Goal: Complete application form: Complete application form

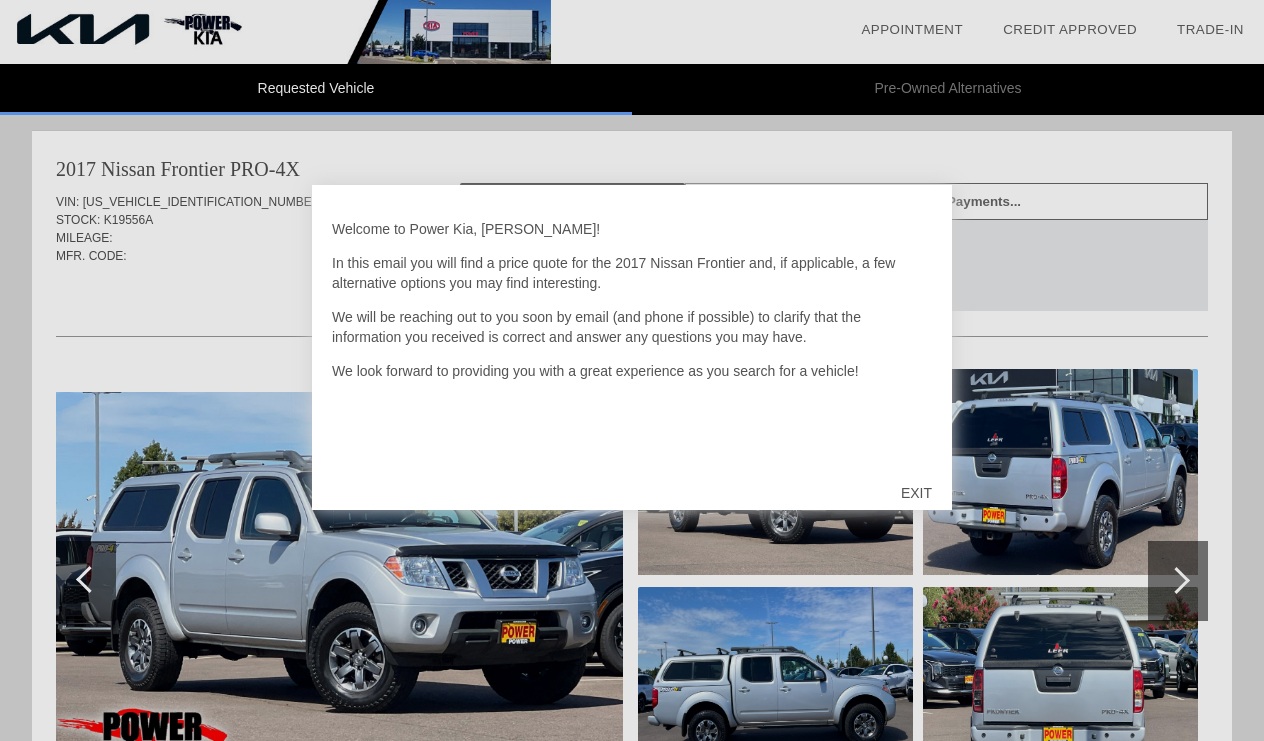
scroll to position [11, 0]
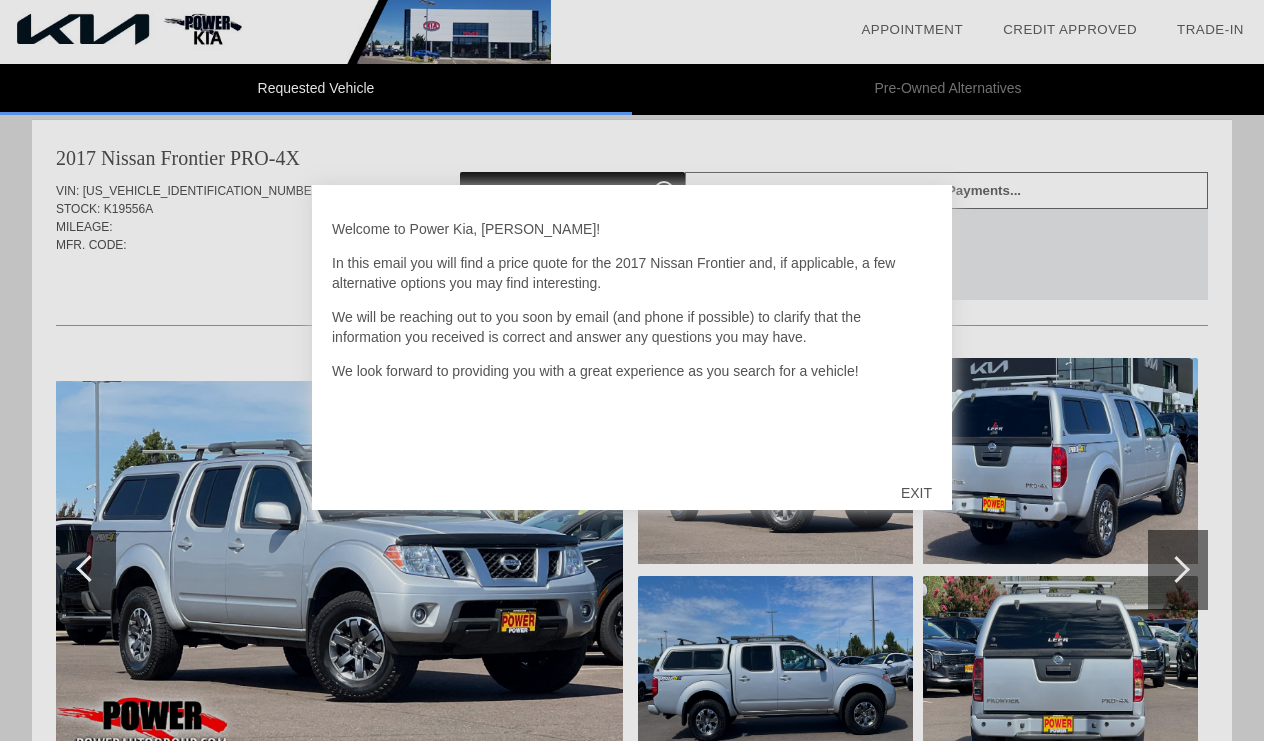
click at [929, 479] on div "EXIT" at bounding box center [916, 493] width 71 height 60
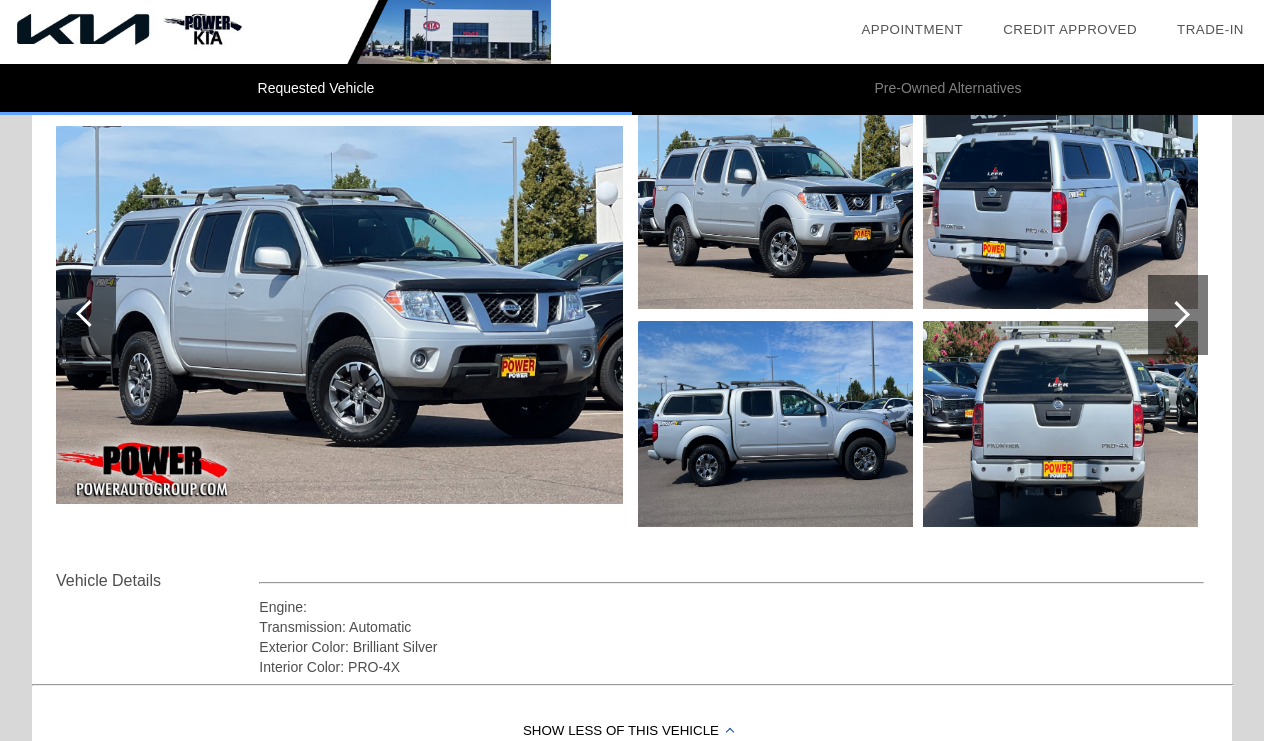
scroll to position [278, 0]
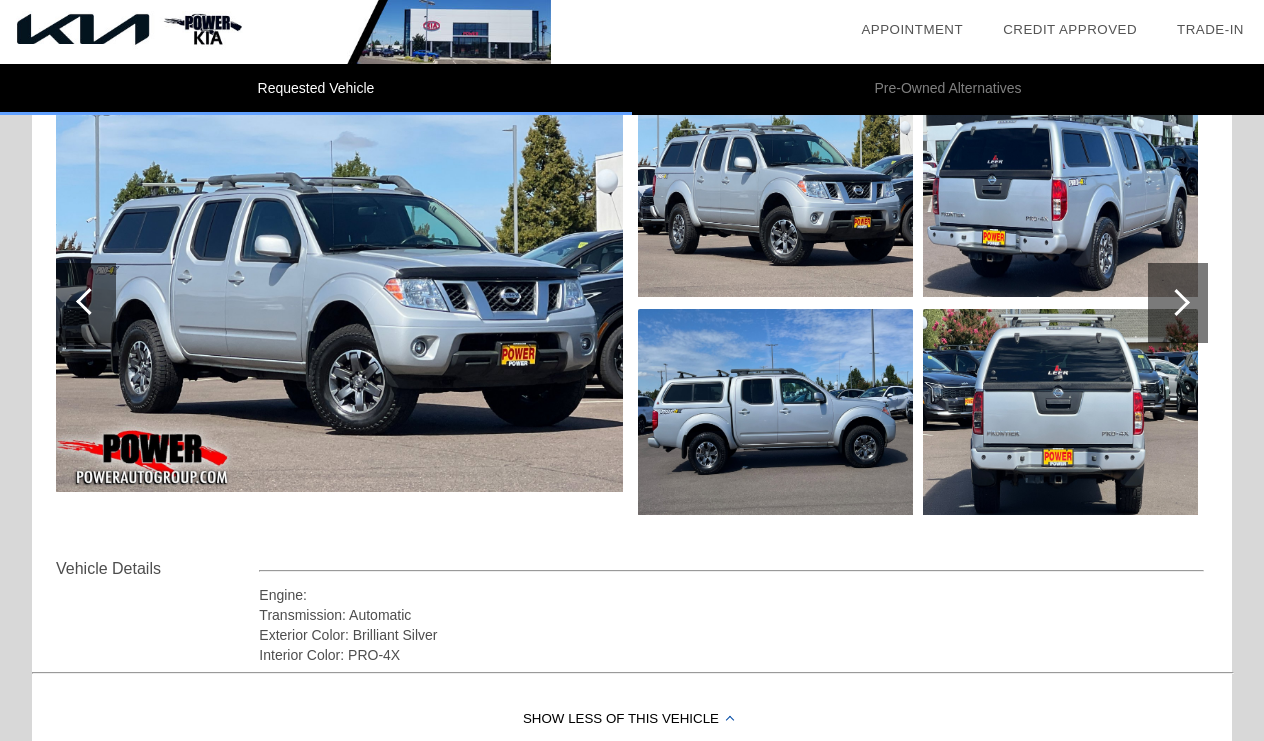
click at [627, 361] on div at bounding box center [632, 413] width 1152 height 218
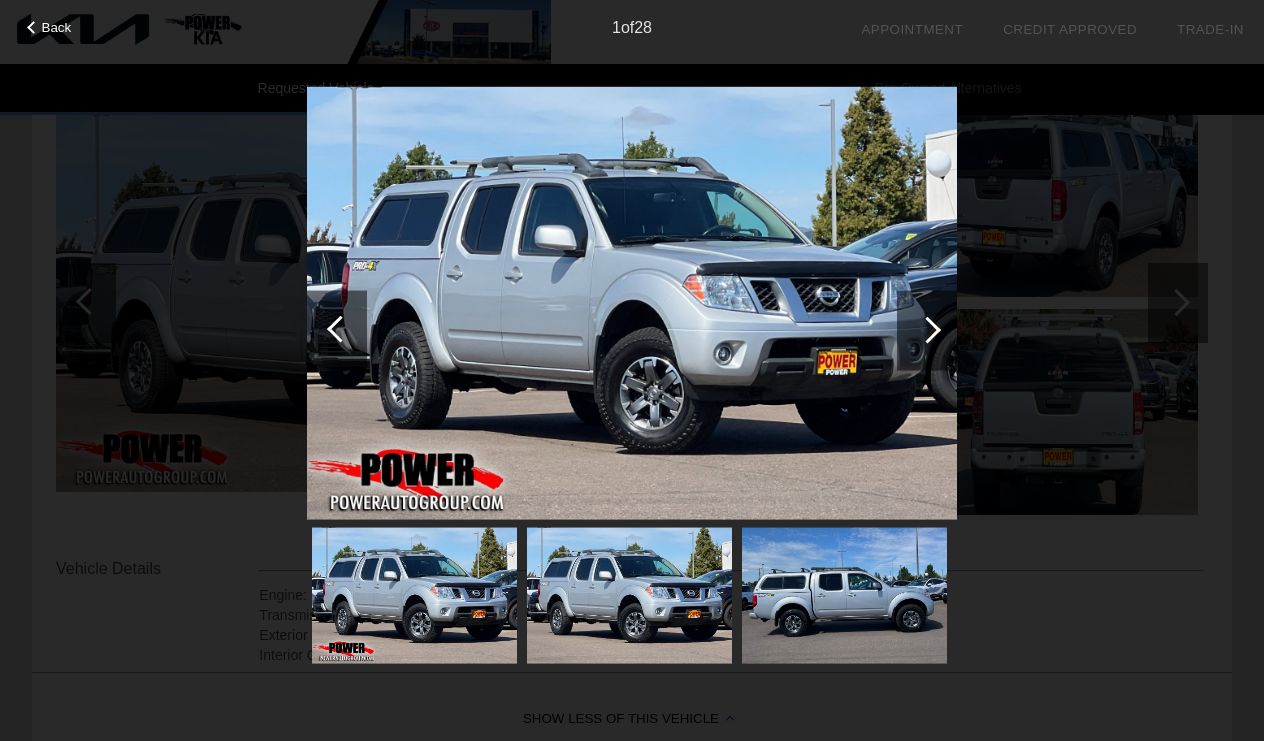
click at [914, 308] on div at bounding box center [927, 330] width 60 height 80
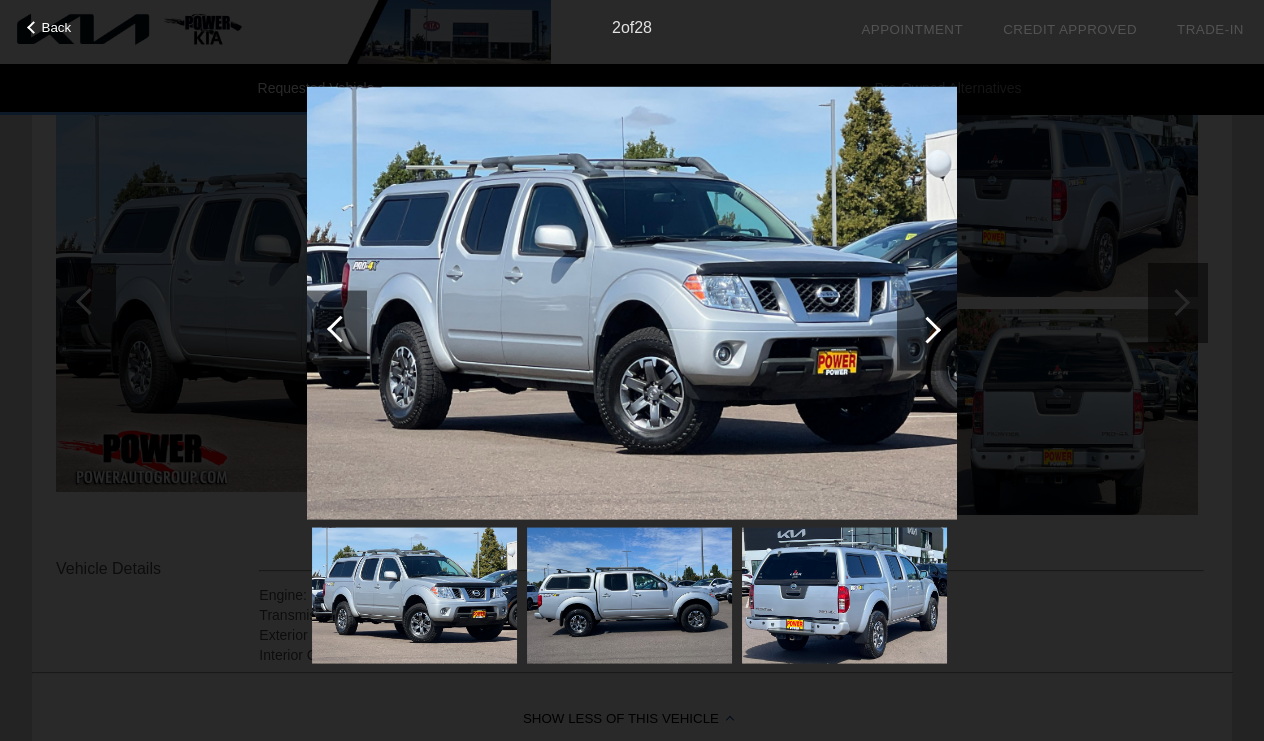
click at [914, 308] on div at bounding box center [927, 330] width 60 height 80
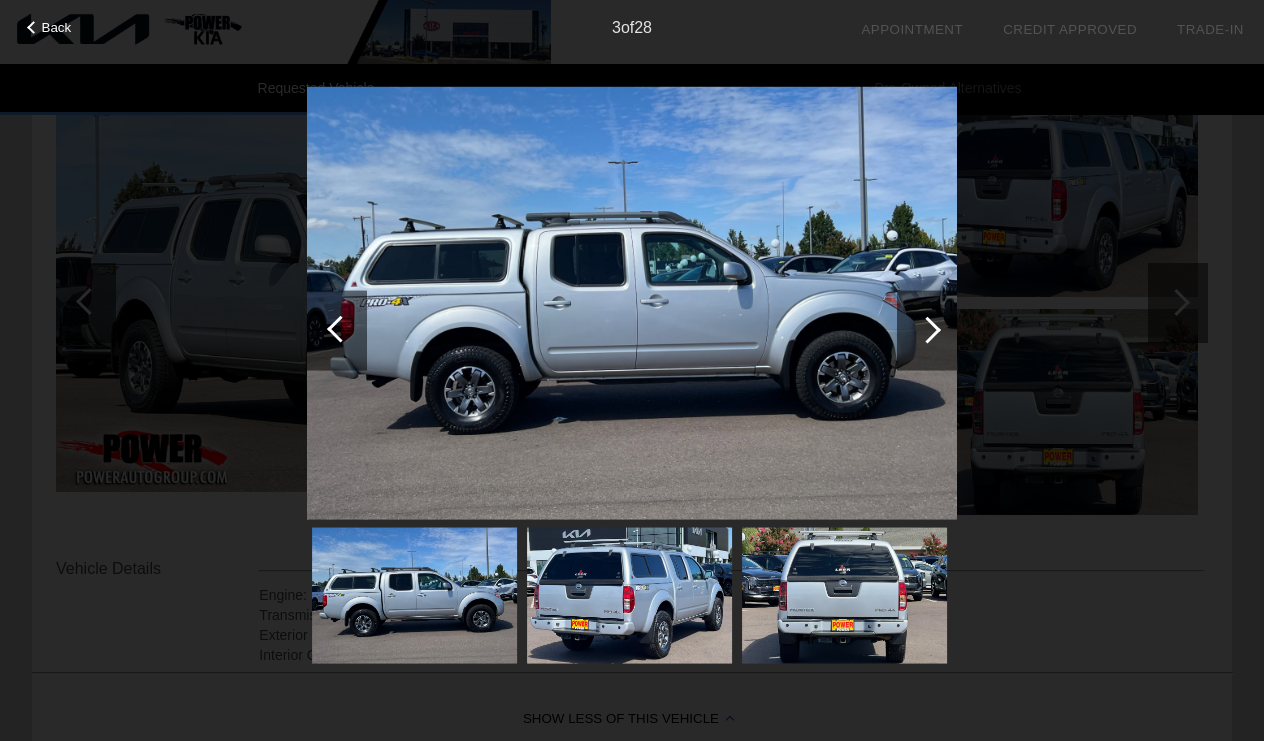
click at [914, 308] on div at bounding box center [927, 330] width 60 height 80
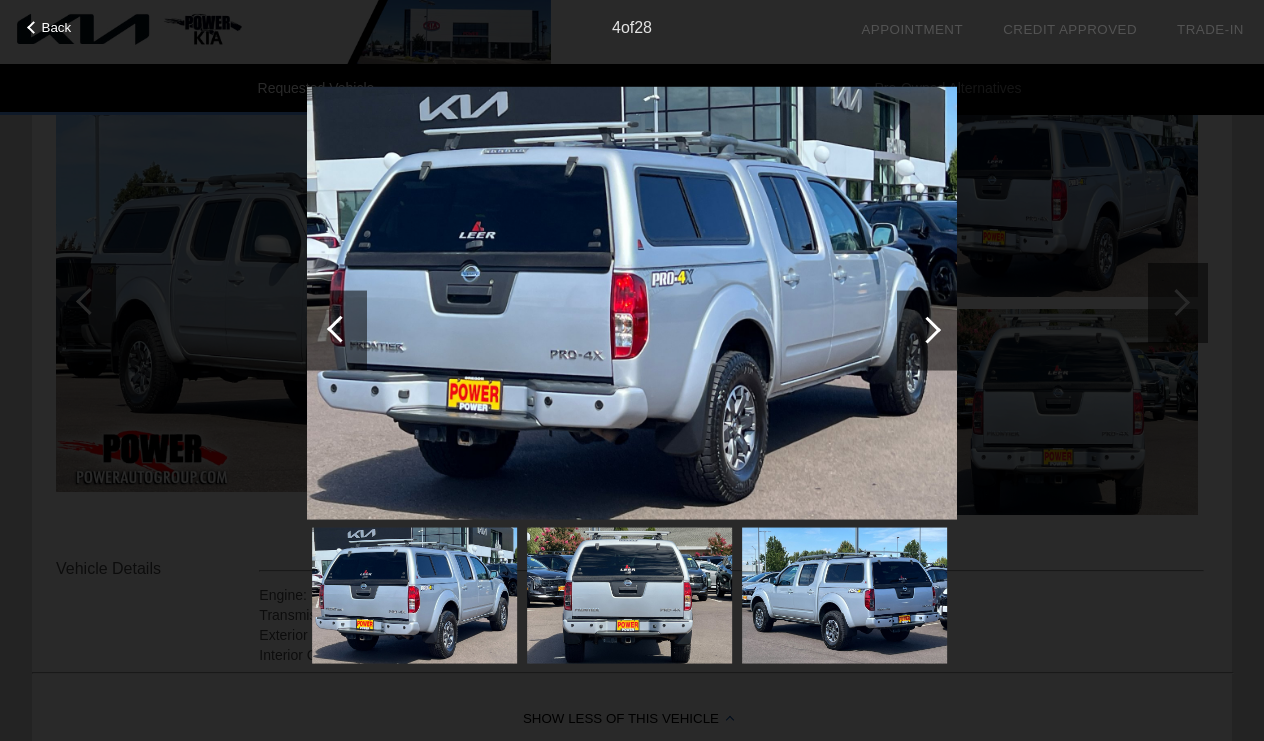
click at [914, 308] on div at bounding box center [927, 330] width 60 height 80
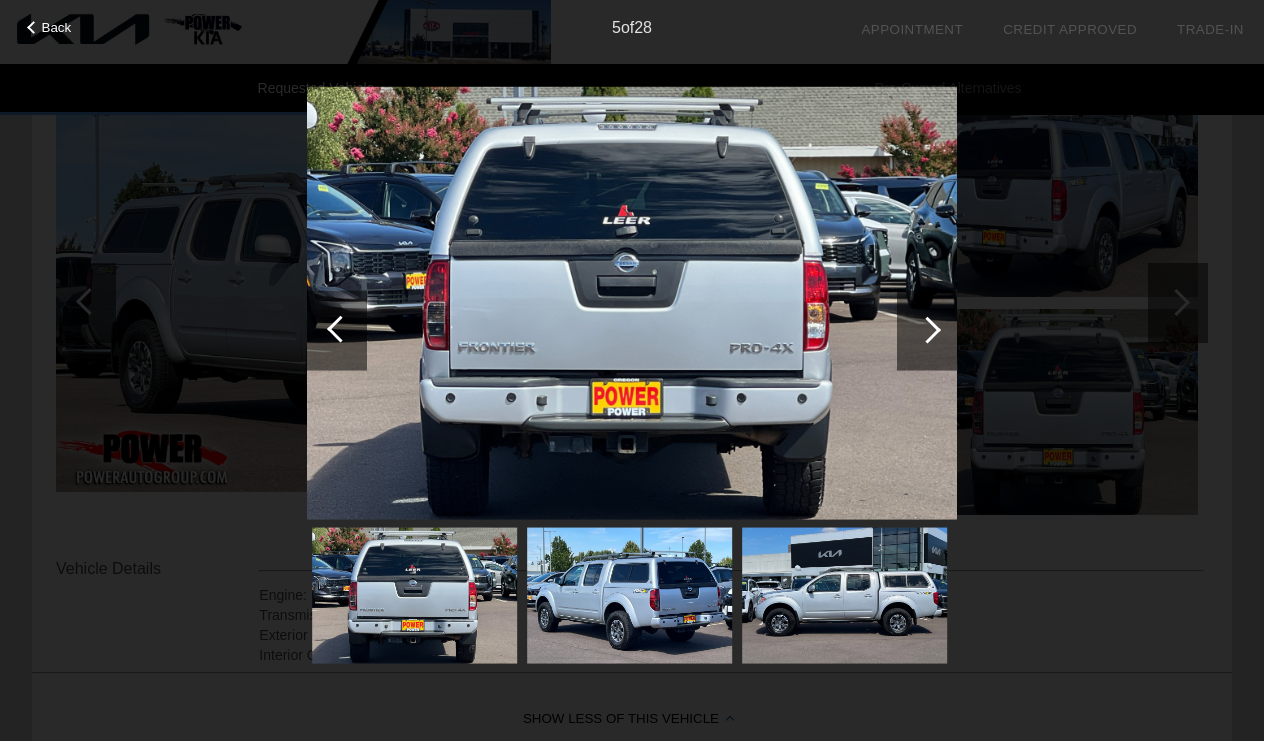
click at [914, 308] on div at bounding box center [927, 330] width 60 height 80
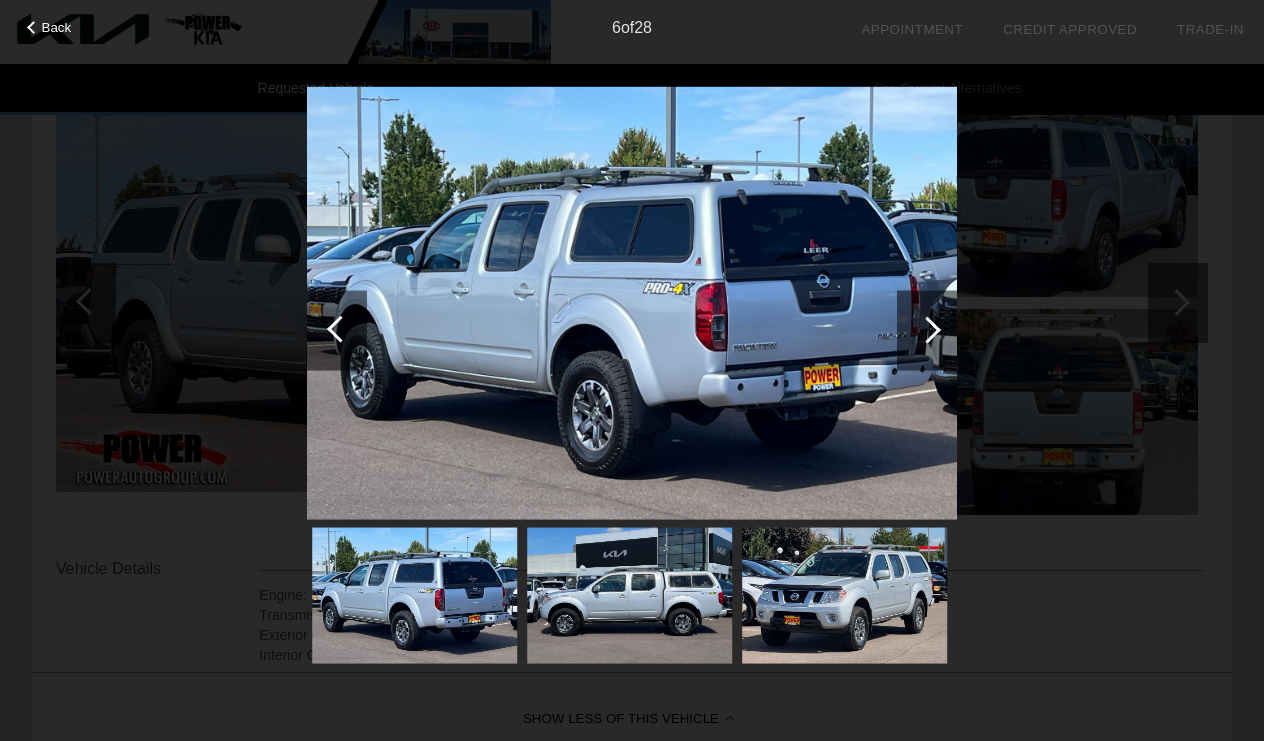
click at [914, 309] on div at bounding box center [927, 330] width 60 height 80
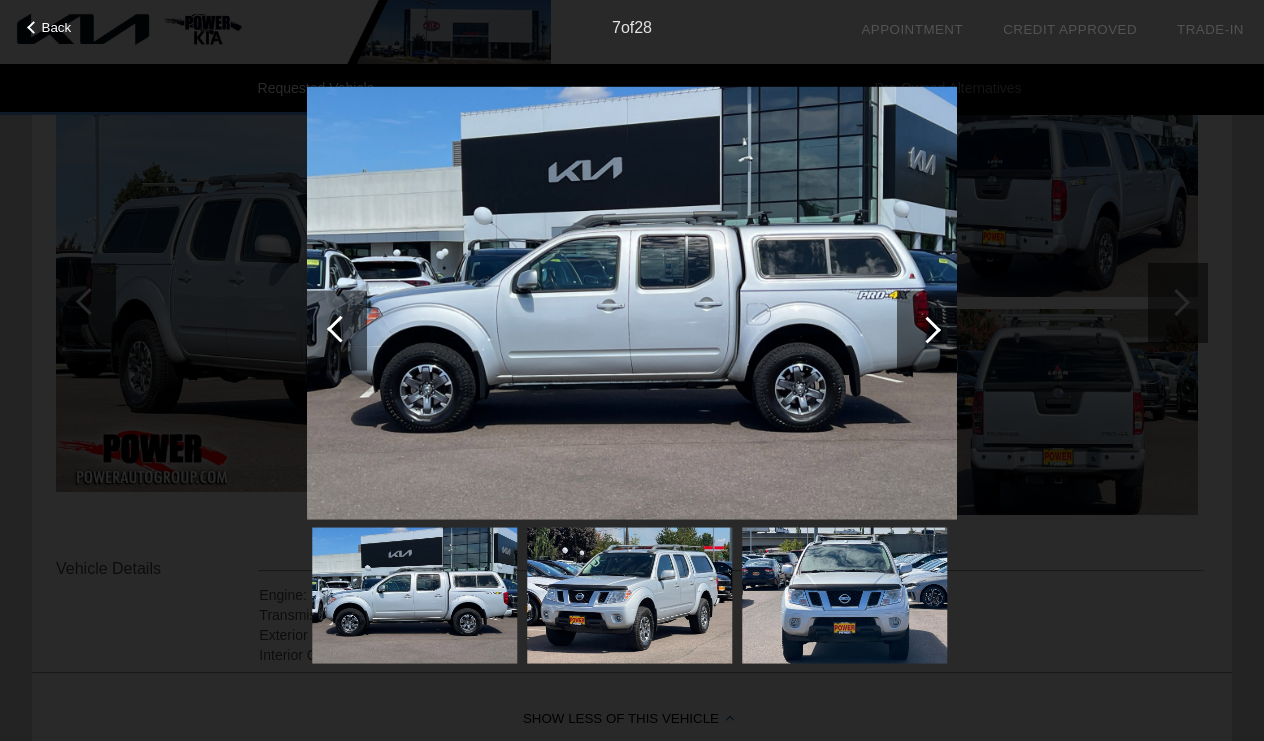
click at [915, 320] on div at bounding box center [927, 330] width 60 height 80
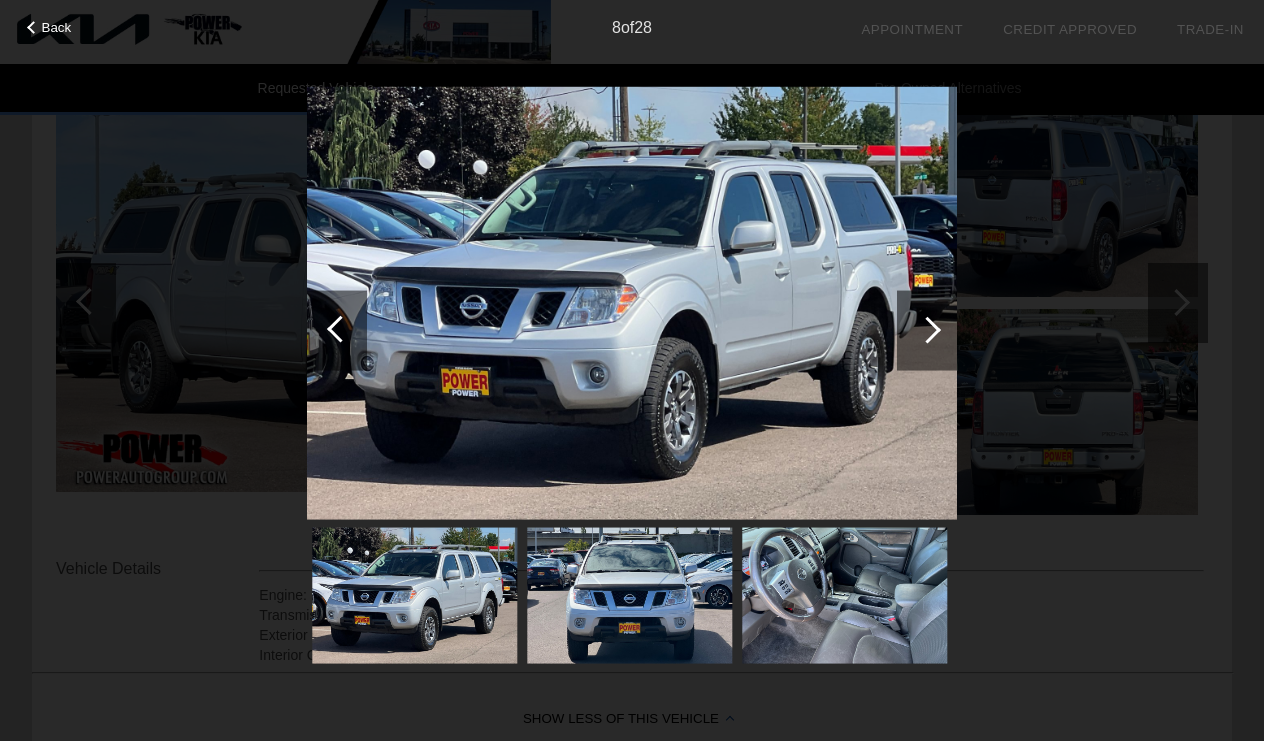
click at [915, 320] on div at bounding box center [927, 330] width 60 height 80
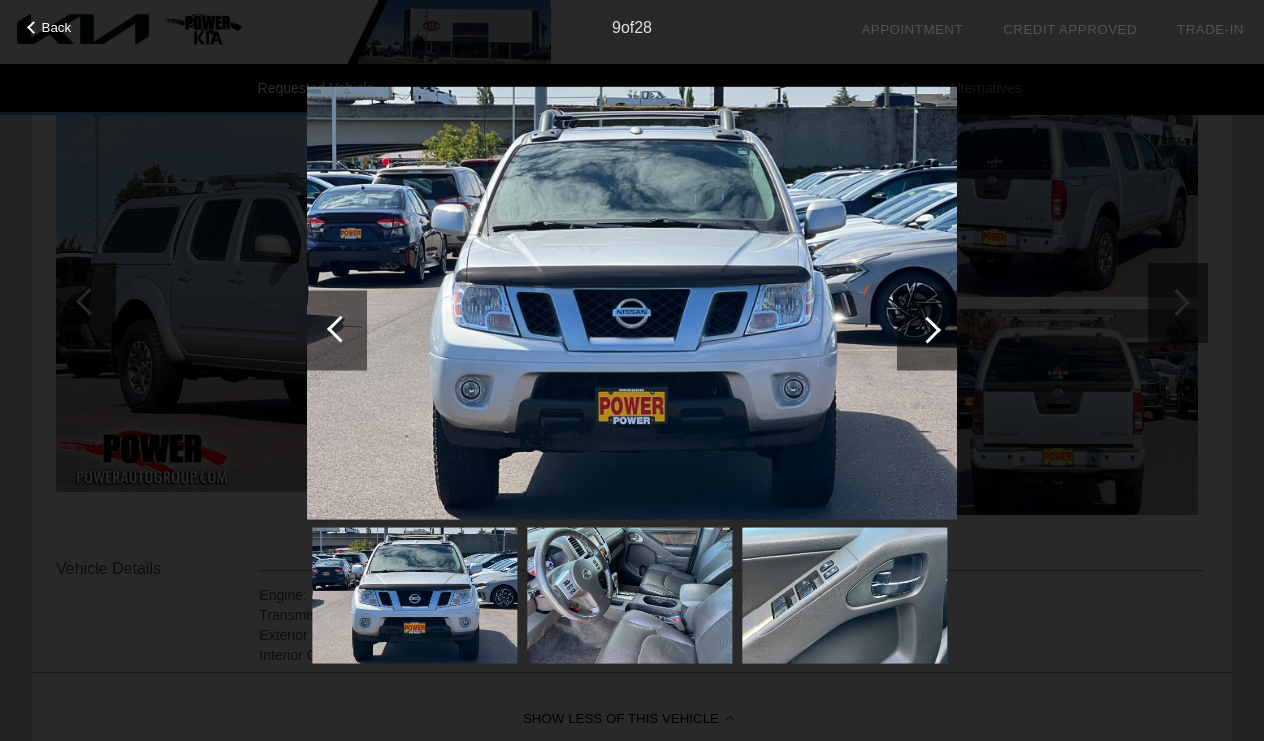
click at [915, 320] on div at bounding box center [927, 330] width 60 height 80
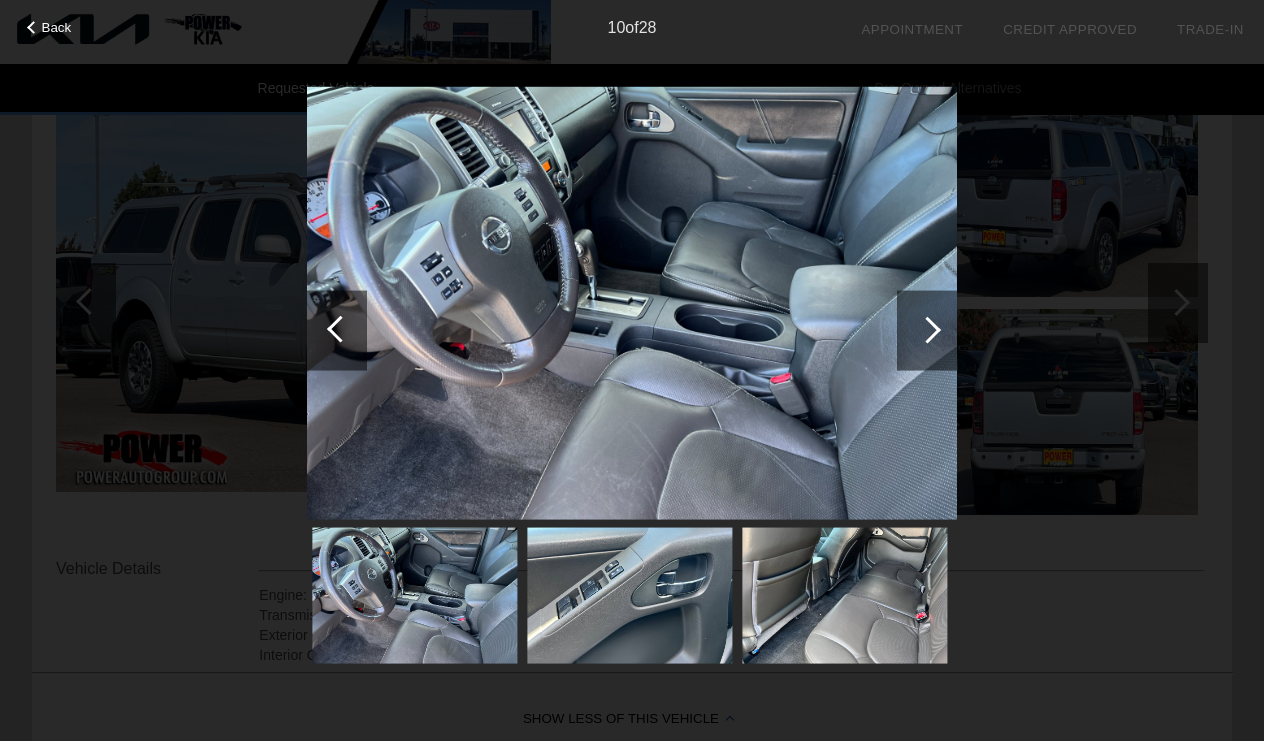
click at [915, 320] on div at bounding box center [927, 330] width 60 height 80
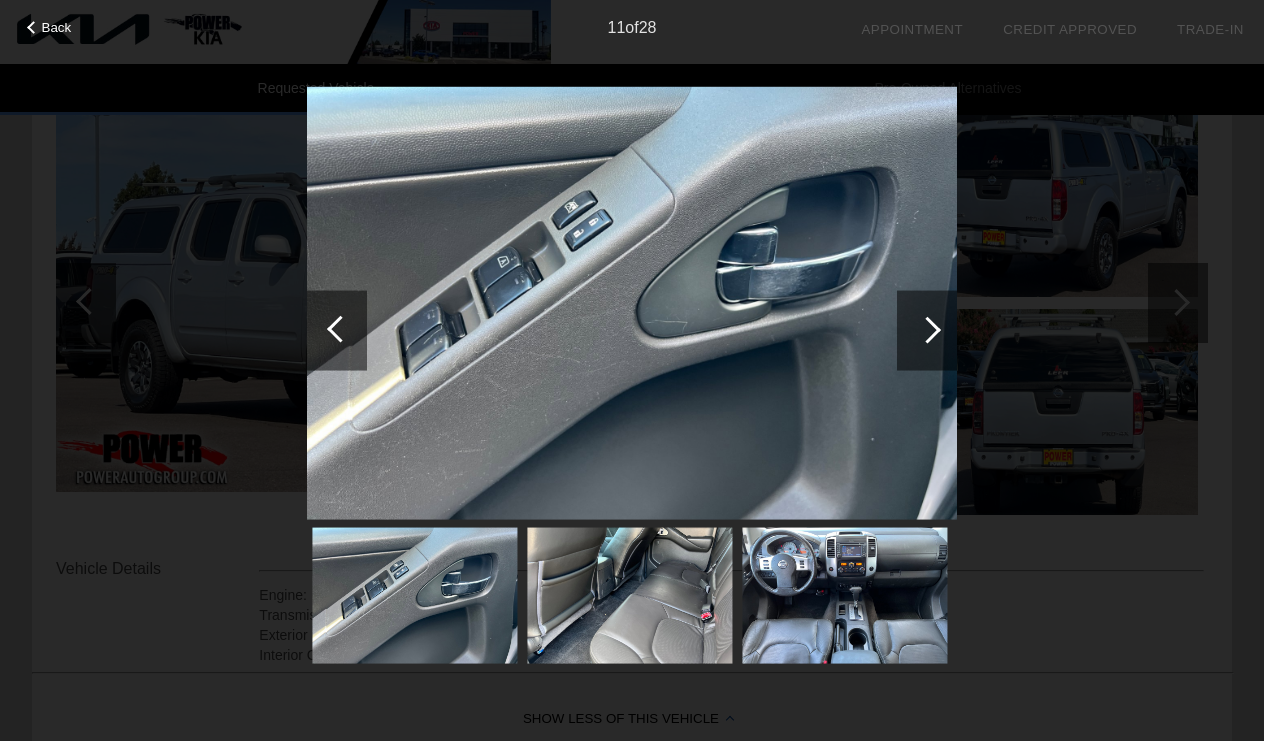
click at [915, 320] on div at bounding box center [927, 330] width 60 height 80
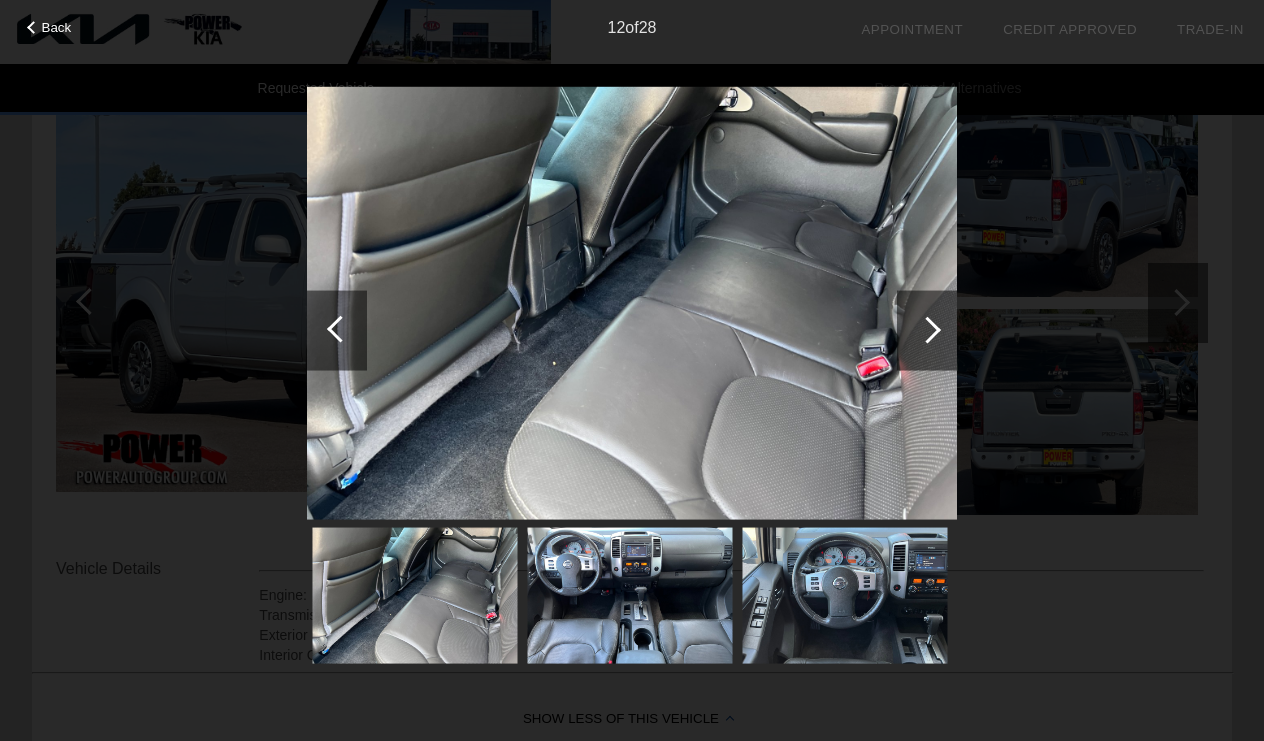
click at [915, 320] on div at bounding box center [927, 330] width 60 height 80
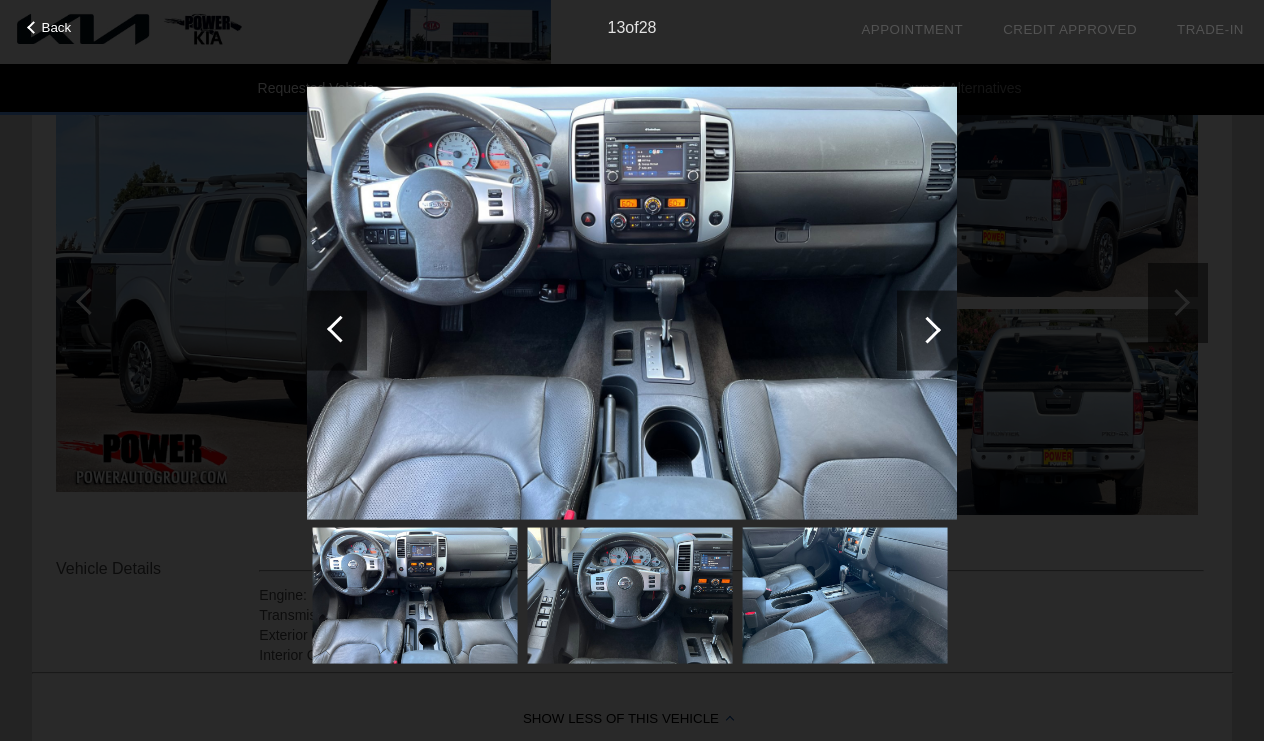
click at [915, 320] on div at bounding box center [927, 330] width 60 height 80
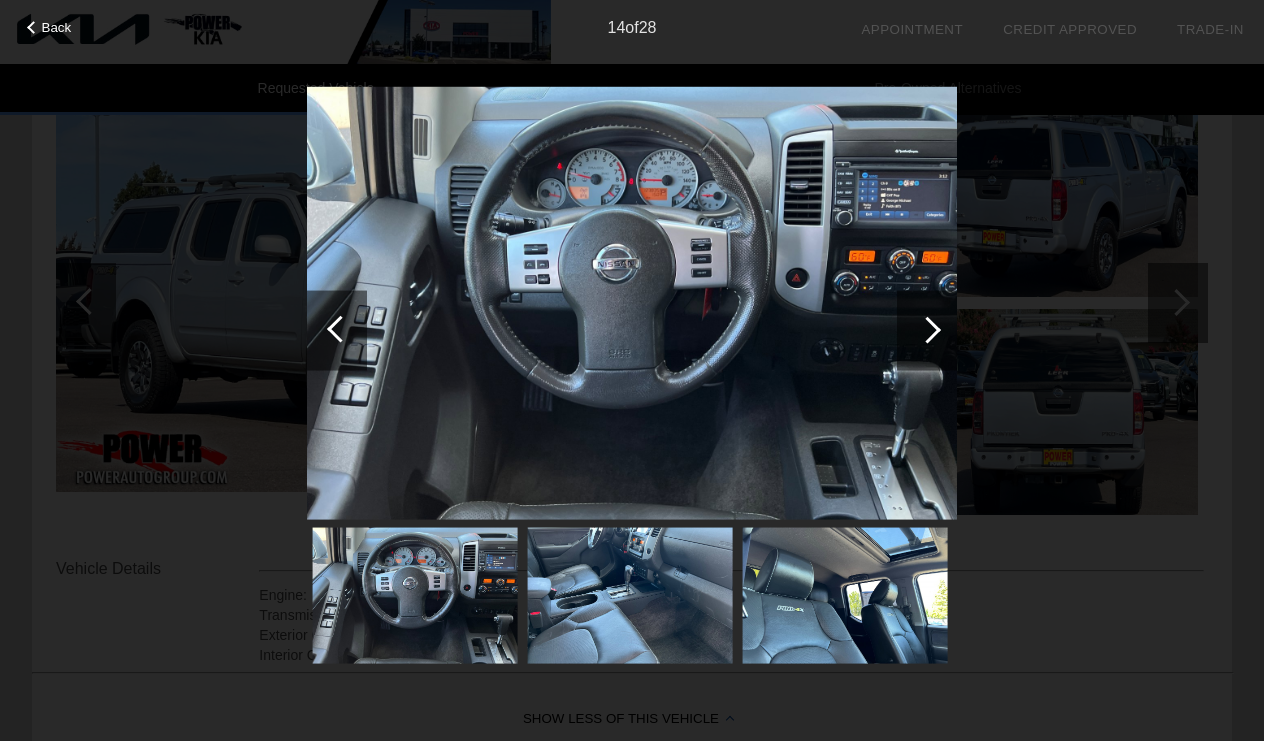
click at [915, 320] on div at bounding box center [927, 330] width 60 height 80
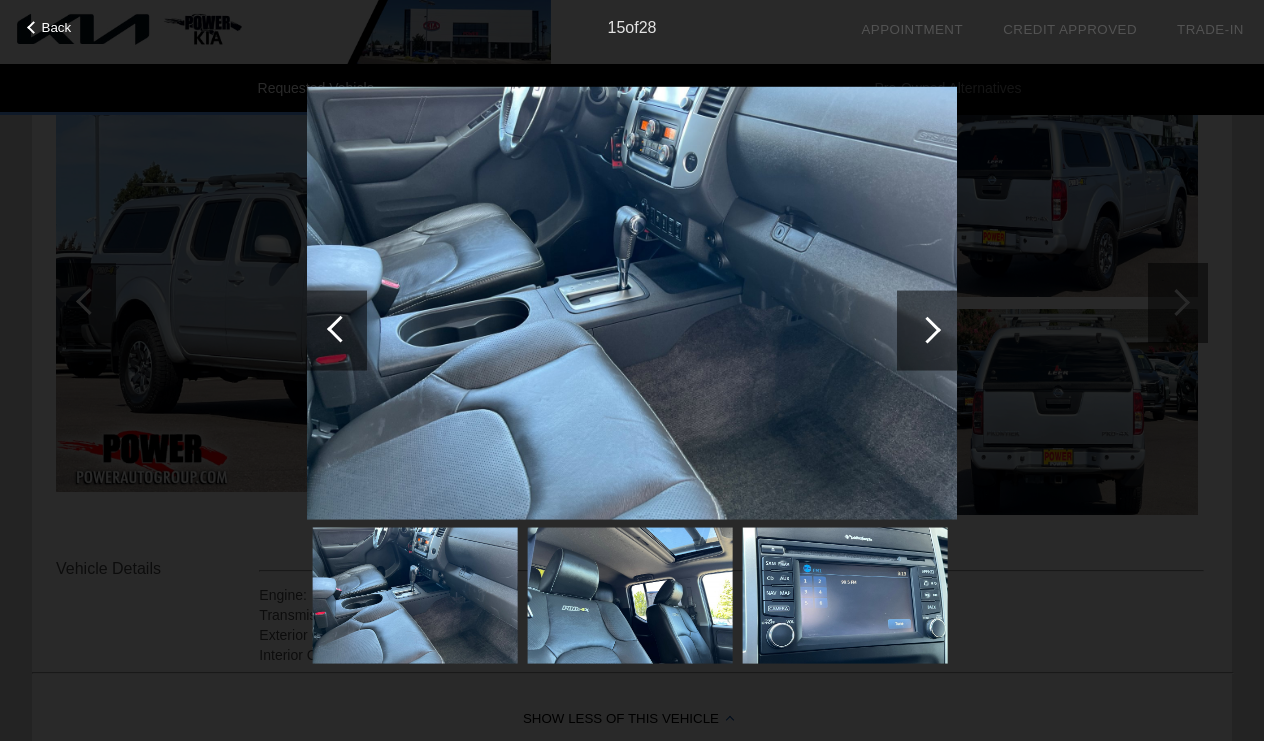
click at [915, 320] on div at bounding box center [927, 330] width 60 height 80
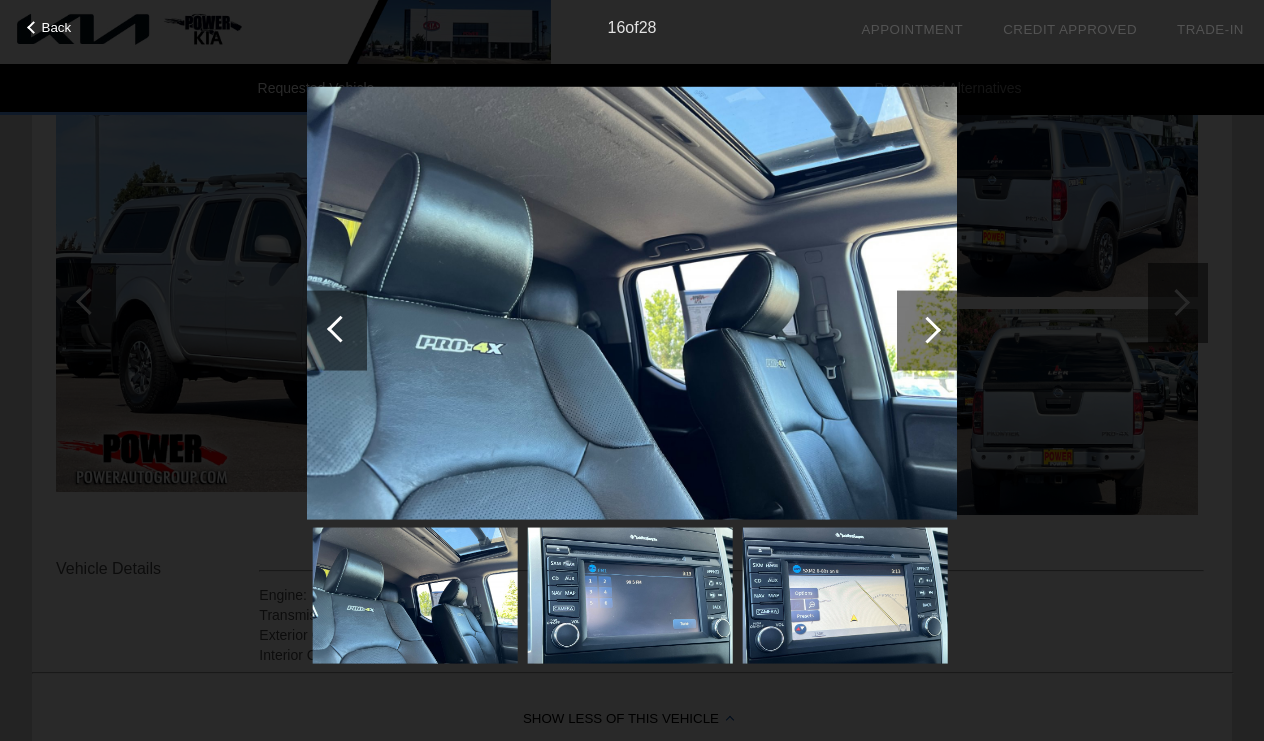
click at [915, 320] on div at bounding box center [927, 330] width 60 height 80
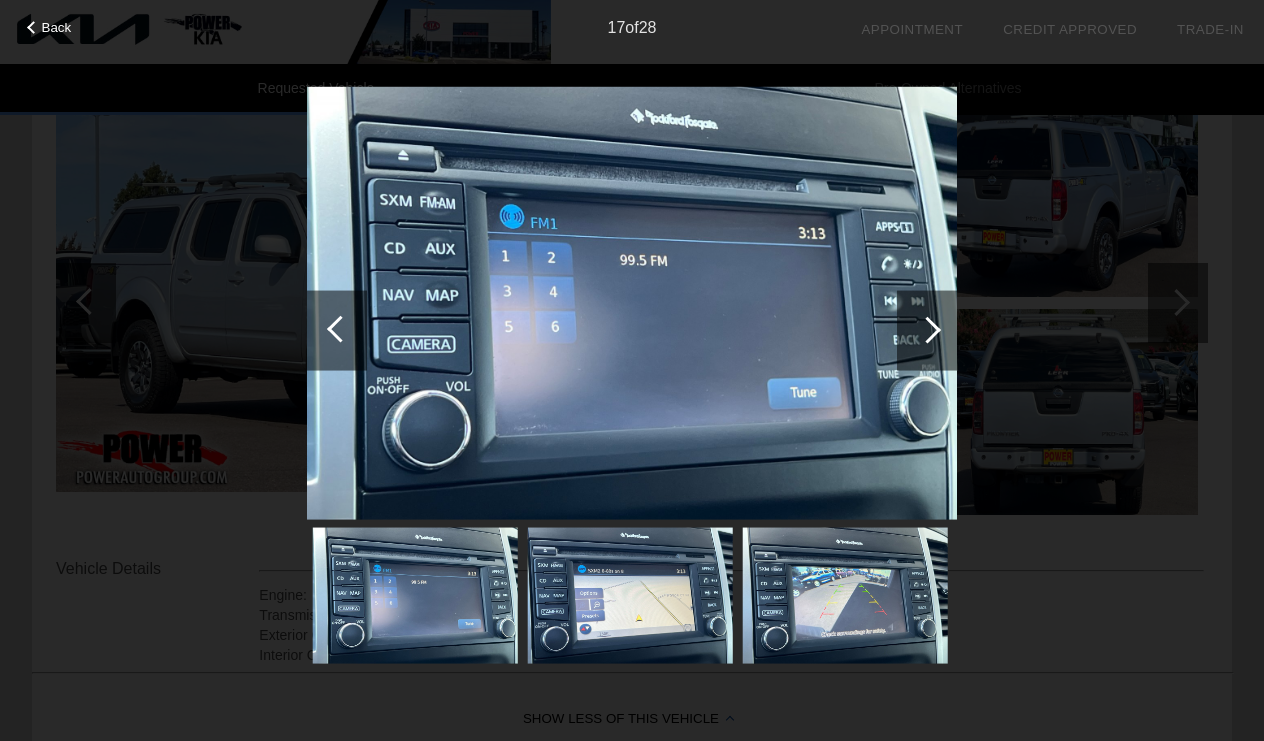
click at [915, 320] on div at bounding box center [927, 330] width 60 height 80
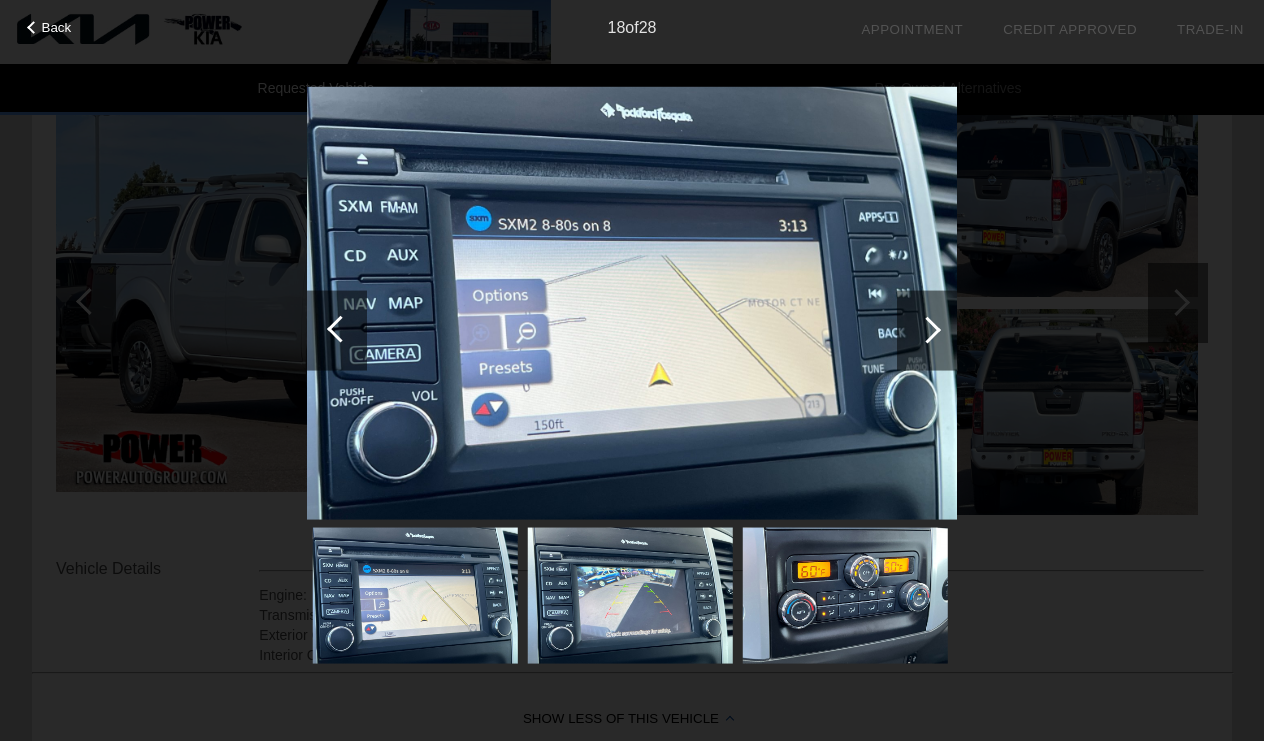
click at [915, 320] on div at bounding box center [927, 330] width 60 height 80
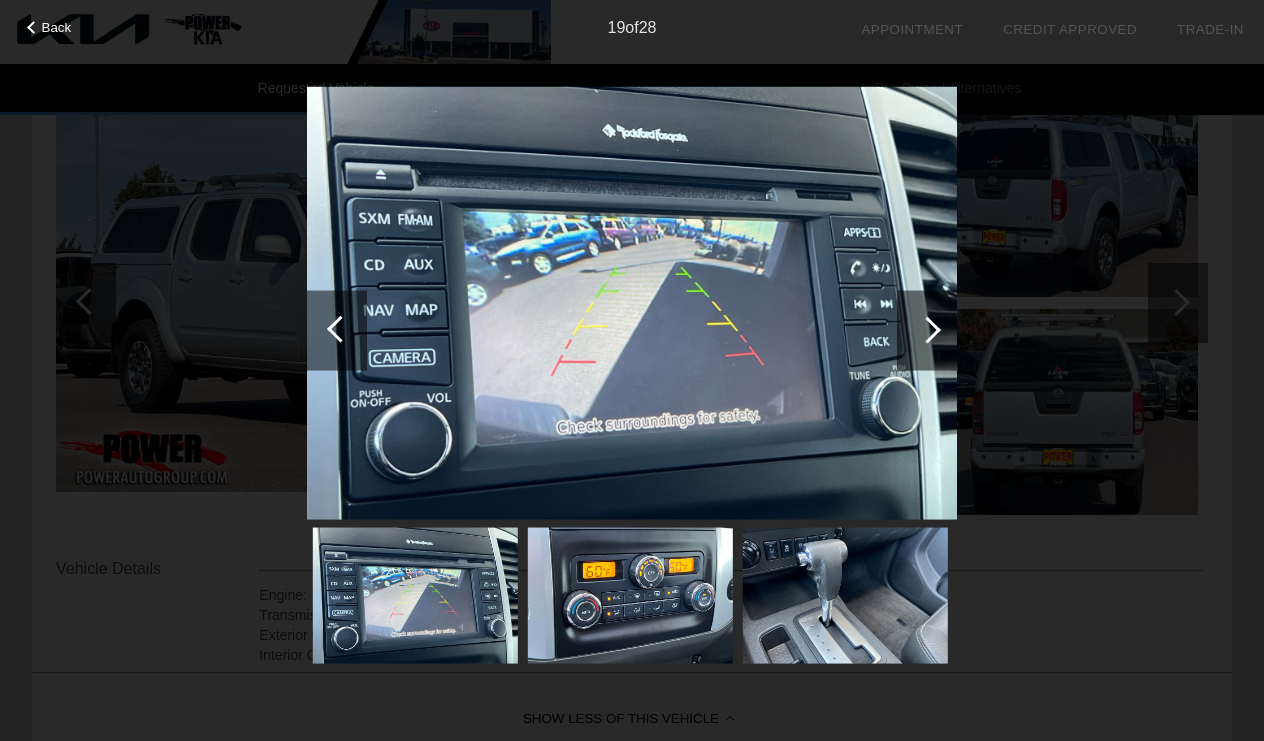
click at [915, 320] on div at bounding box center [927, 330] width 60 height 80
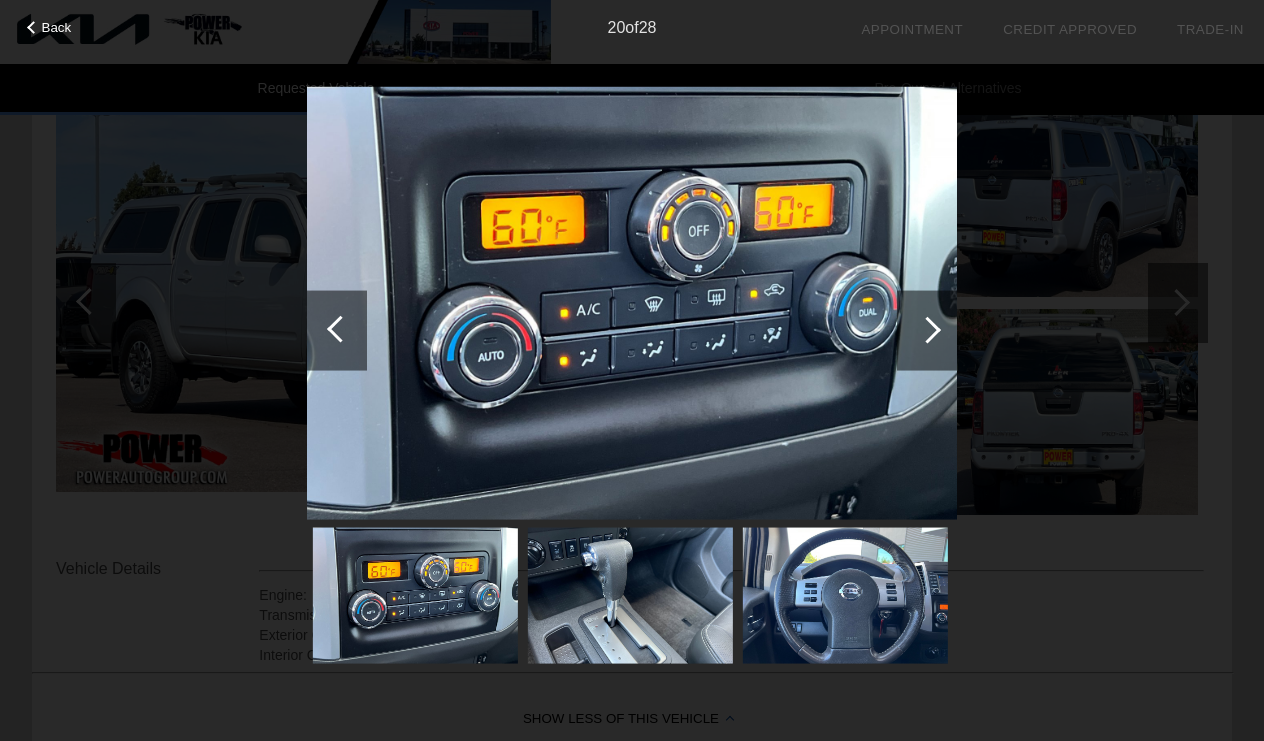
click at [915, 320] on div at bounding box center [927, 330] width 60 height 80
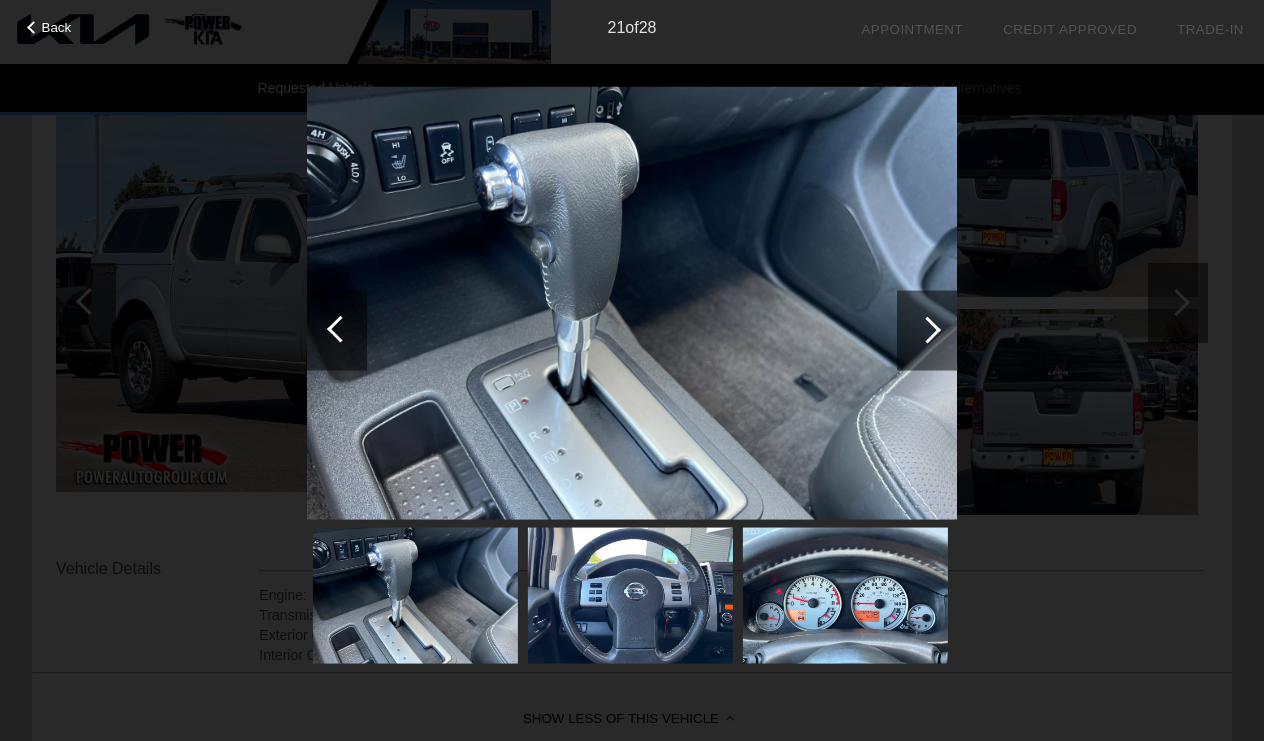
click at [915, 320] on div at bounding box center [927, 330] width 60 height 80
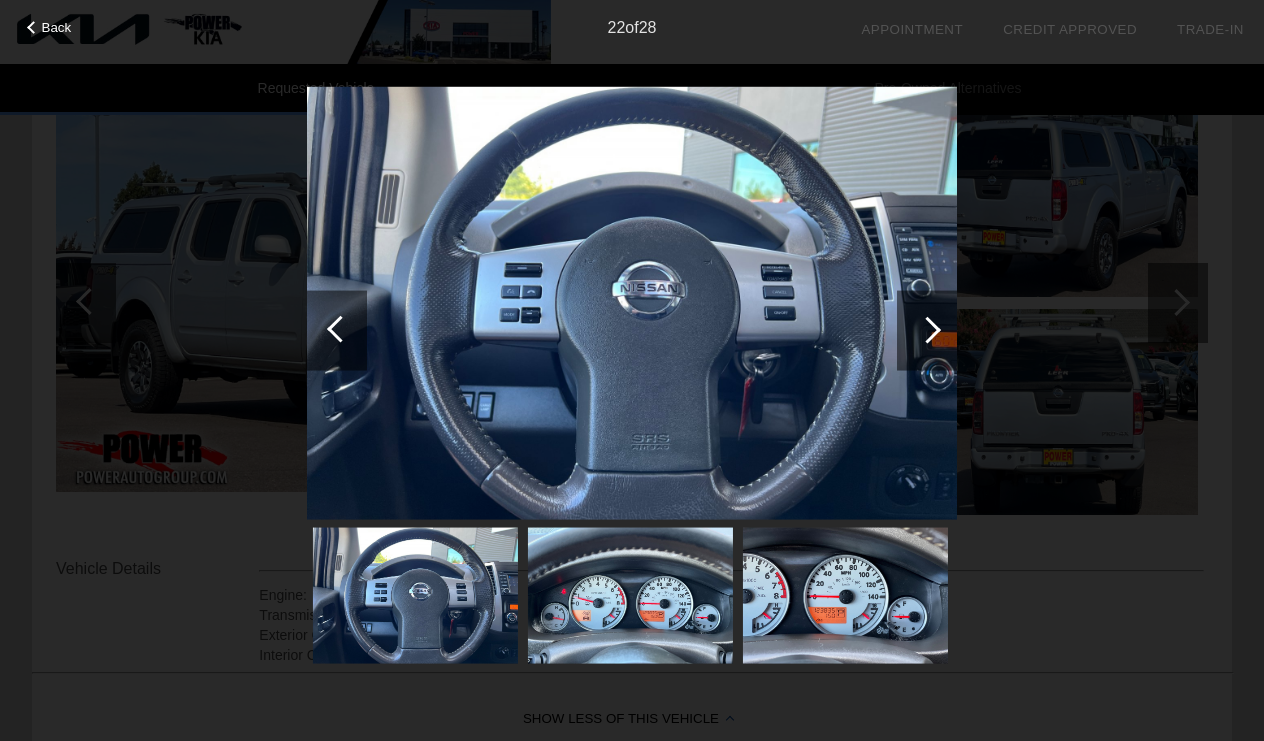
click at [915, 320] on div at bounding box center [927, 330] width 60 height 80
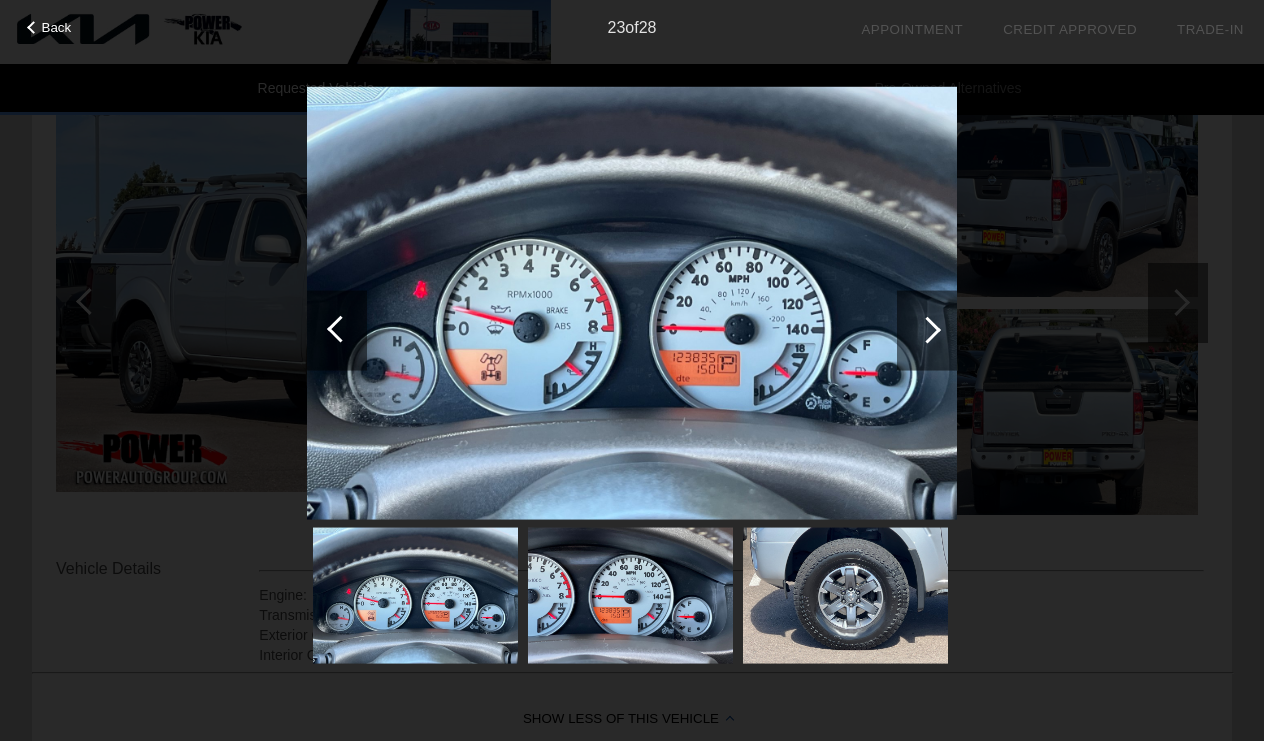
click at [1202, 432] on div "Back 23 of 28" at bounding box center [632, 370] width 1264 height 741
click at [1202, 365] on div "Back 23 of 28" at bounding box center [632, 370] width 1264 height 741
click at [157, 481] on div "Back 23 of 28" at bounding box center [632, 370] width 1264 height 741
click at [526, 431] on img at bounding box center [632, 302] width 650 height 433
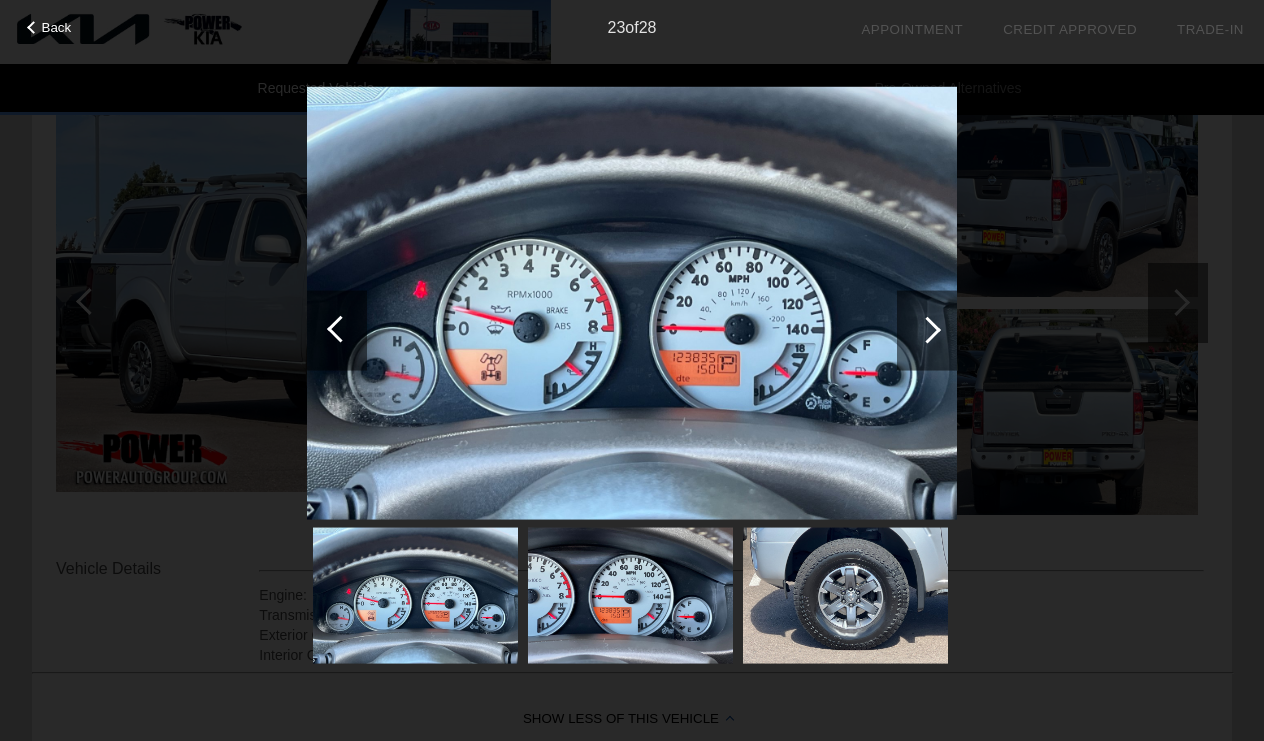
click at [526, 431] on img at bounding box center [632, 302] width 650 height 433
click at [69, 22] on span "Back" at bounding box center [57, 27] width 30 height 15
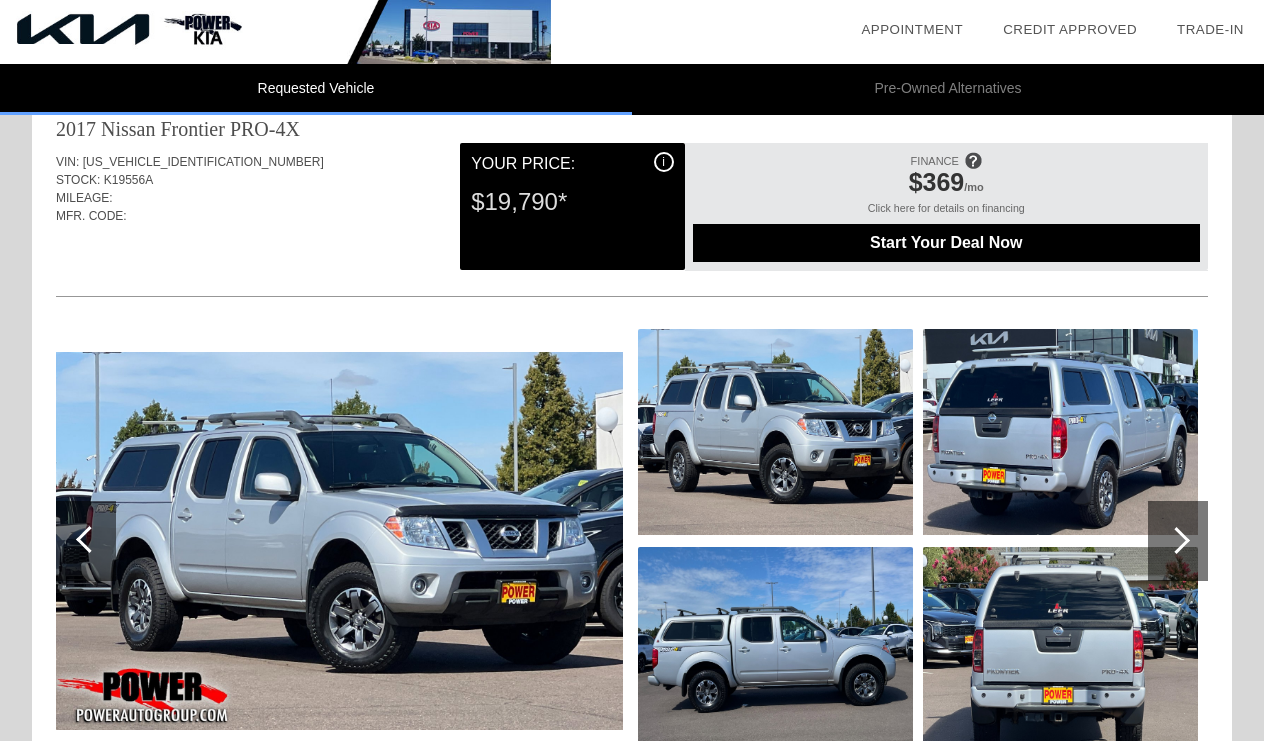
scroll to position [39, 0]
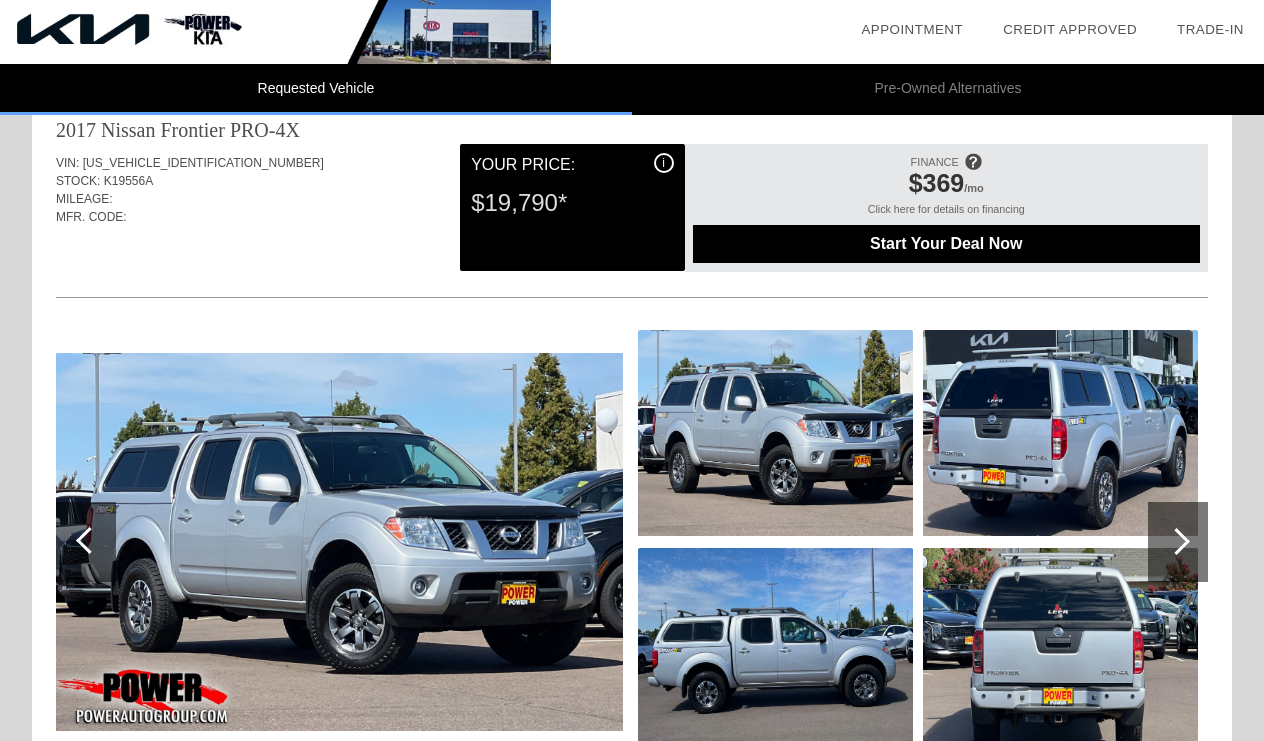
click at [453, 517] on img at bounding box center [339, 542] width 567 height 378
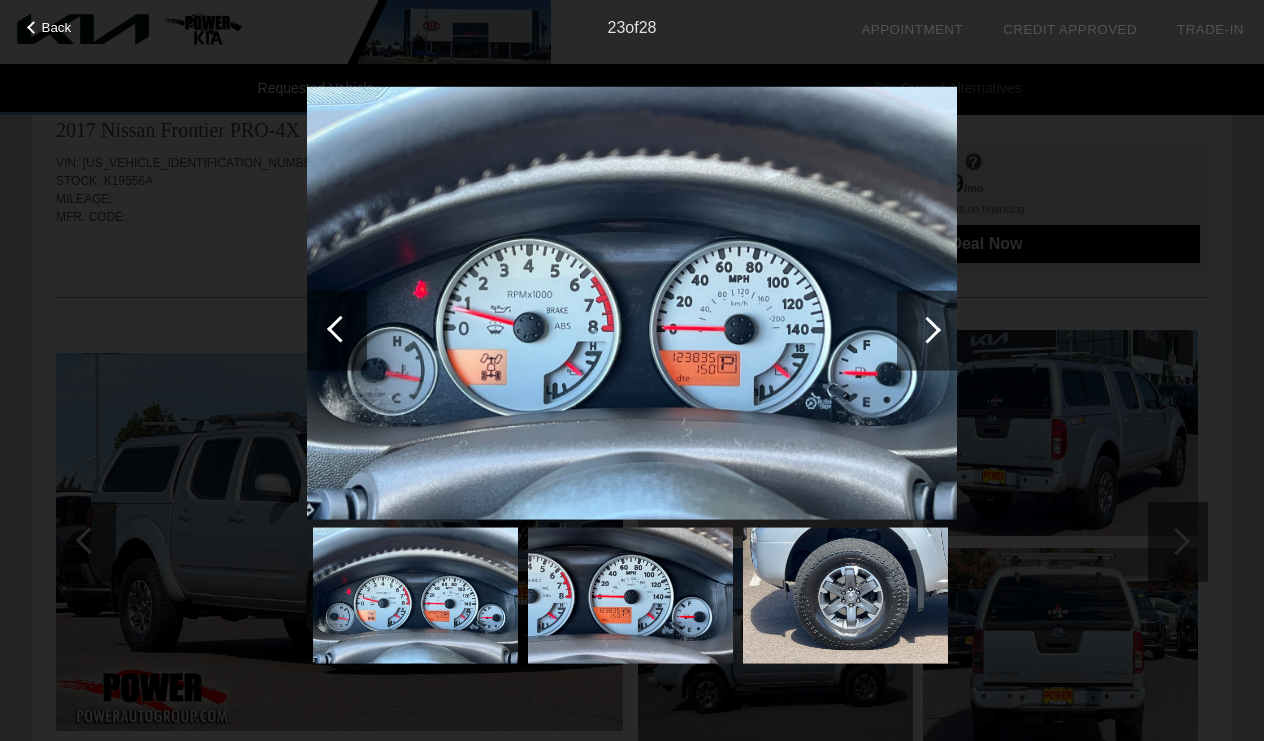
click at [914, 341] on div at bounding box center [927, 330] width 60 height 80
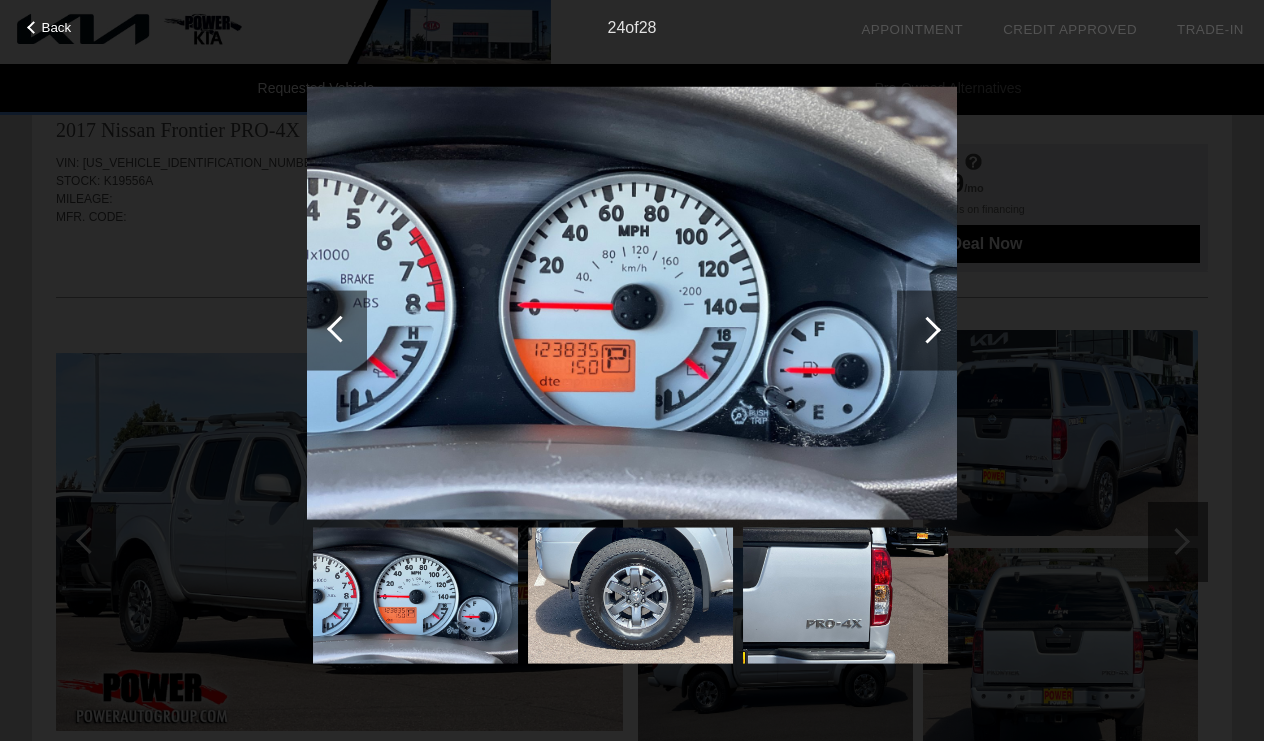
click at [915, 341] on div at bounding box center [927, 330] width 60 height 80
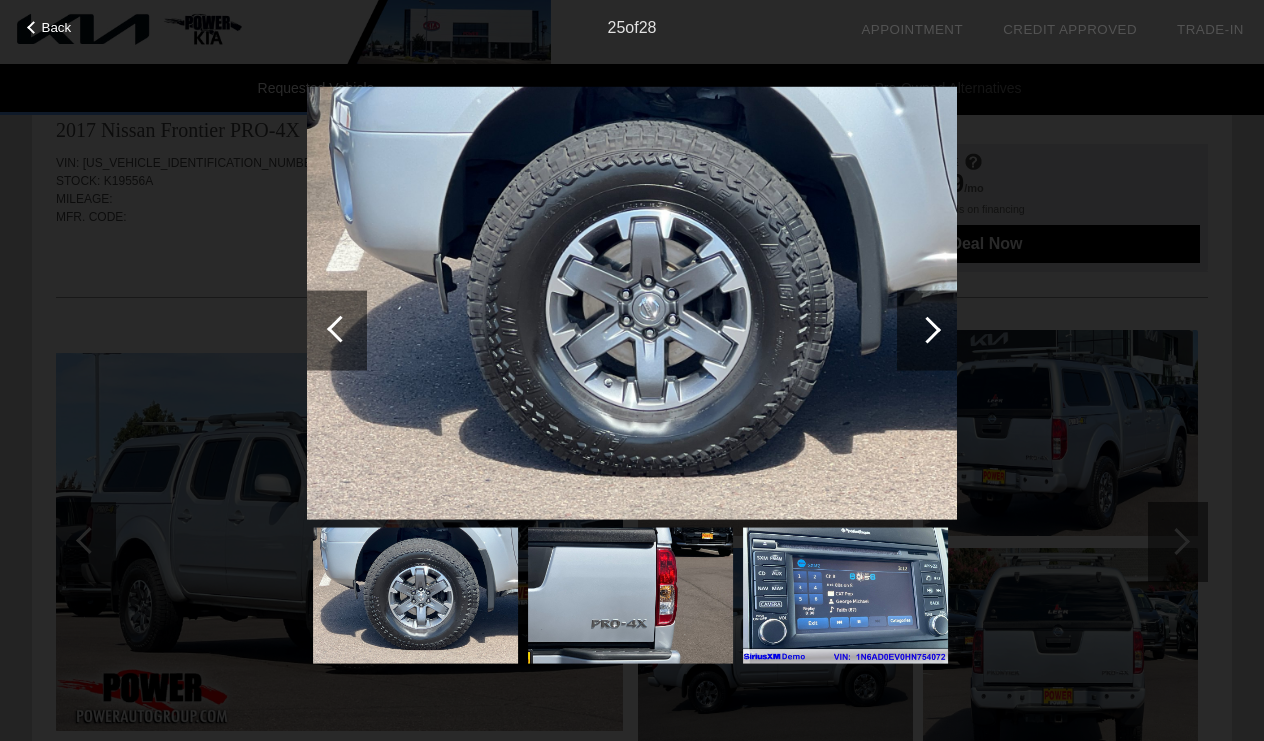
click at [915, 341] on div at bounding box center [927, 330] width 60 height 80
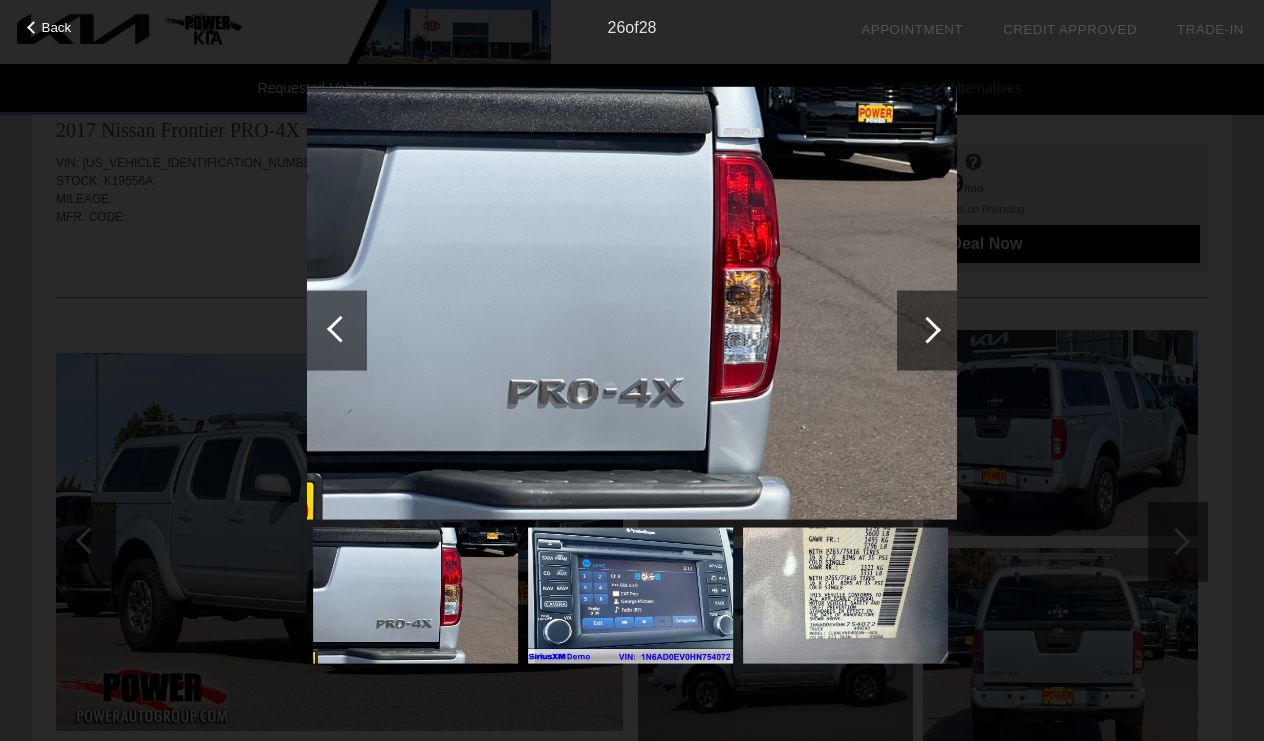
click at [915, 341] on div at bounding box center [927, 330] width 60 height 80
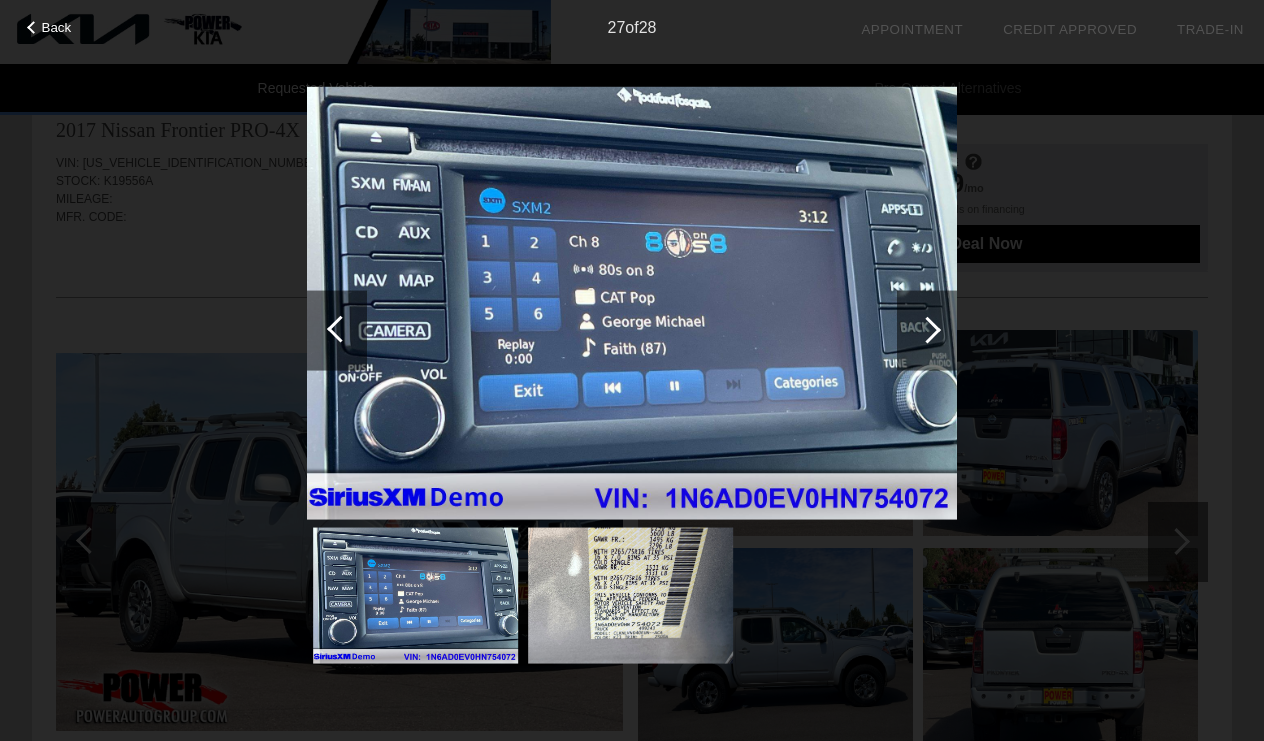
click at [915, 341] on div at bounding box center [927, 330] width 60 height 80
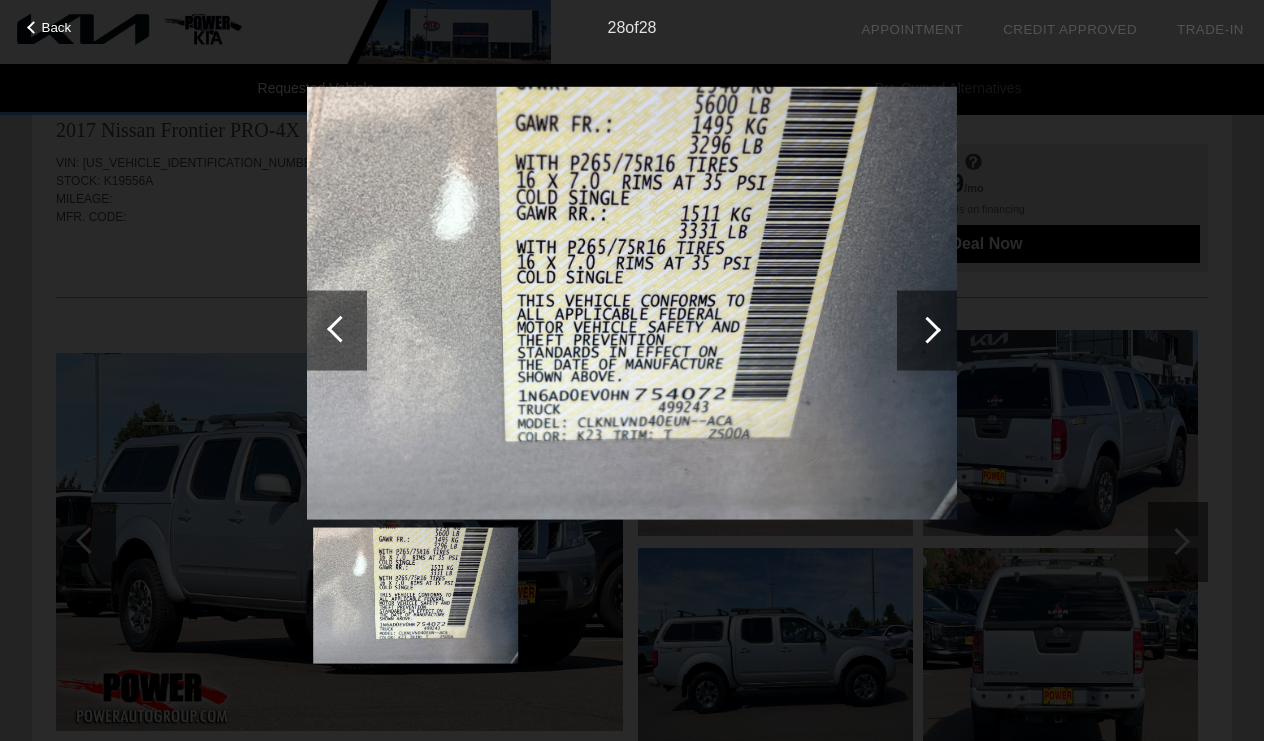
click at [915, 341] on div at bounding box center [927, 330] width 60 height 80
click at [935, 324] on div at bounding box center [927, 330] width 60 height 80
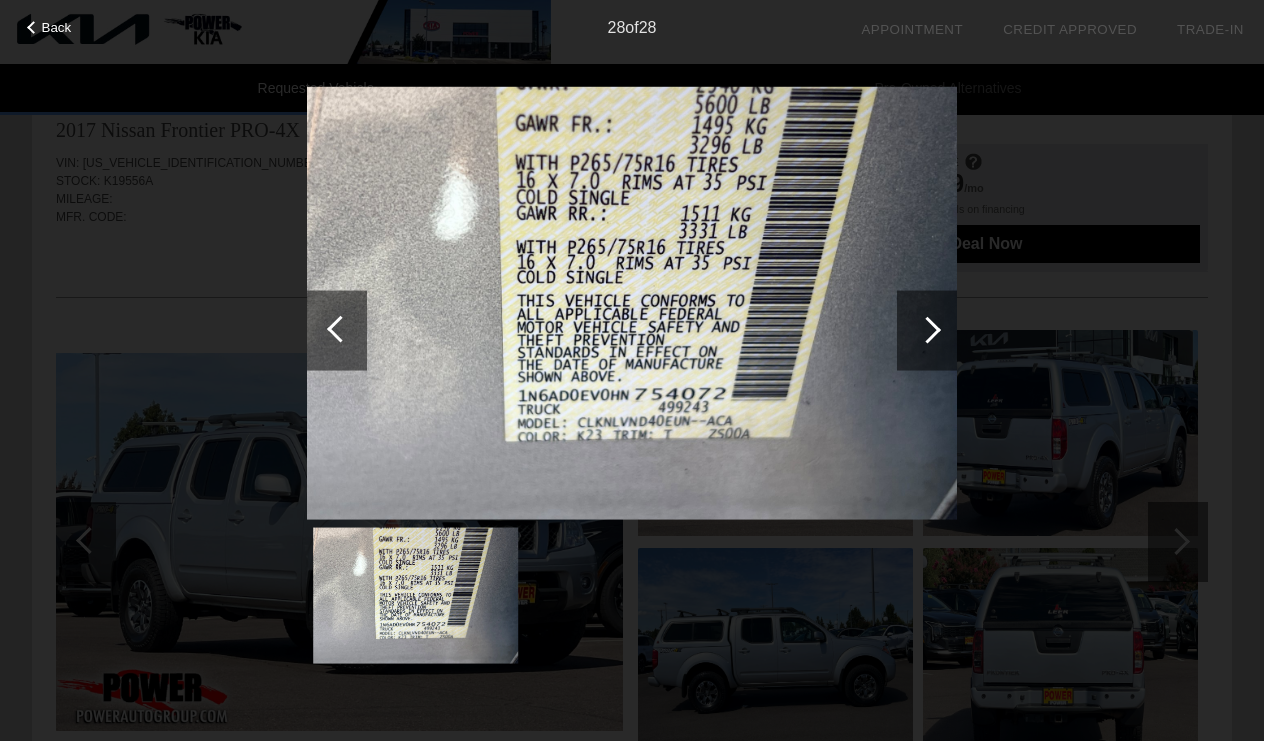
click at [935, 324] on div at bounding box center [927, 330] width 60 height 80
click at [356, 298] on div at bounding box center [337, 330] width 60 height 80
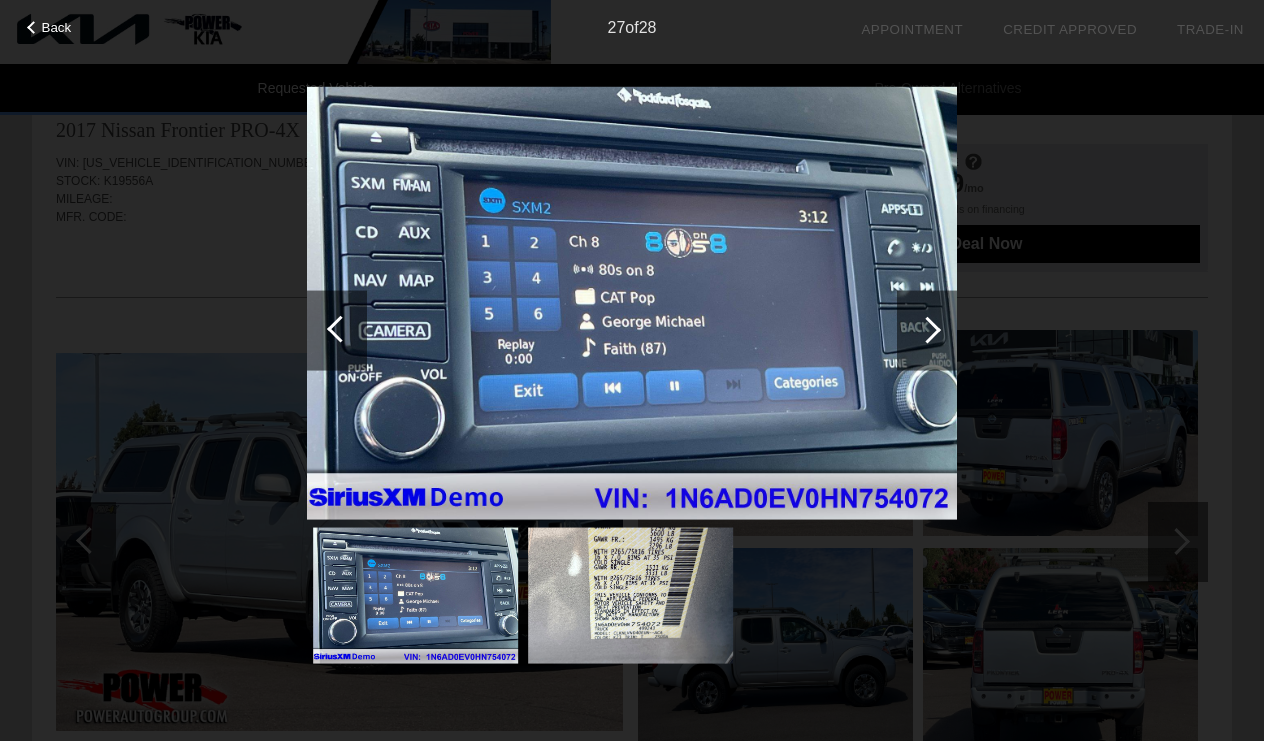
click at [356, 298] on div at bounding box center [337, 330] width 60 height 80
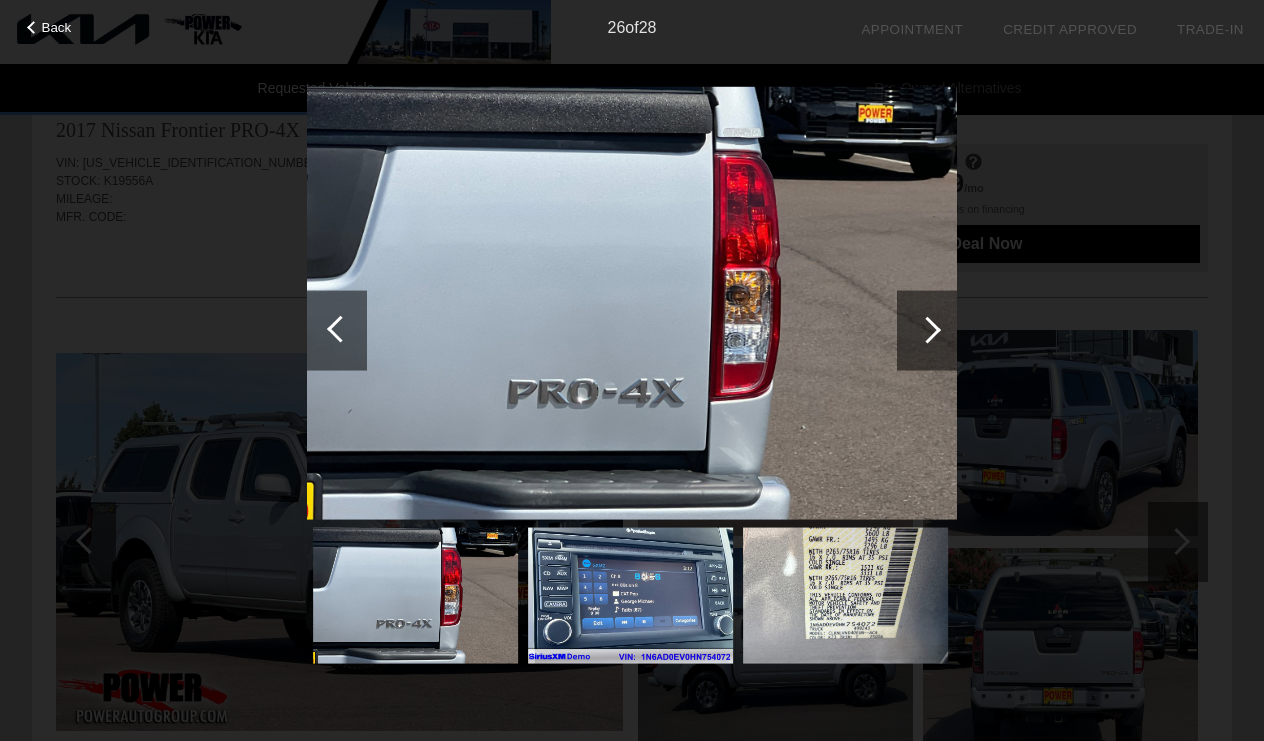
click at [356, 298] on div at bounding box center [337, 330] width 60 height 80
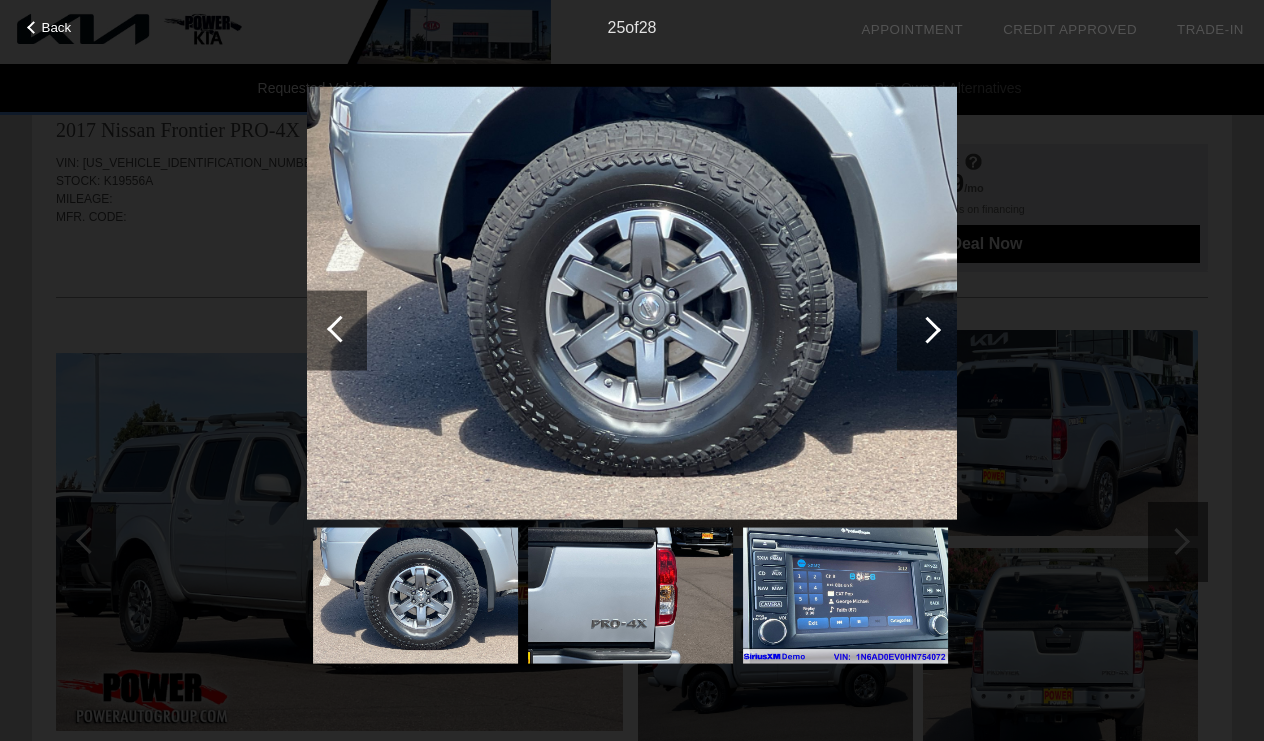
click at [356, 298] on div at bounding box center [337, 330] width 60 height 80
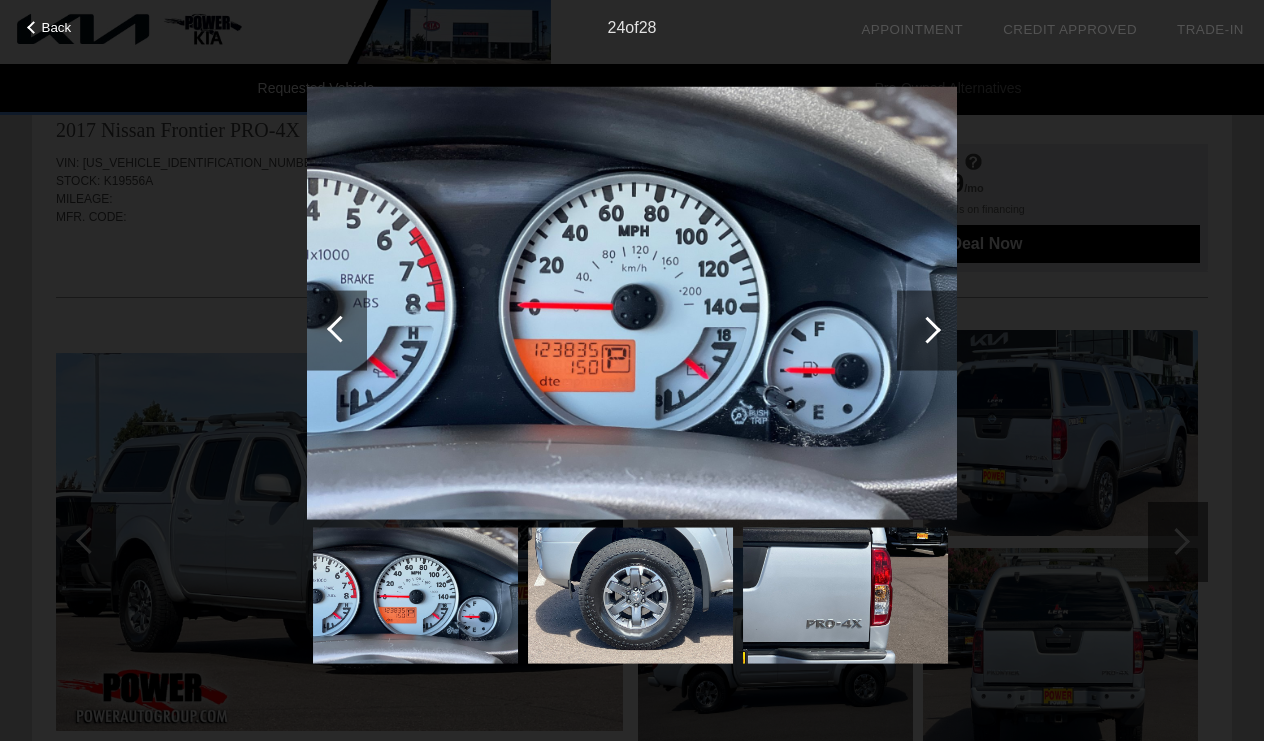
click at [356, 298] on div at bounding box center [337, 330] width 60 height 80
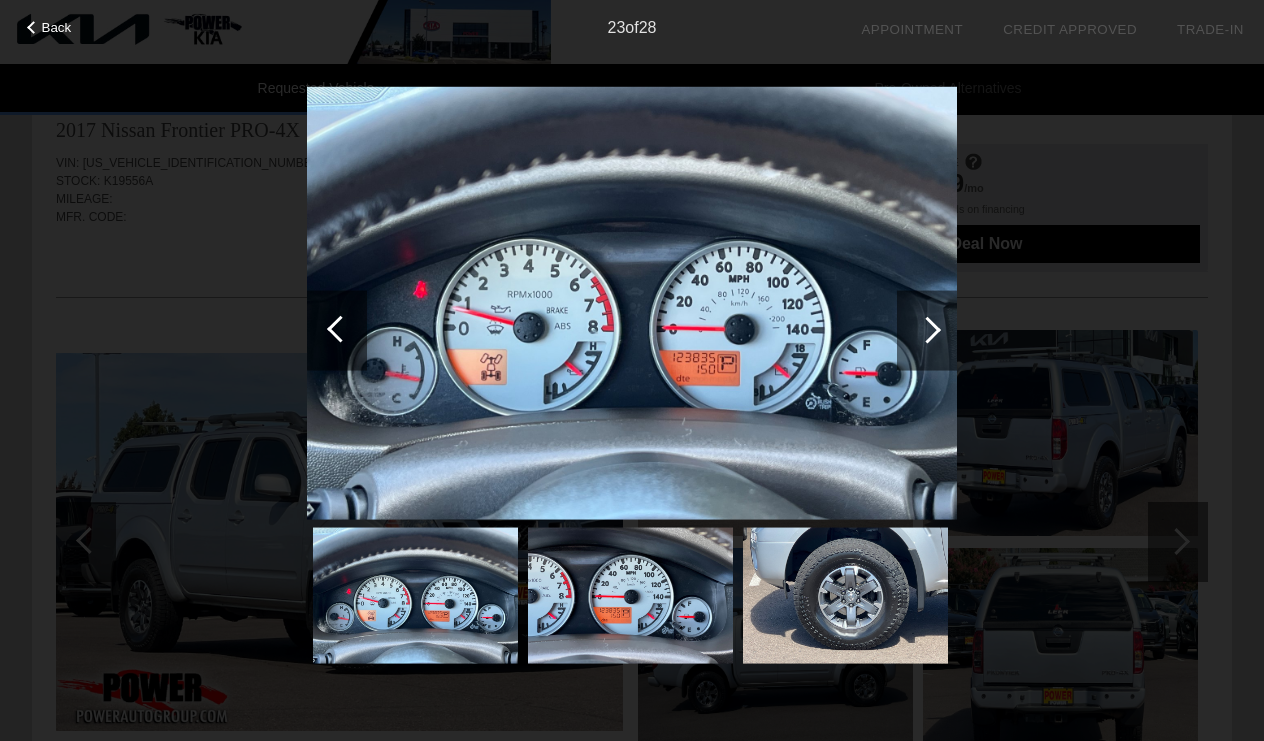
click at [354, 302] on div at bounding box center [337, 330] width 60 height 80
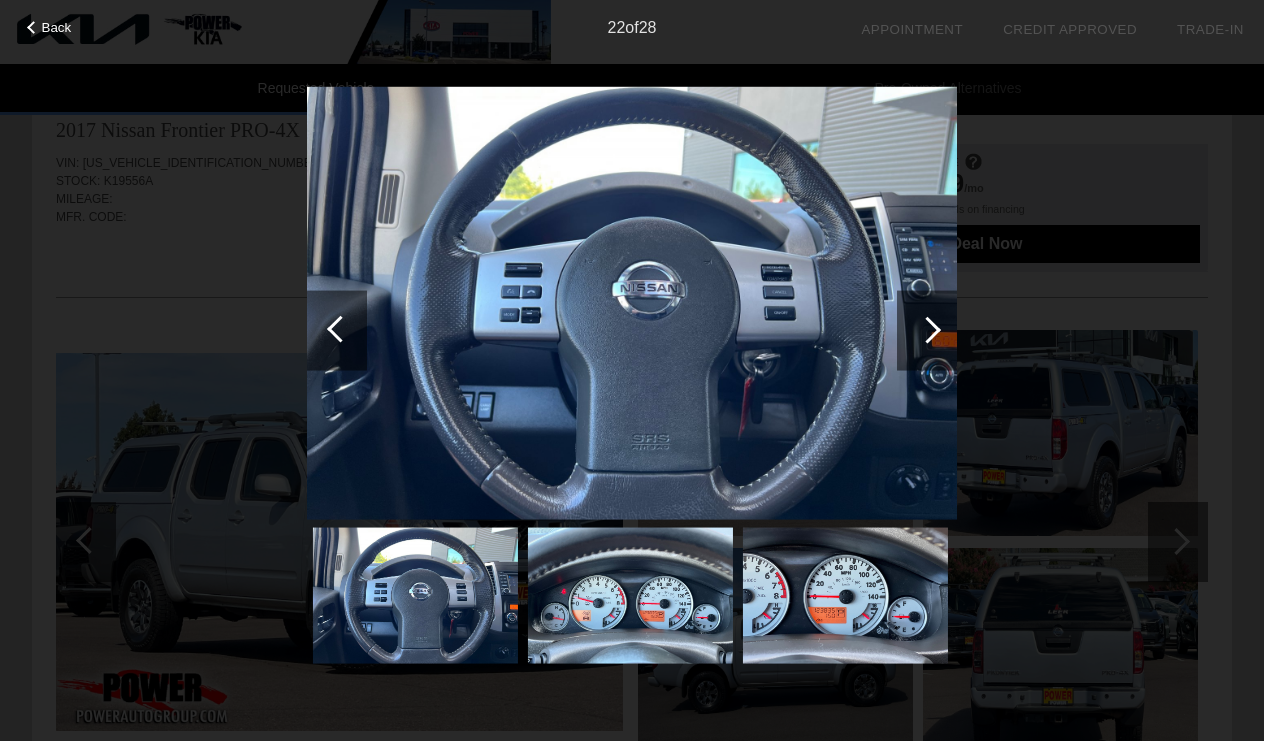
click at [354, 302] on div at bounding box center [337, 330] width 60 height 80
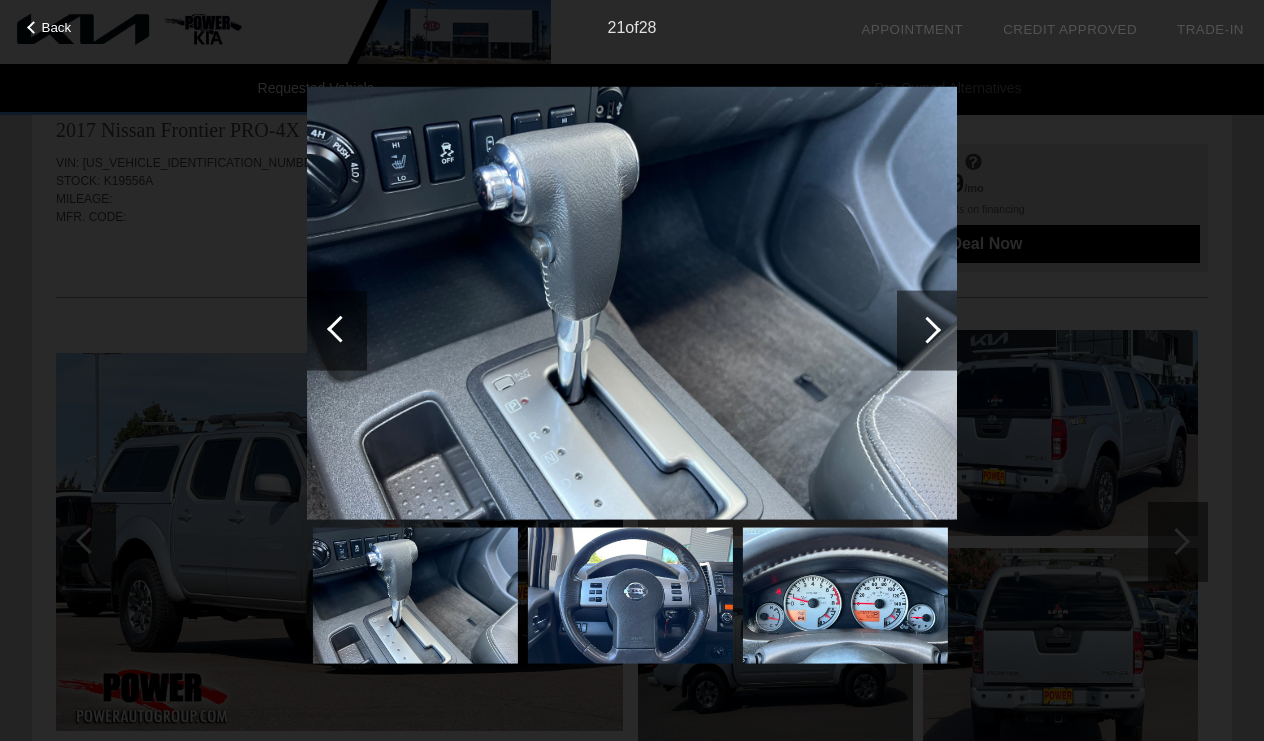
click at [354, 303] on div at bounding box center [337, 330] width 60 height 80
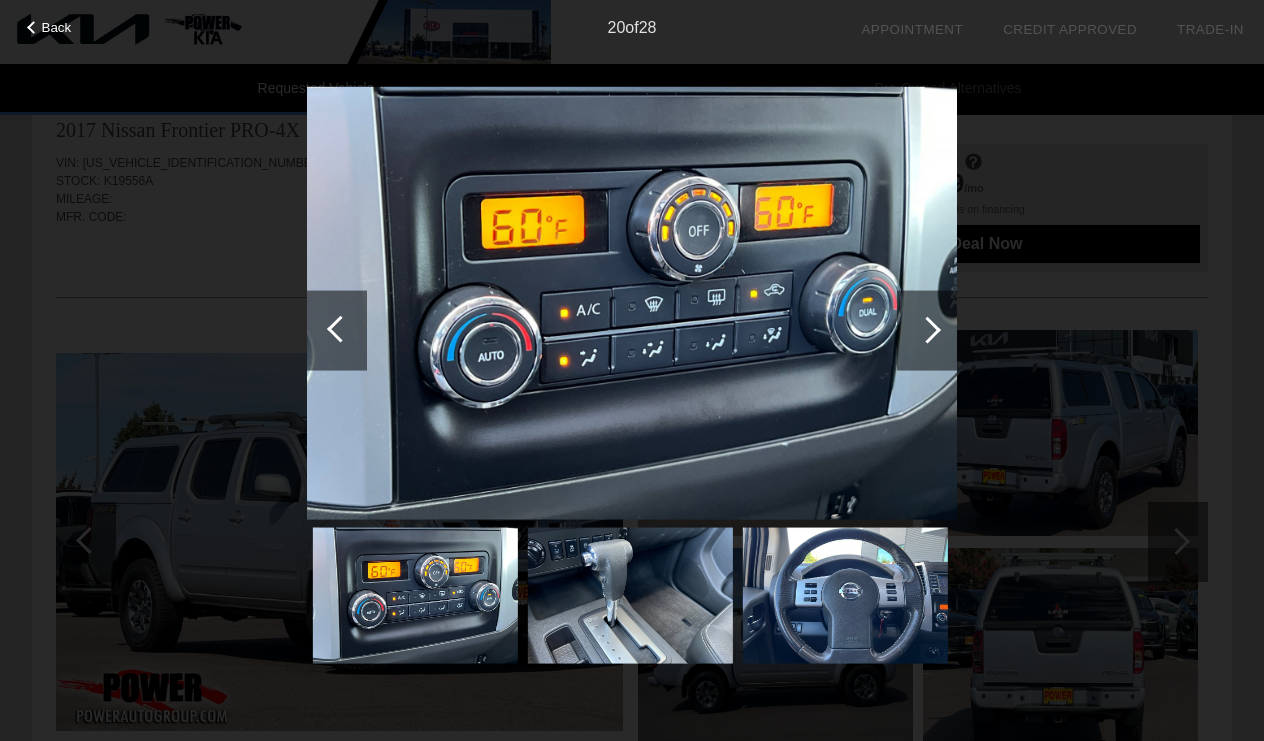
click at [351, 315] on div at bounding box center [337, 330] width 60 height 80
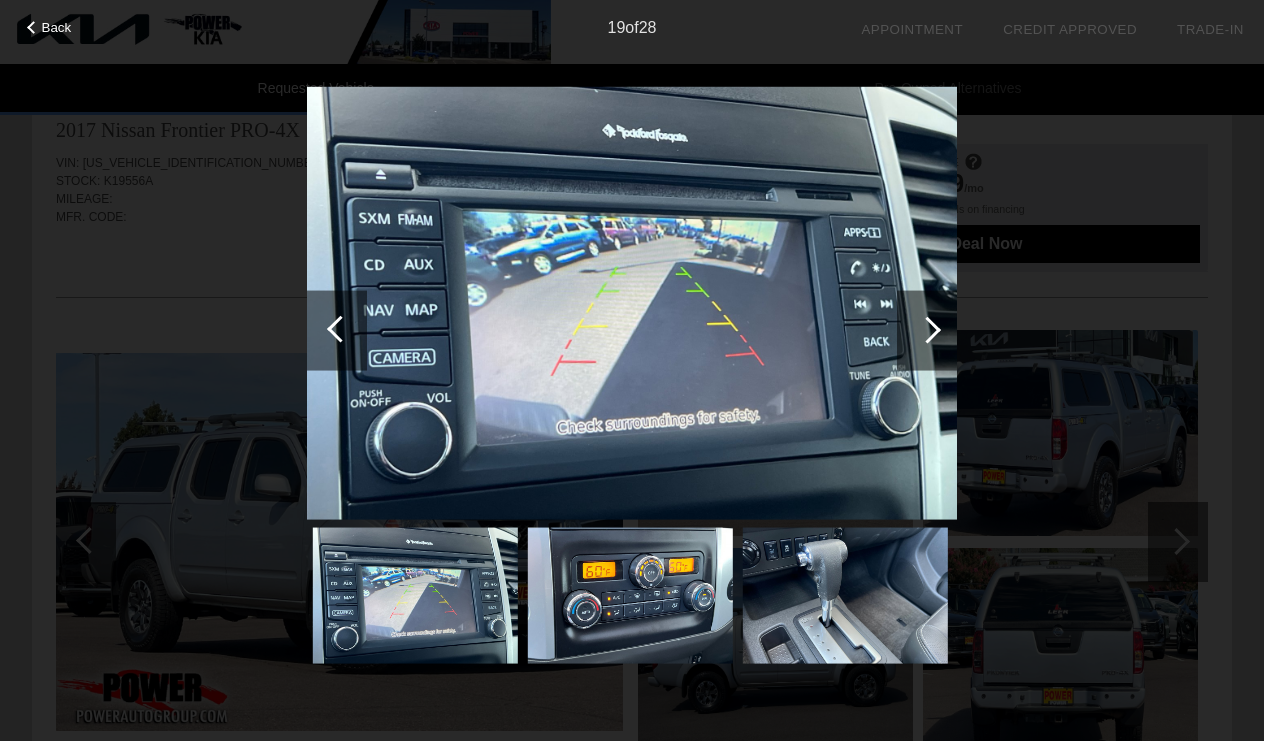
click at [351, 315] on div at bounding box center [337, 330] width 60 height 80
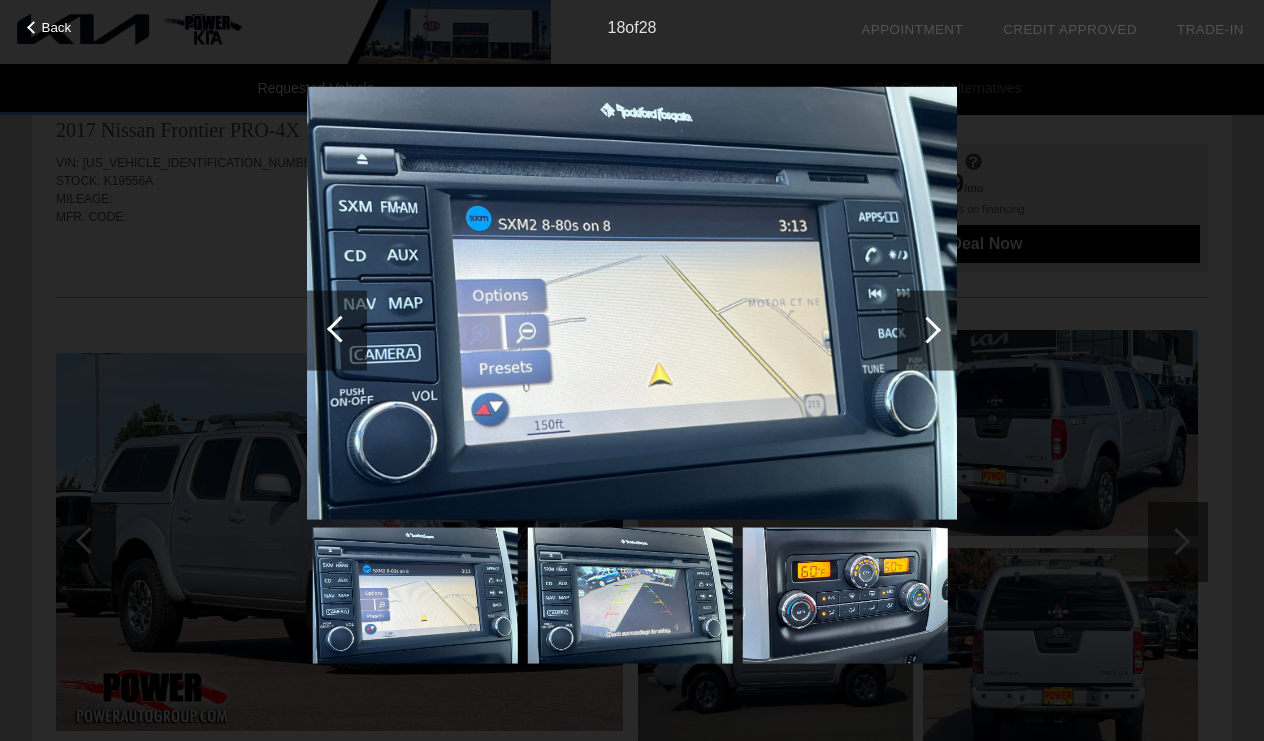
click at [349, 317] on div at bounding box center [337, 330] width 60 height 80
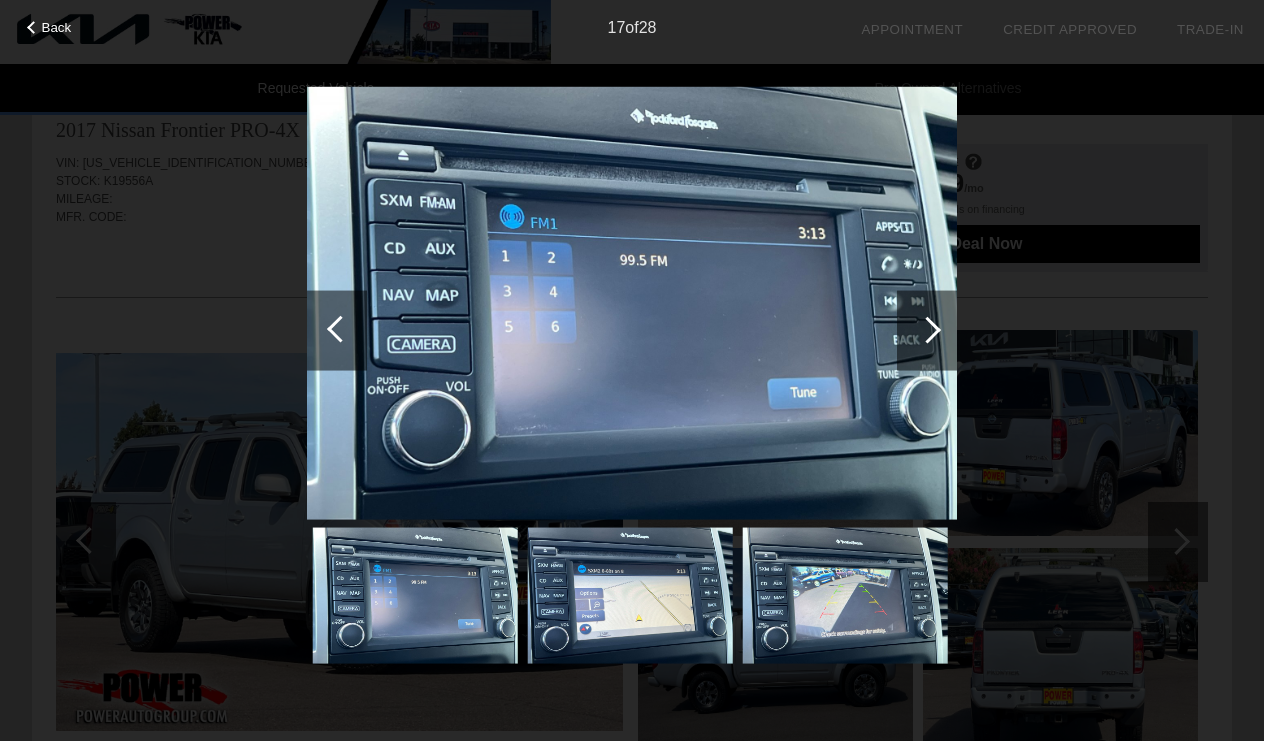
click at [349, 317] on div at bounding box center [337, 330] width 60 height 80
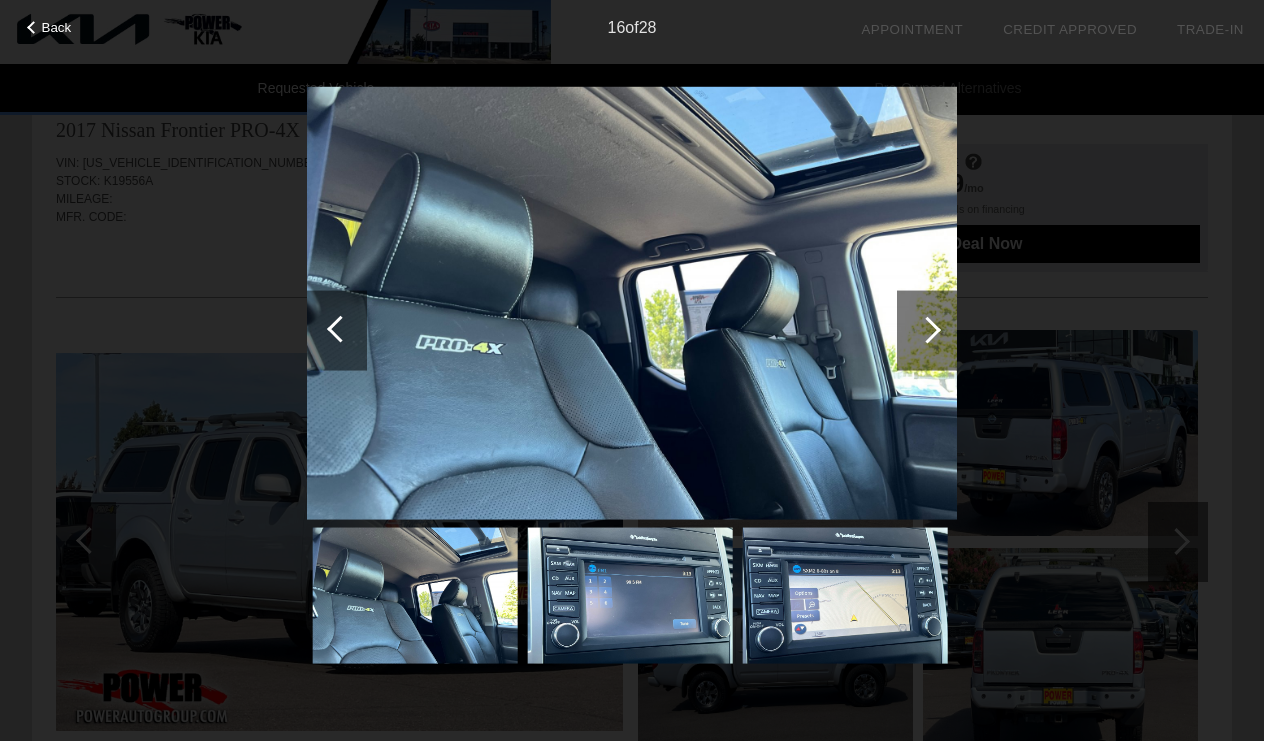
click at [349, 317] on div at bounding box center [337, 330] width 60 height 80
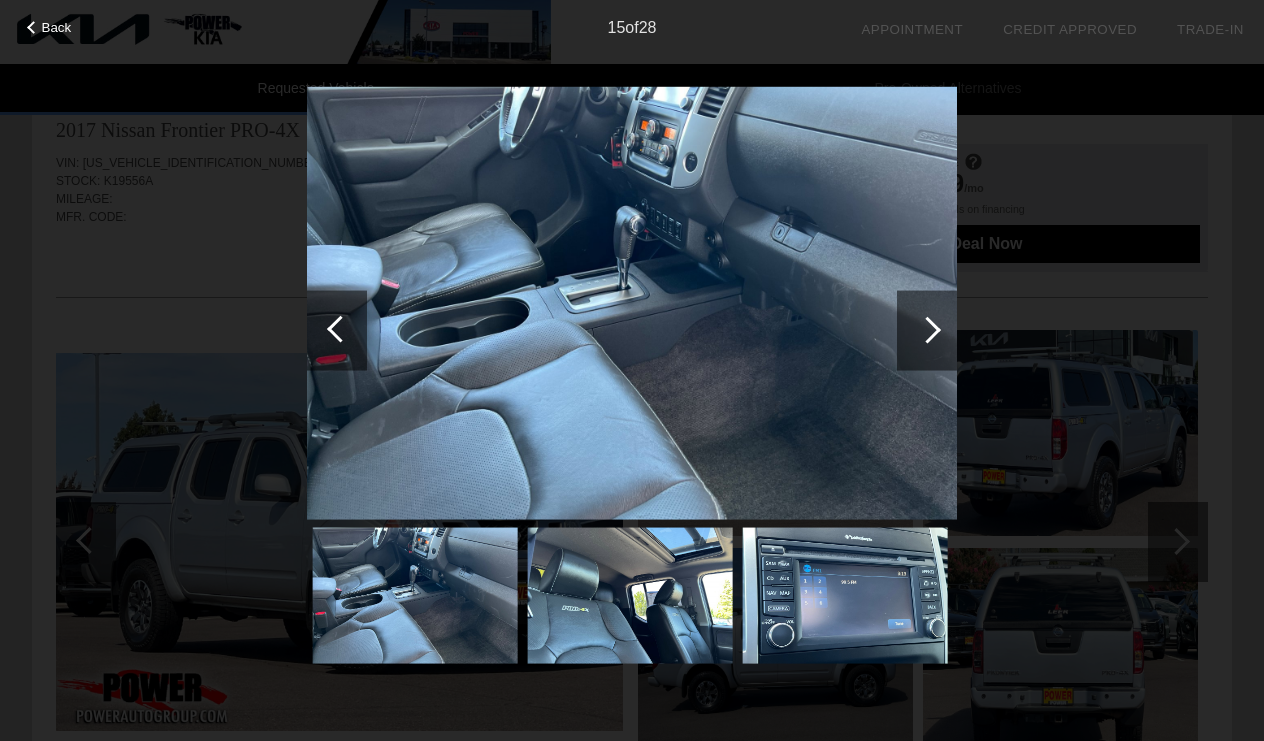
click at [349, 317] on div at bounding box center [337, 330] width 60 height 80
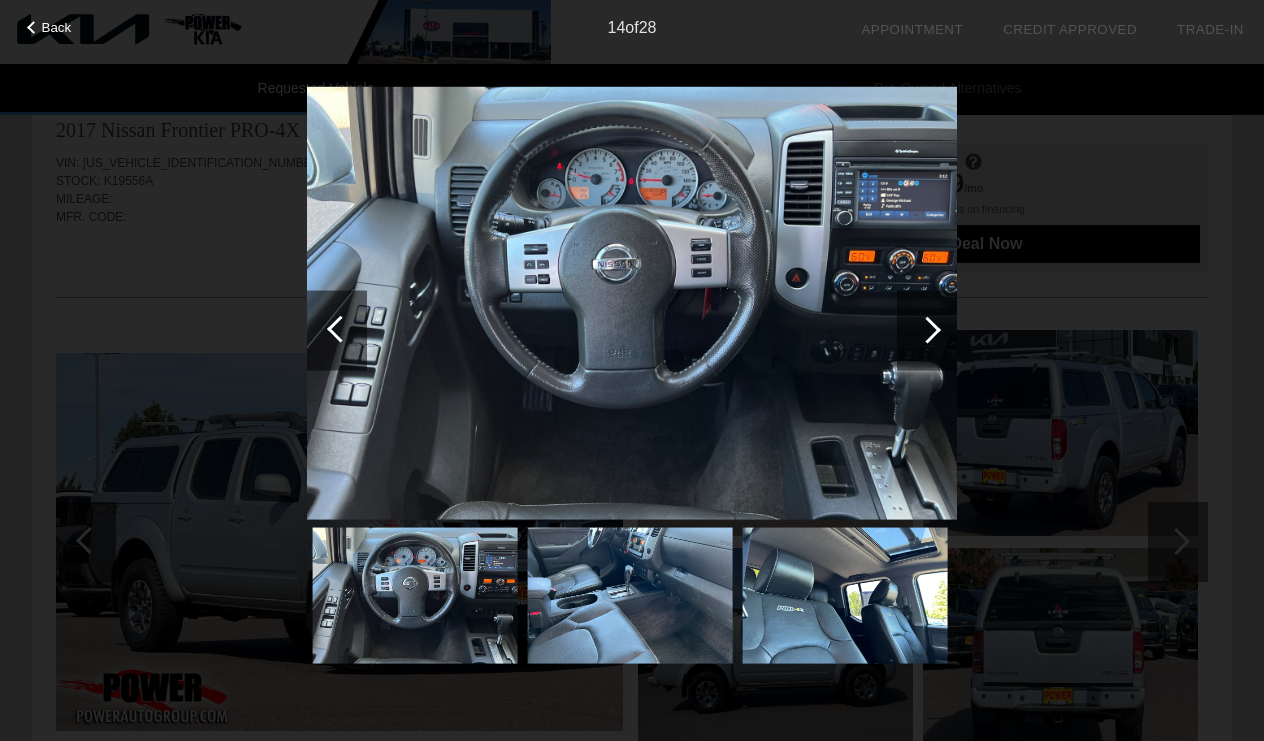
click at [349, 317] on div at bounding box center [337, 330] width 60 height 80
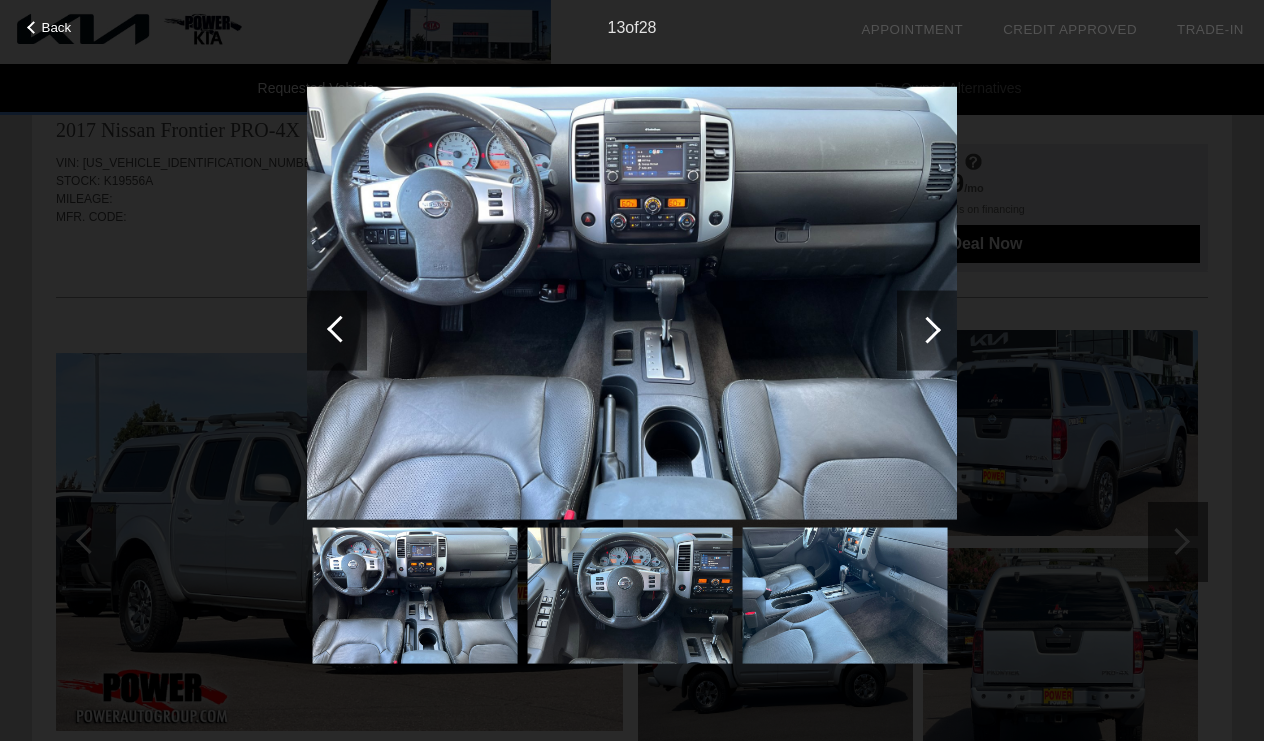
click at [349, 317] on div at bounding box center [337, 330] width 60 height 80
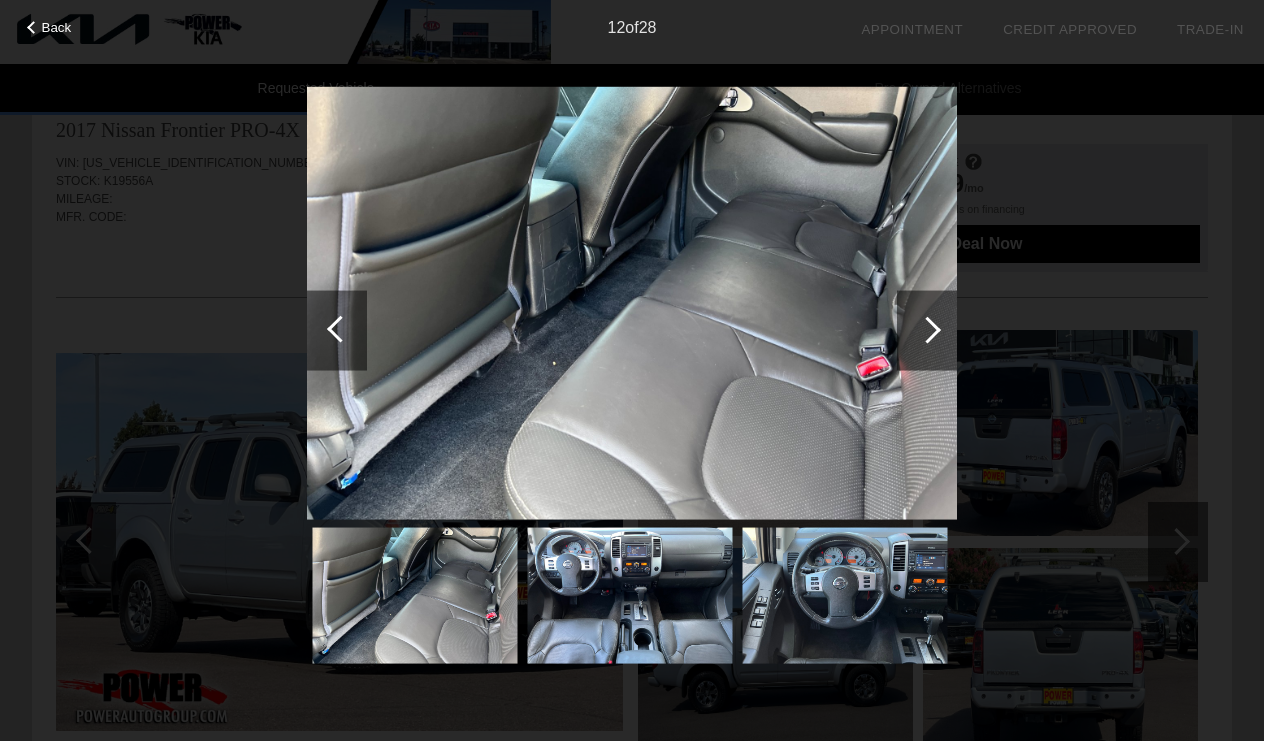
click at [340, 326] on div at bounding box center [340, 328] width 27 height 27
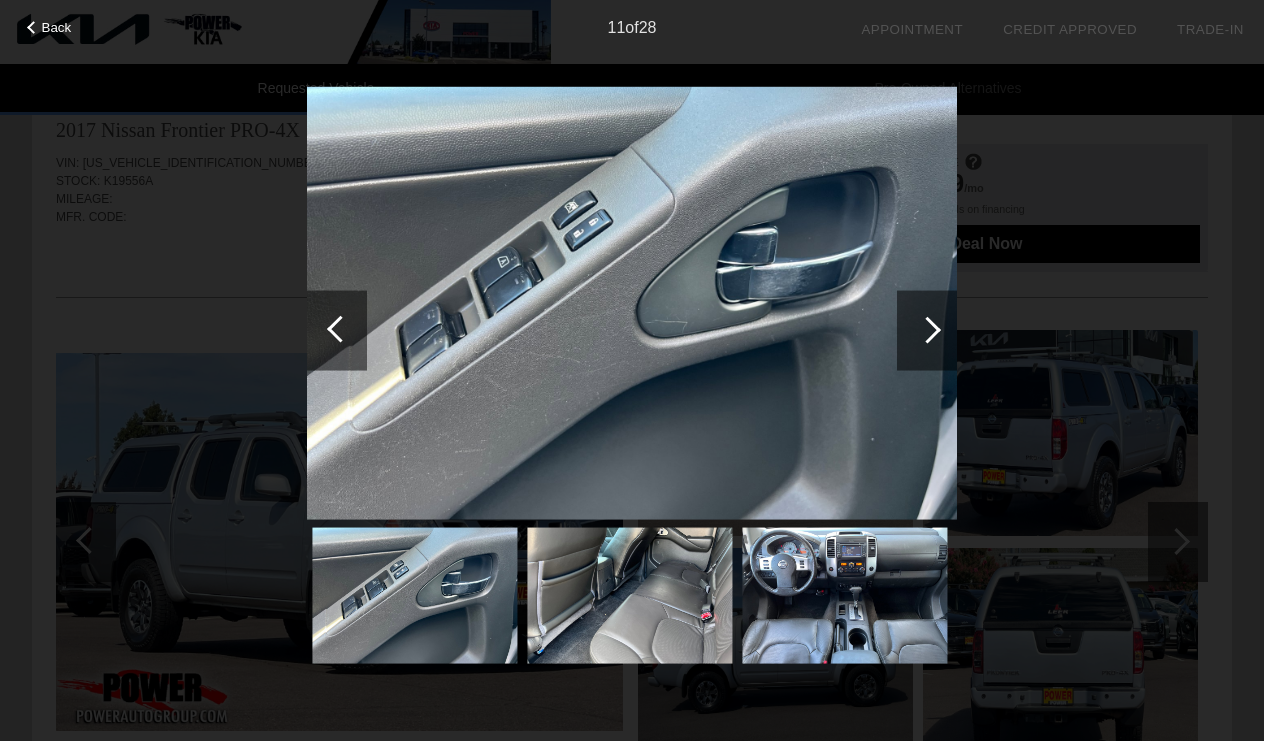
click at [340, 326] on div at bounding box center [340, 328] width 27 height 27
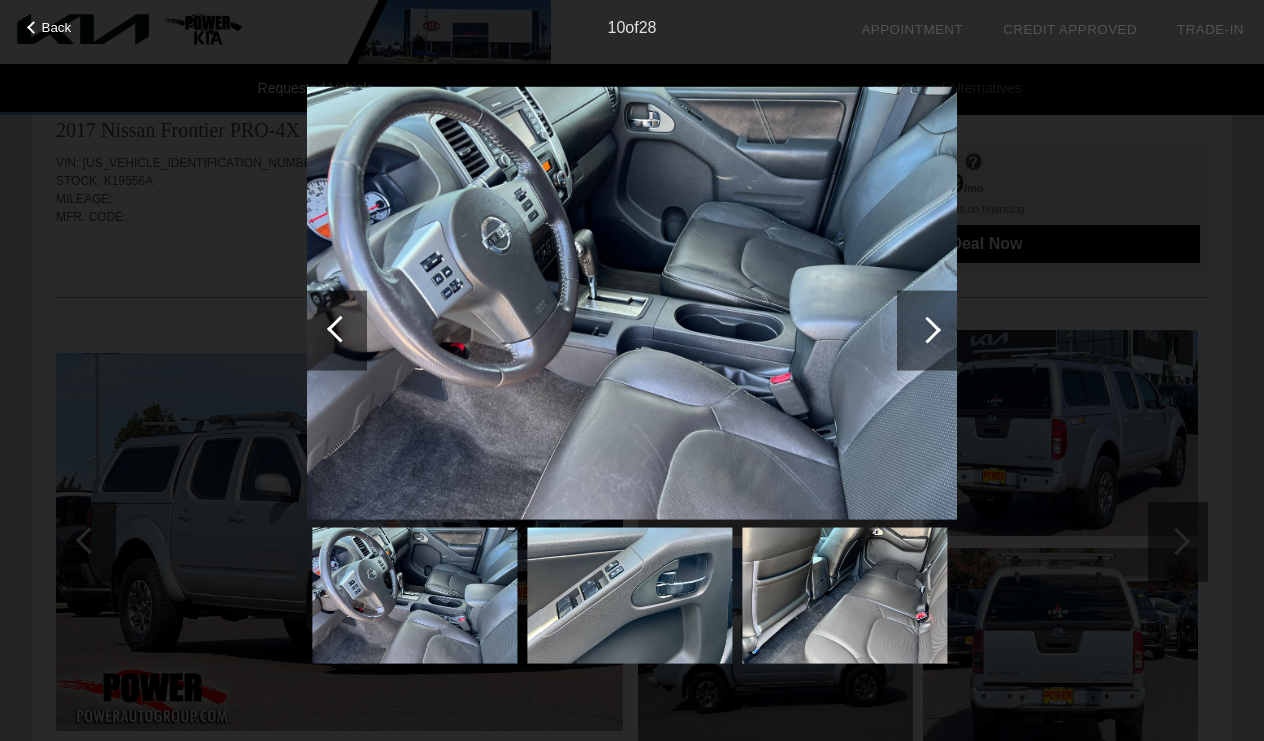
click at [340, 326] on div at bounding box center [340, 328] width 27 height 27
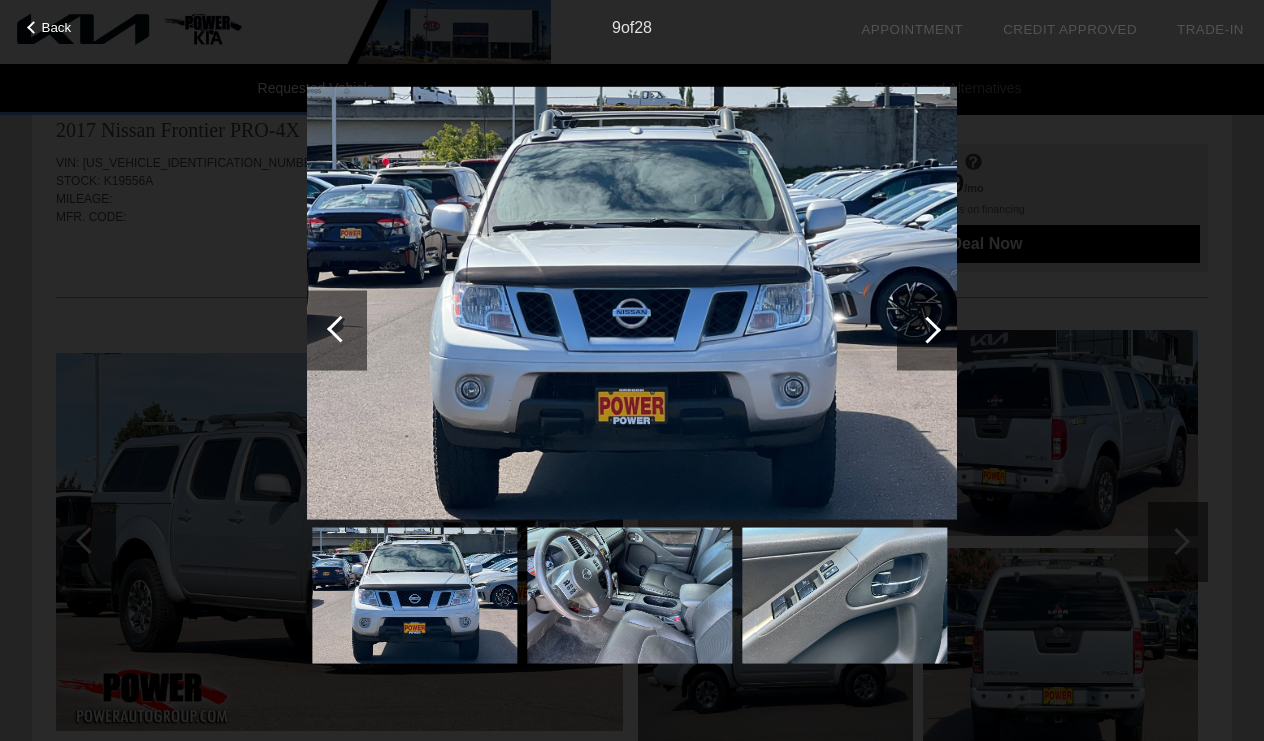
click at [340, 326] on div at bounding box center [340, 328] width 27 height 27
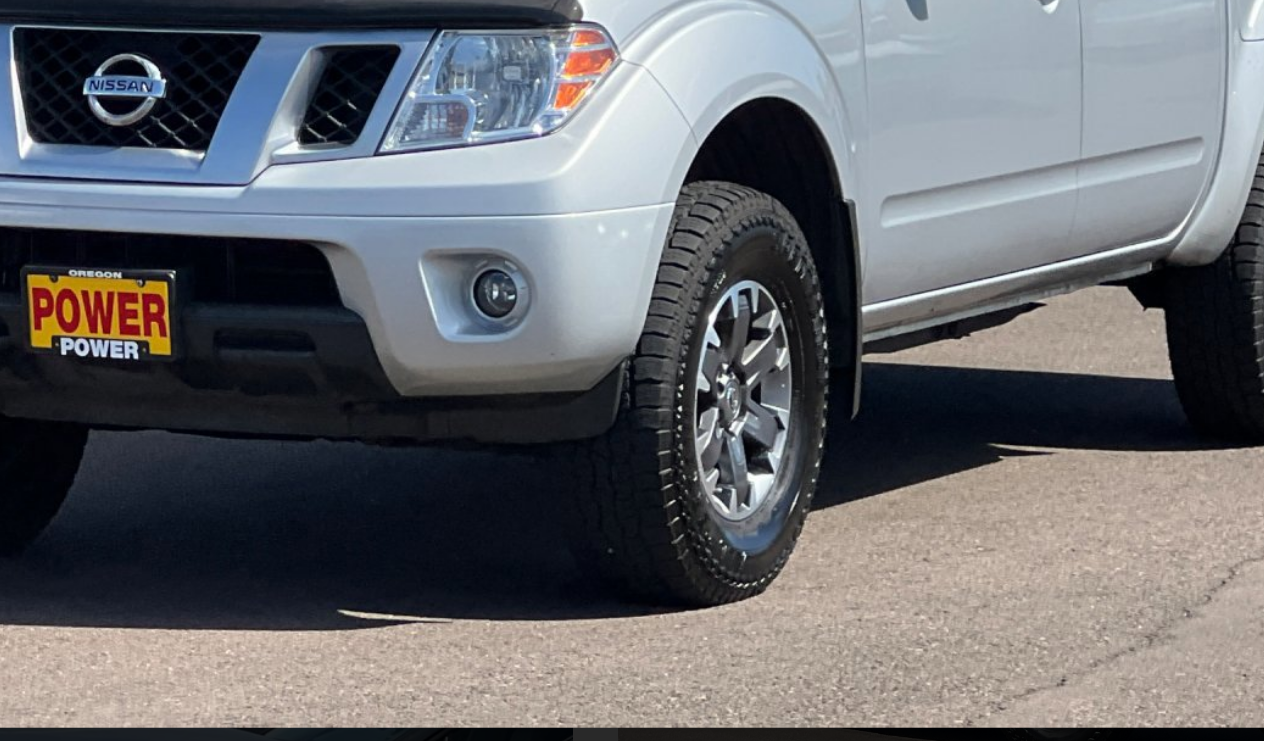
scroll to position [40, 0]
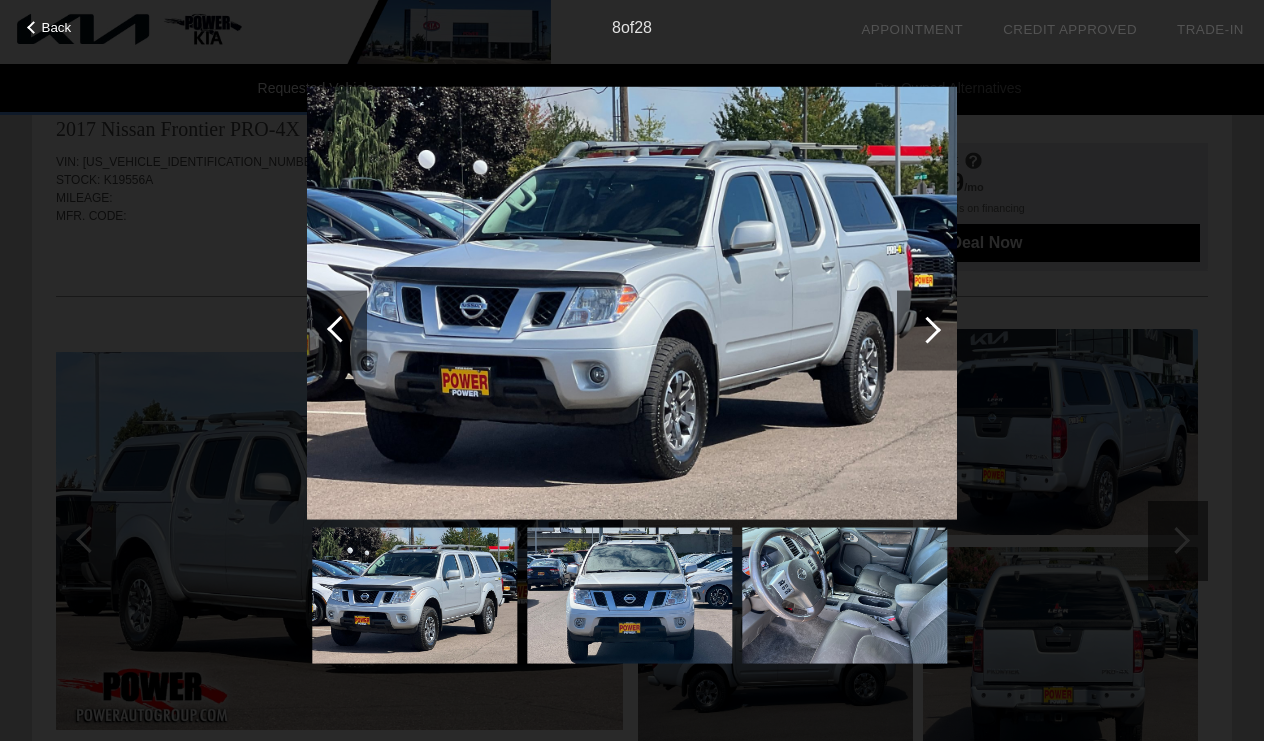
click at [349, 326] on div at bounding box center [340, 328] width 27 height 27
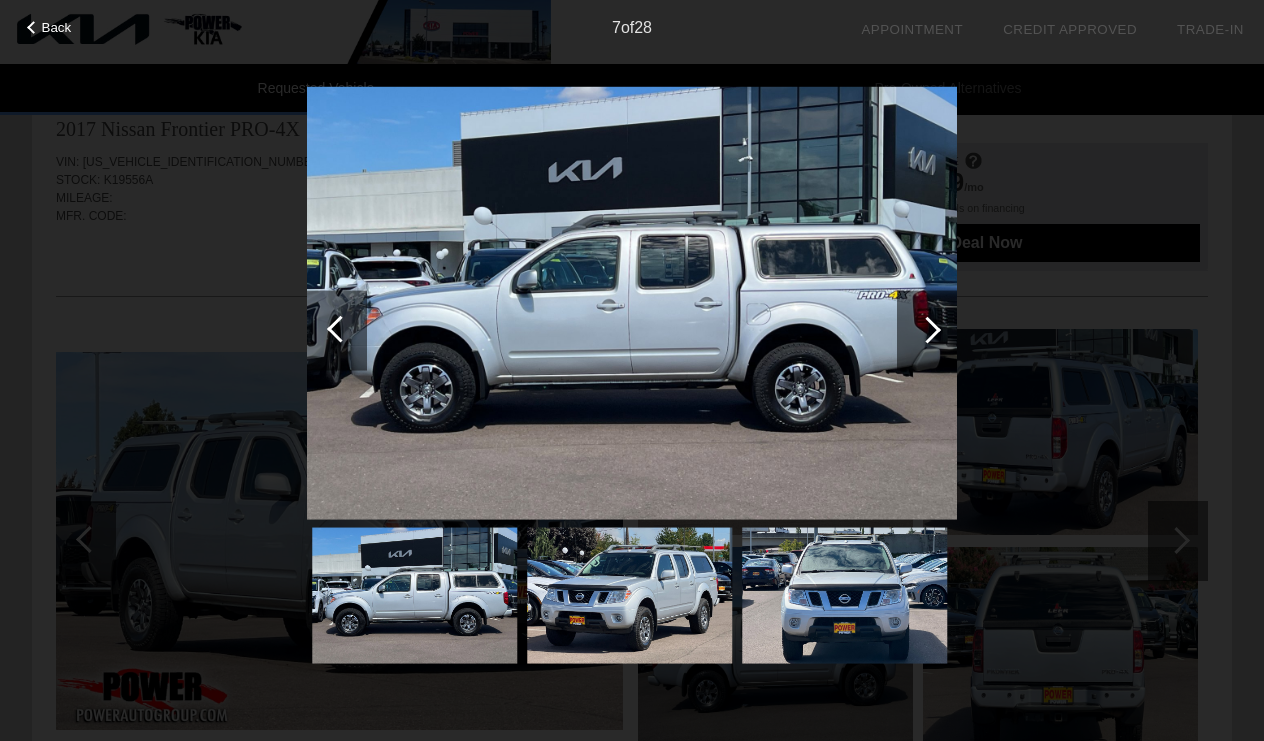
click at [349, 326] on div at bounding box center [340, 328] width 27 height 27
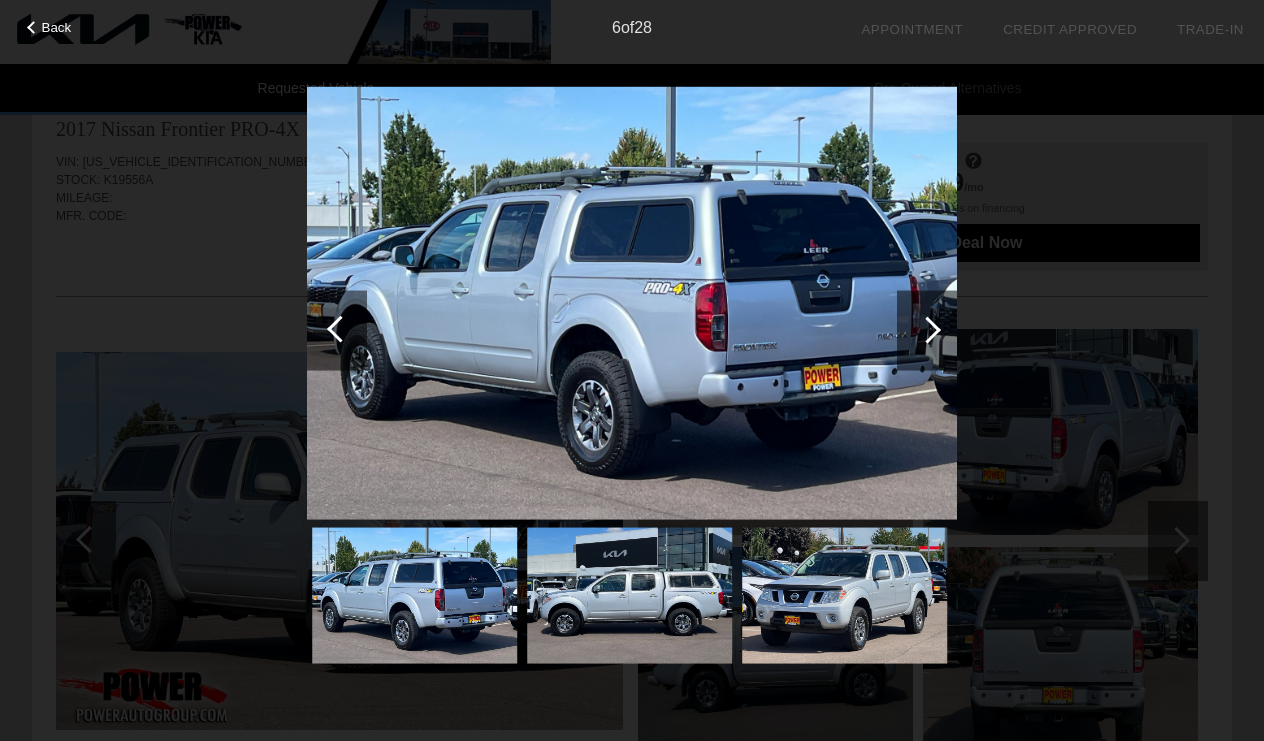
click at [349, 326] on div at bounding box center [340, 328] width 27 height 27
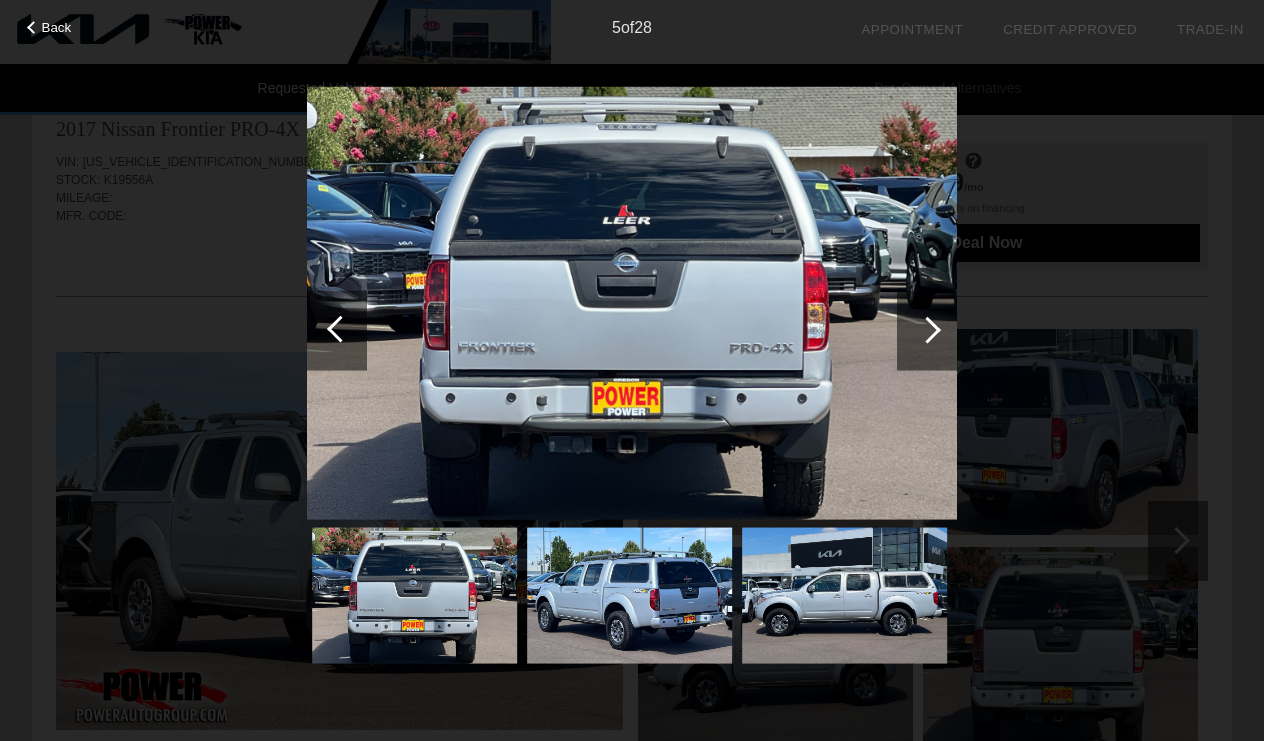
click at [354, 339] on div at bounding box center [337, 330] width 60 height 80
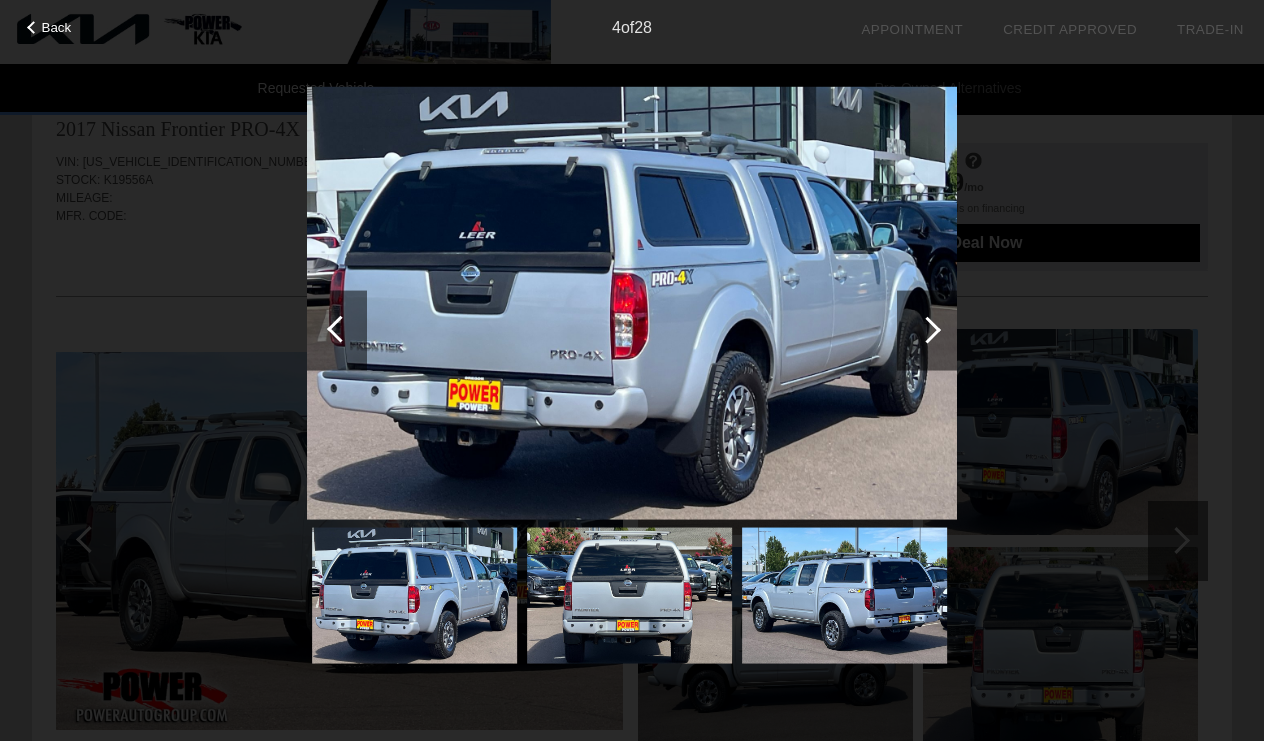
click at [354, 339] on div at bounding box center [337, 330] width 60 height 80
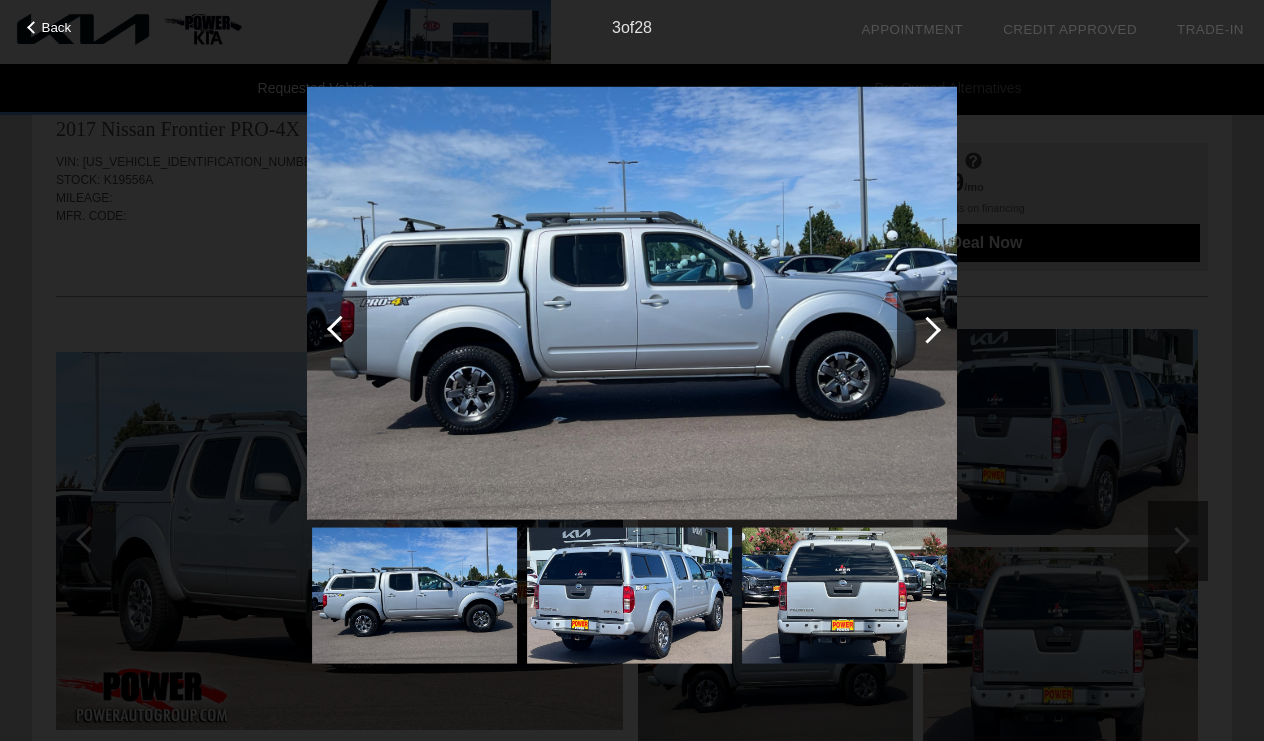
click at [354, 339] on div at bounding box center [337, 330] width 60 height 80
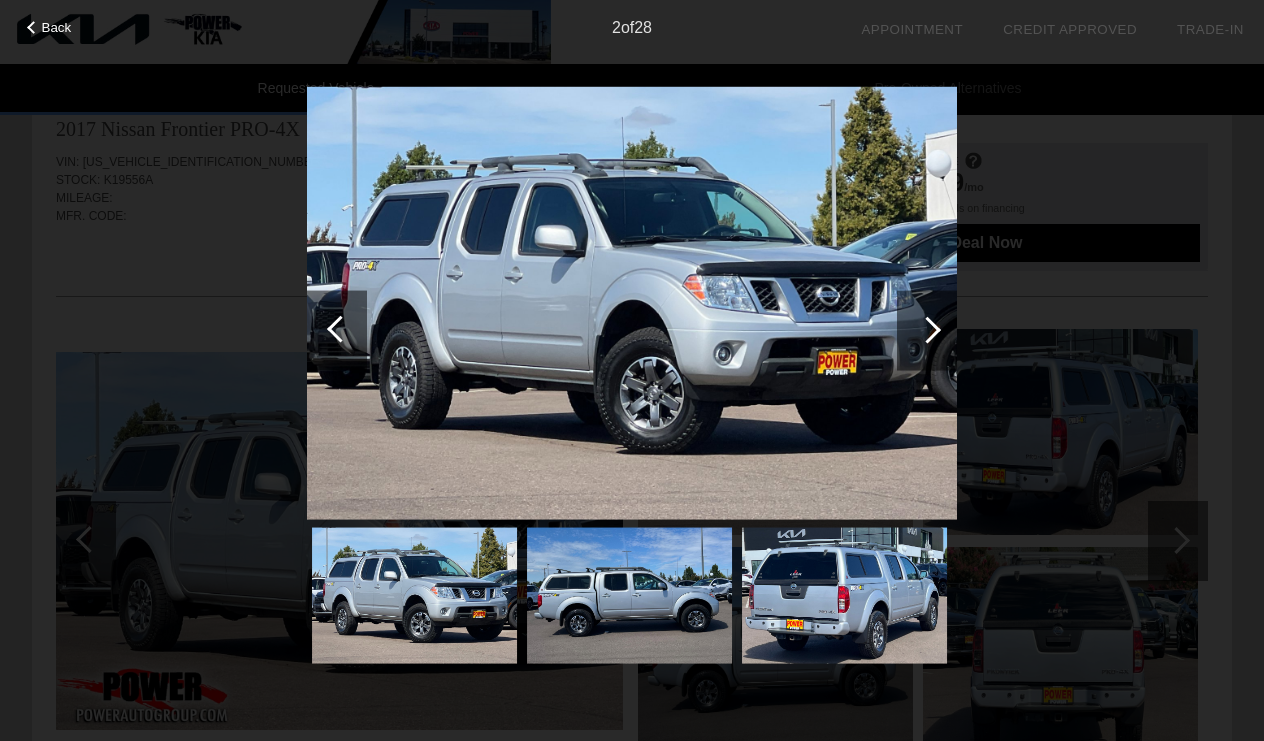
click at [354, 339] on div at bounding box center [337, 330] width 60 height 80
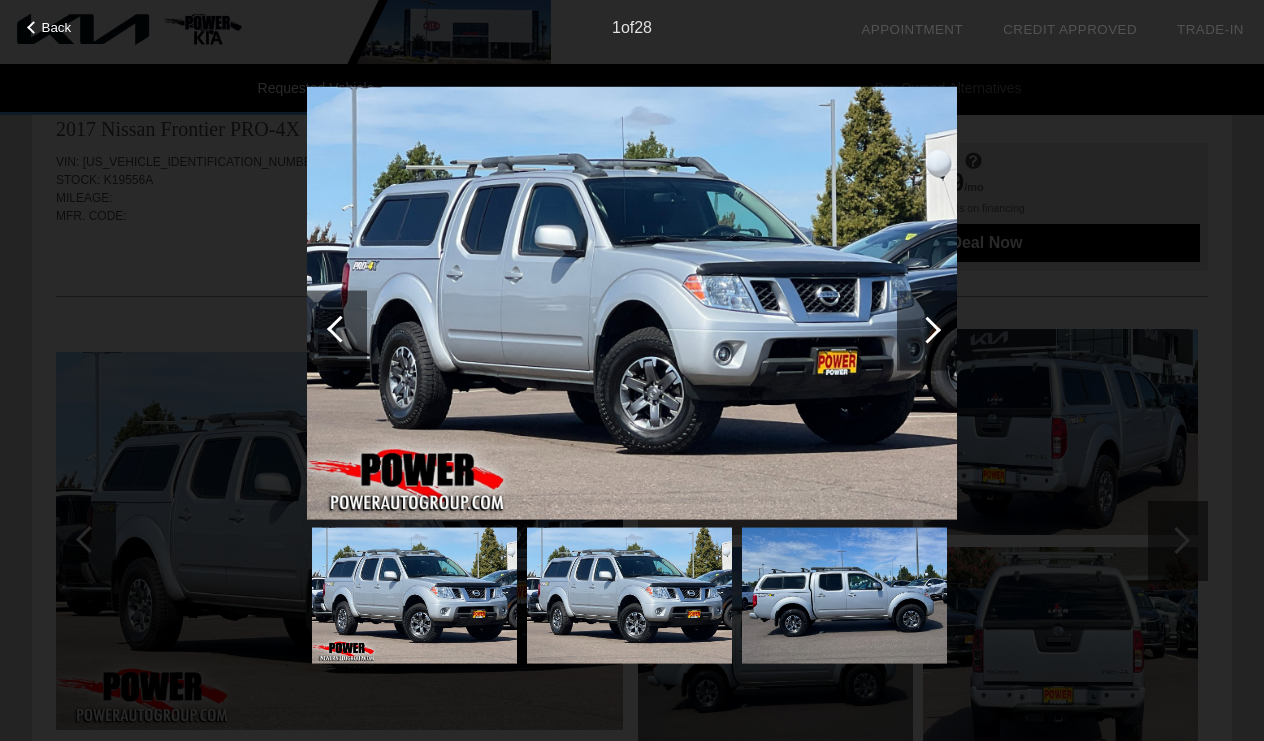
click at [353, 341] on div at bounding box center [337, 330] width 60 height 80
click at [334, 337] on div at bounding box center [337, 330] width 60 height 80
click at [271, 234] on div "Back 1 of 28" at bounding box center [632, 370] width 1264 height 741
click at [922, 329] on div at bounding box center [927, 329] width 27 height 27
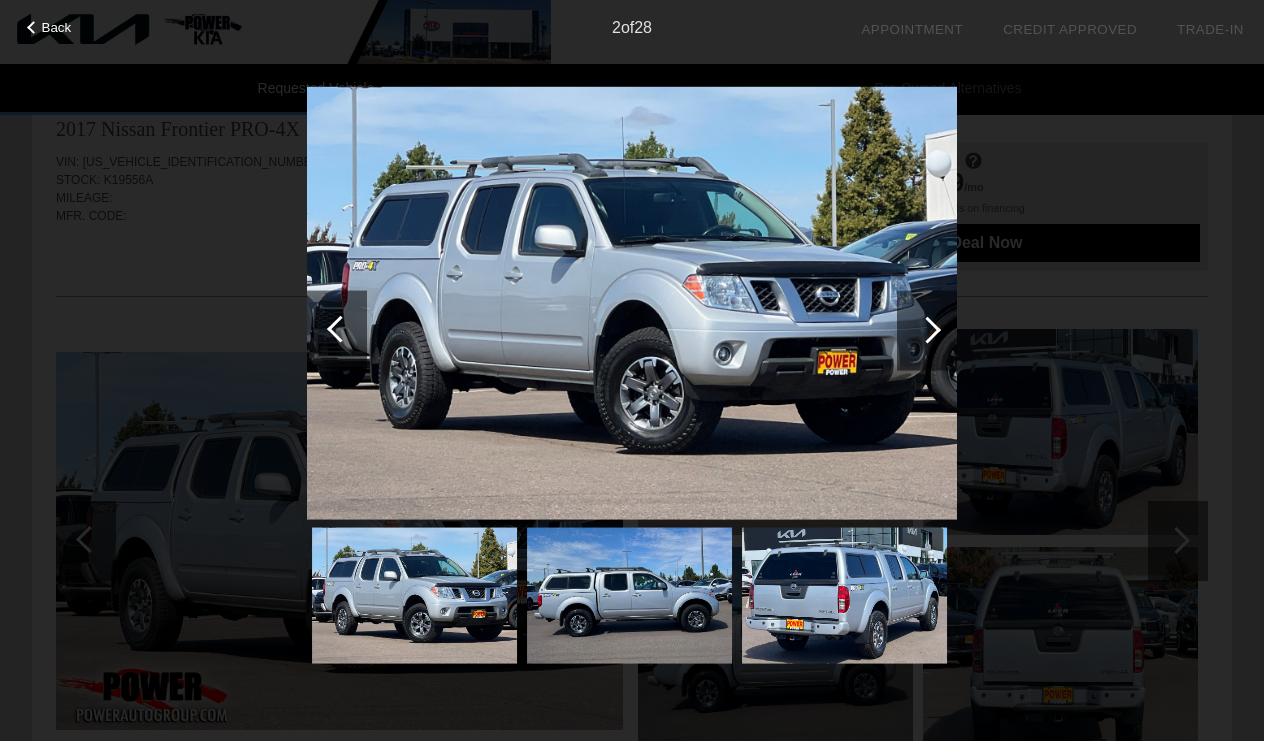
click at [922, 329] on div at bounding box center [927, 329] width 27 height 27
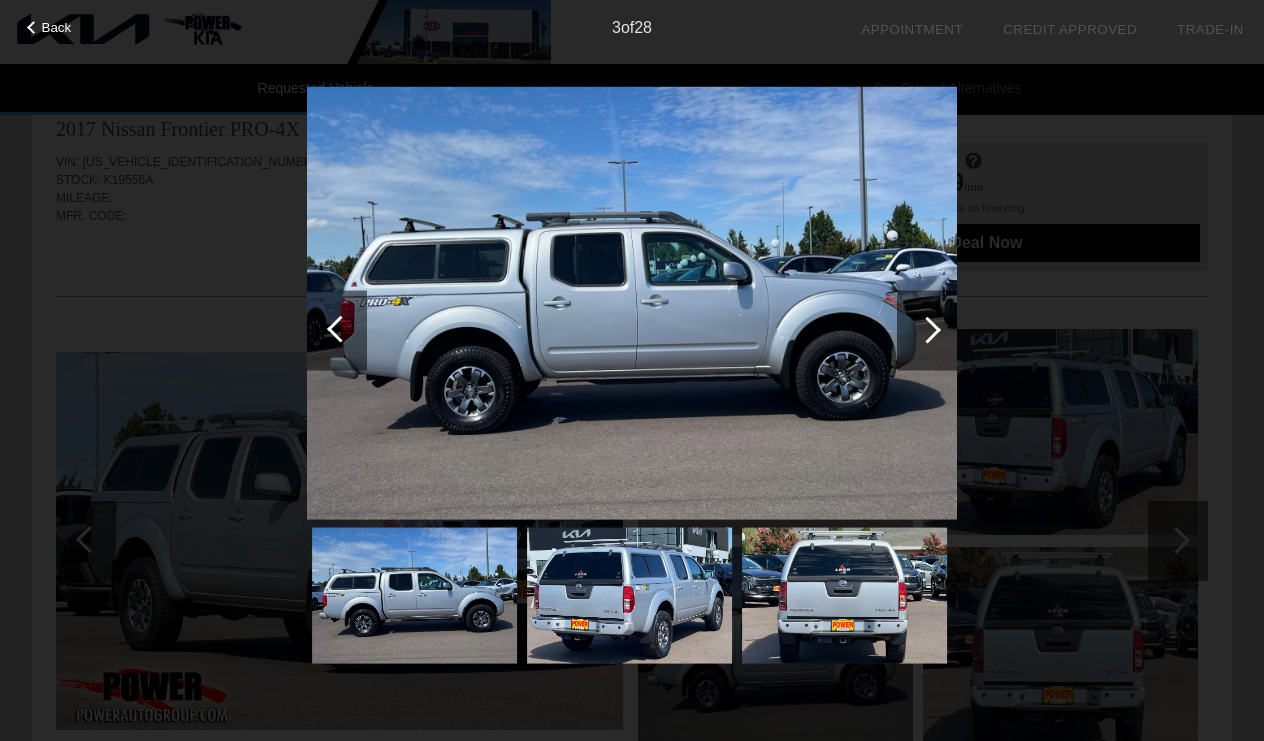
click at [922, 329] on div at bounding box center [927, 329] width 27 height 27
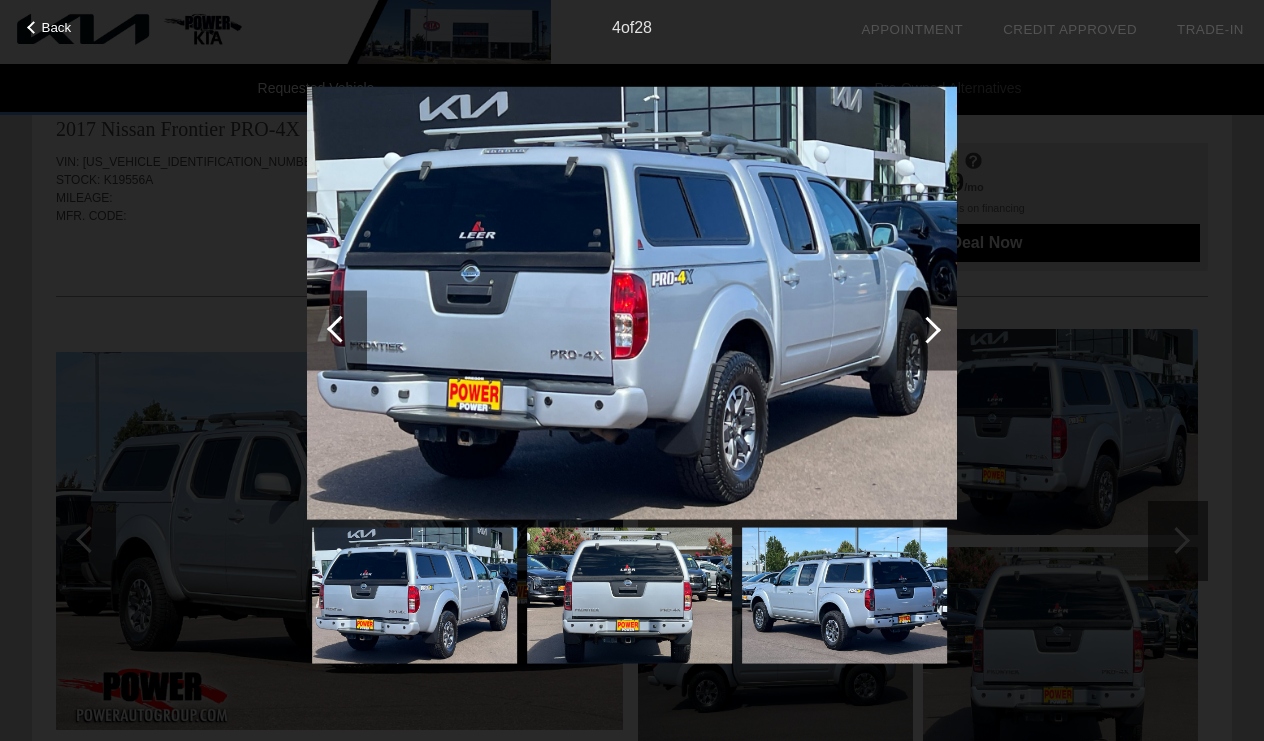
click at [922, 329] on div at bounding box center [927, 329] width 27 height 27
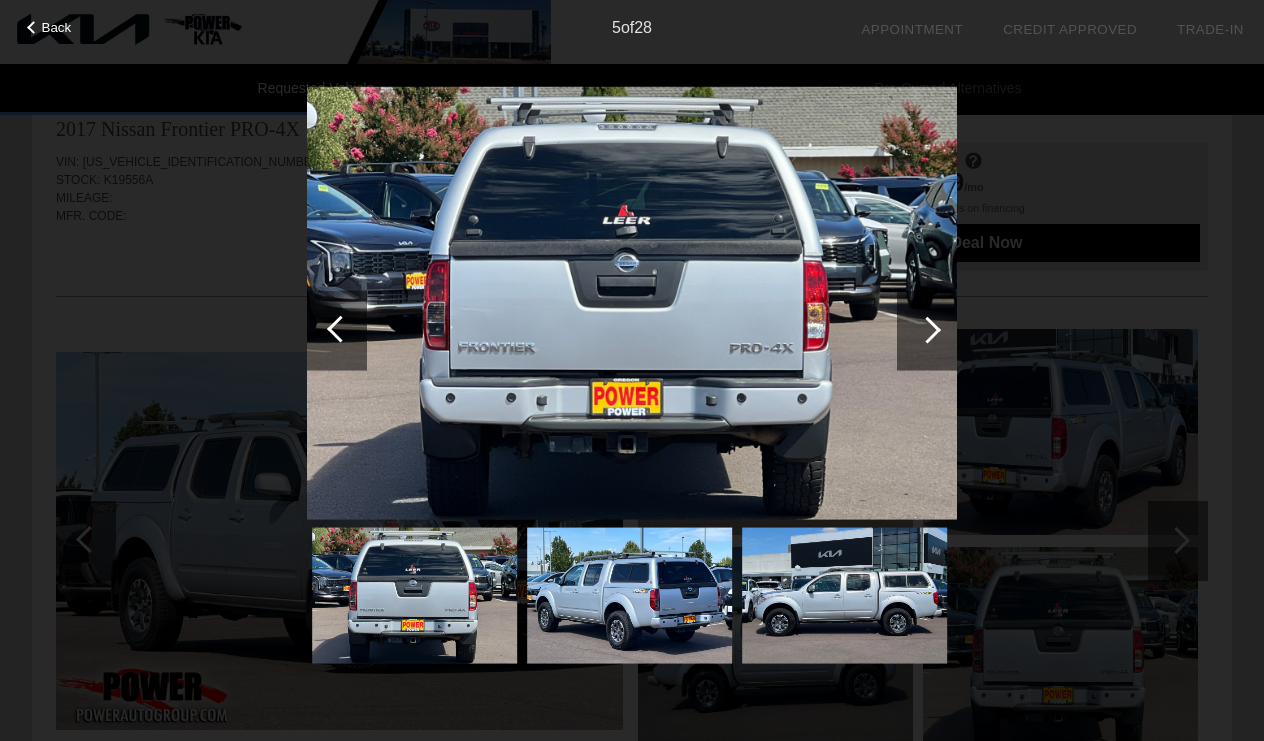
click at [922, 328] on div at bounding box center [927, 329] width 27 height 27
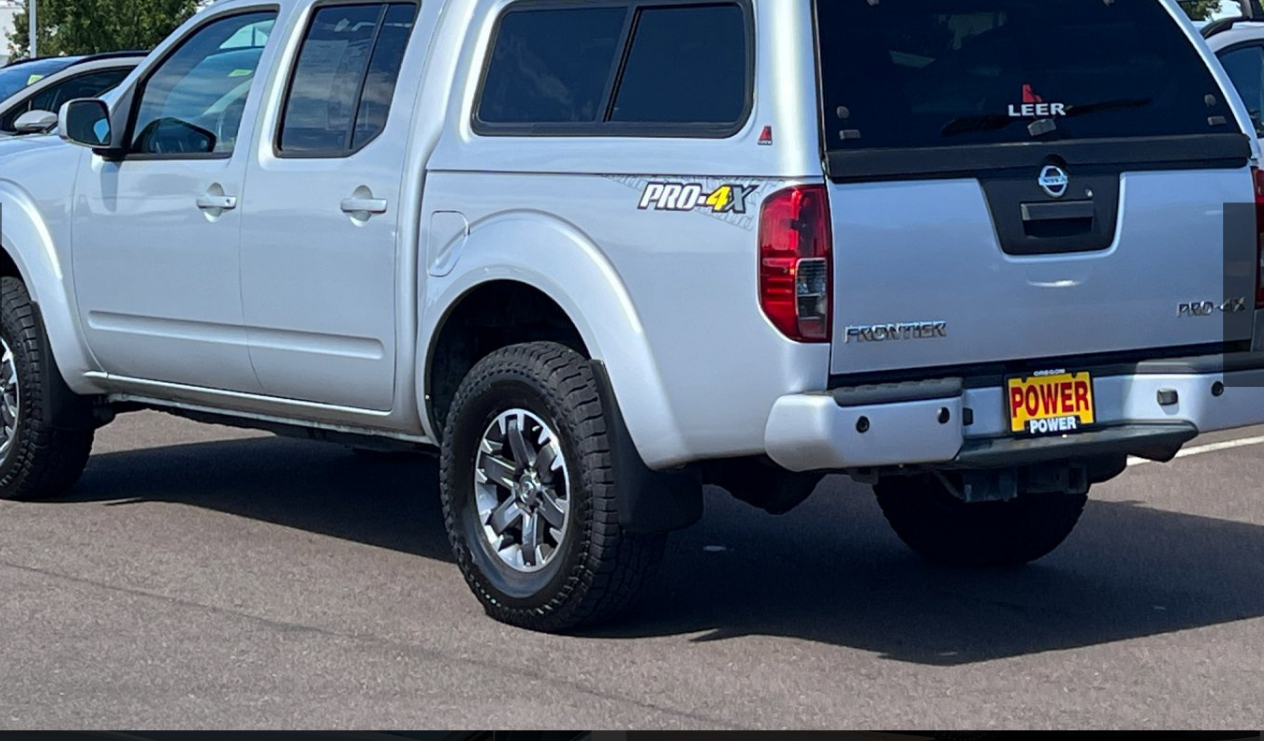
scroll to position [42, 0]
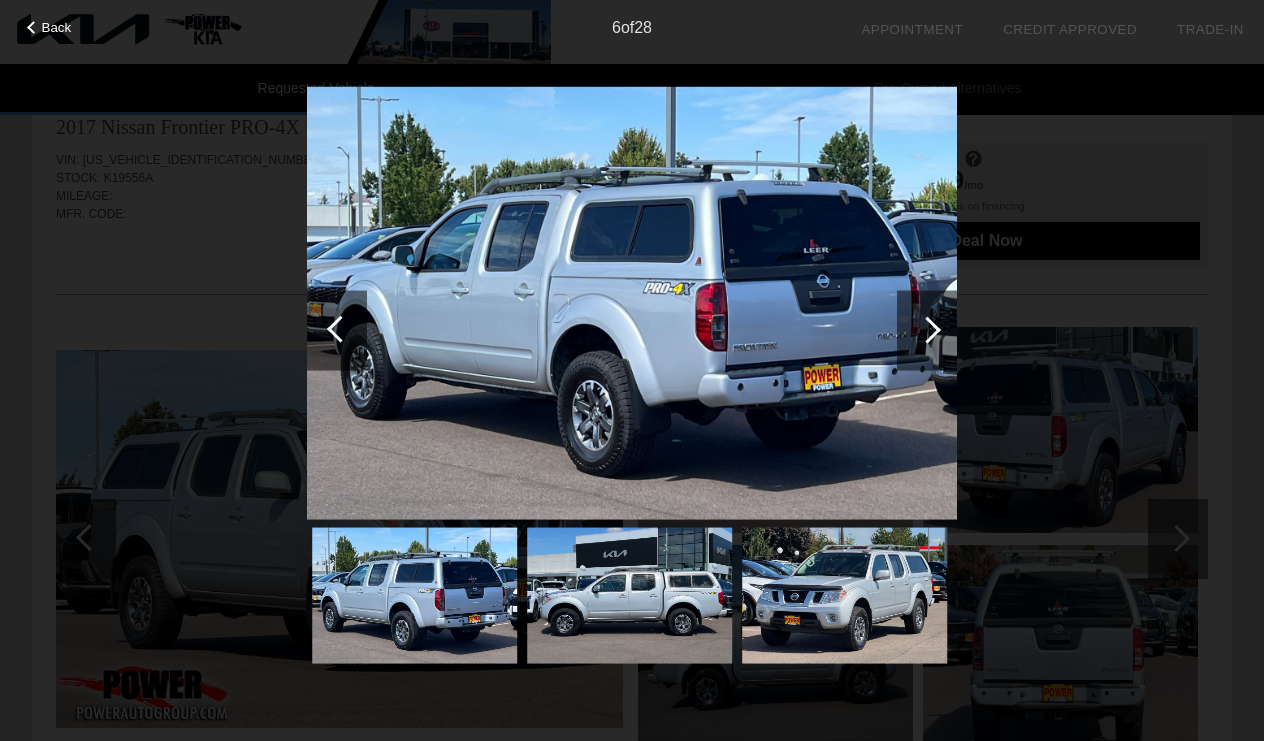
click at [918, 328] on div at bounding box center [927, 329] width 27 height 27
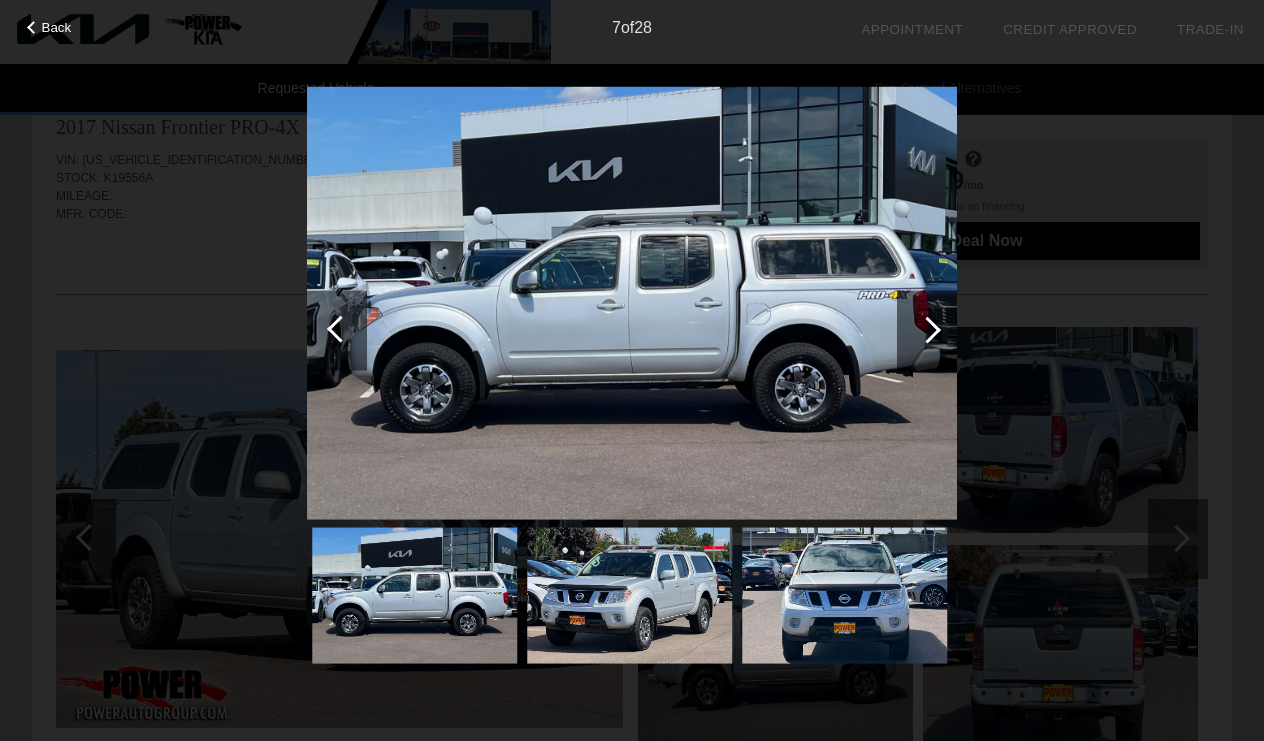
click at [1077, 188] on div "Back 7 of 28" at bounding box center [632, 370] width 1264 height 741
click at [377, 81] on div "Back 7 of 28" at bounding box center [632, 370] width 1264 height 741
click at [52, 23] on span "Back" at bounding box center [57, 27] width 30 height 15
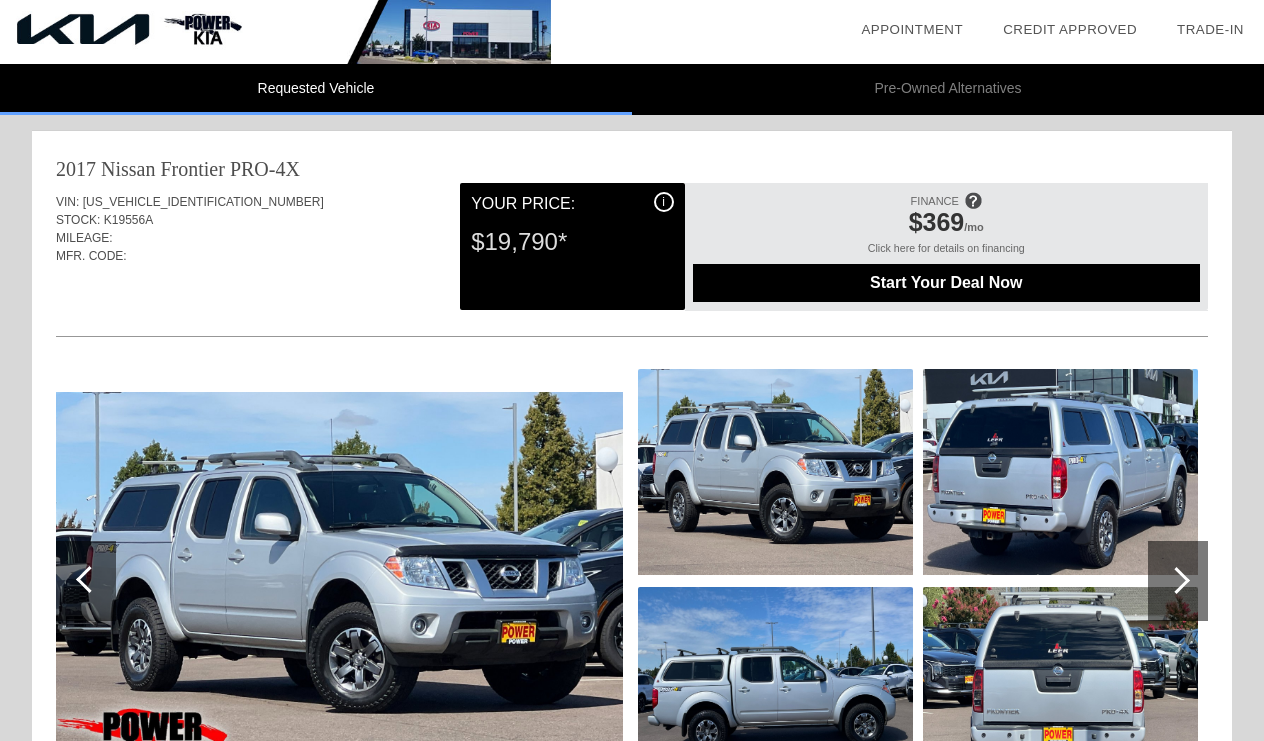
scroll to position [0, 0]
